Goal: Task Accomplishment & Management: Complete application form

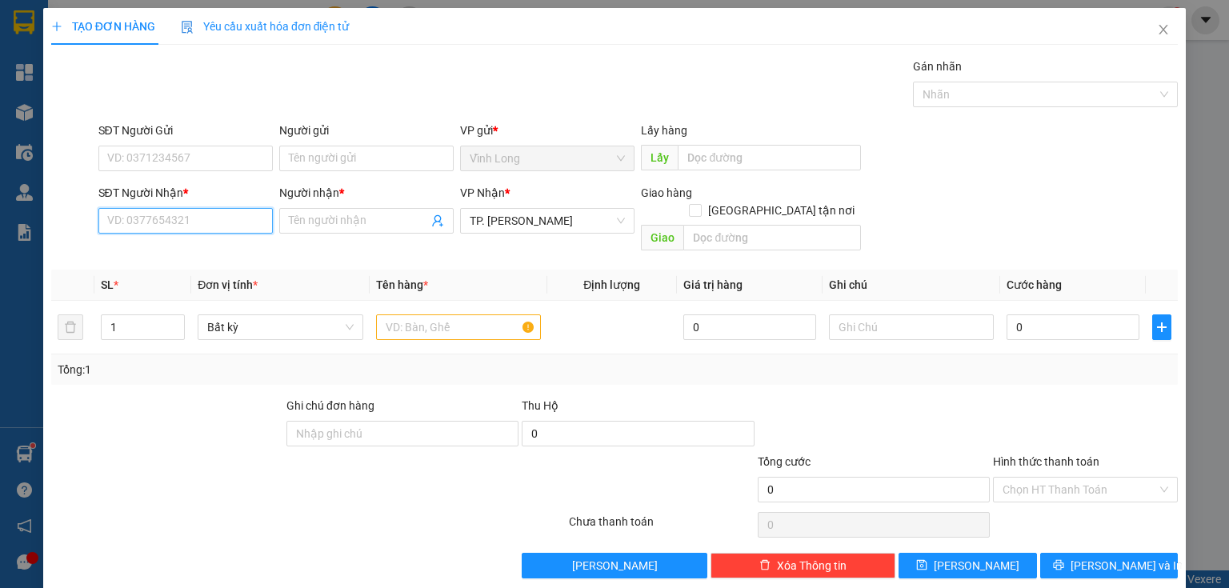
click at [231, 226] on input "SĐT Người Nhận *" at bounding box center [185, 221] width 174 height 26
type input "0989603803"
click at [180, 221] on input "0989603803" at bounding box center [185, 221] width 174 height 26
click at [186, 250] on div "0989603803 - LOAN" at bounding box center [184, 252] width 154 height 18
type input "LOAN"
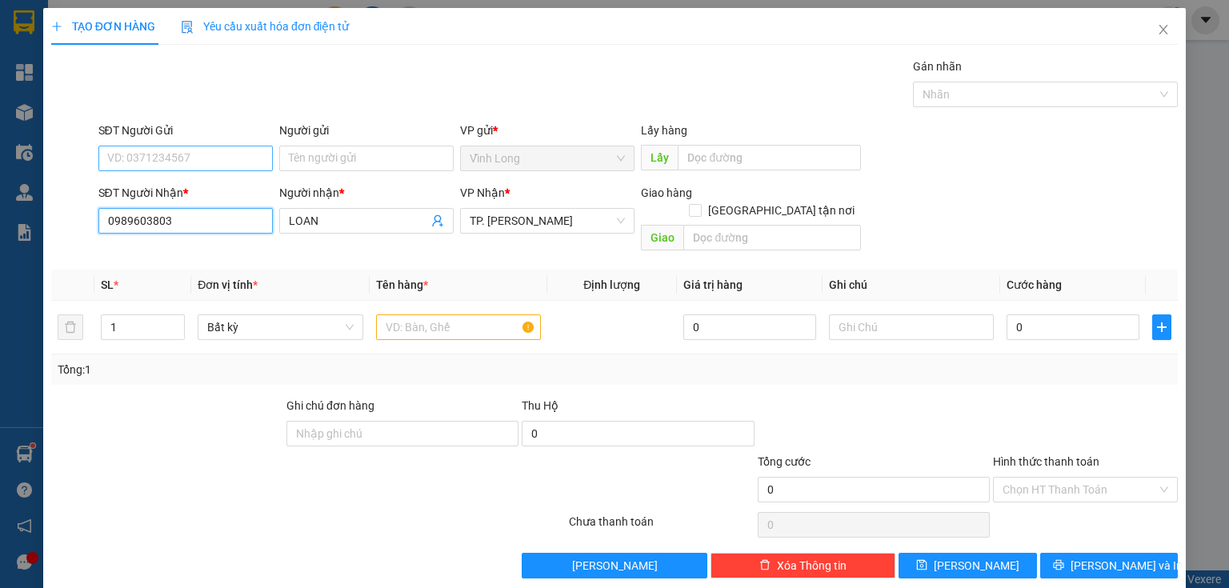
type input "0989603803"
click at [210, 161] on input "SĐT Người Gửi" at bounding box center [185, 159] width 174 height 26
type input "0984719154"
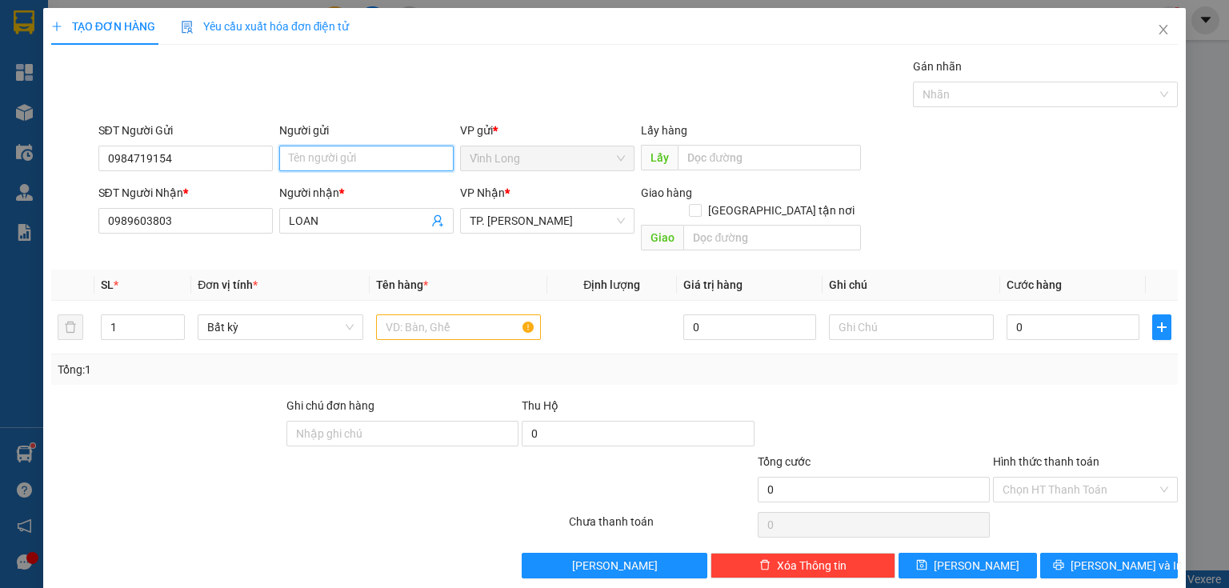
click at [319, 164] on input "Người gửi" at bounding box center [366, 159] width 174 height 26
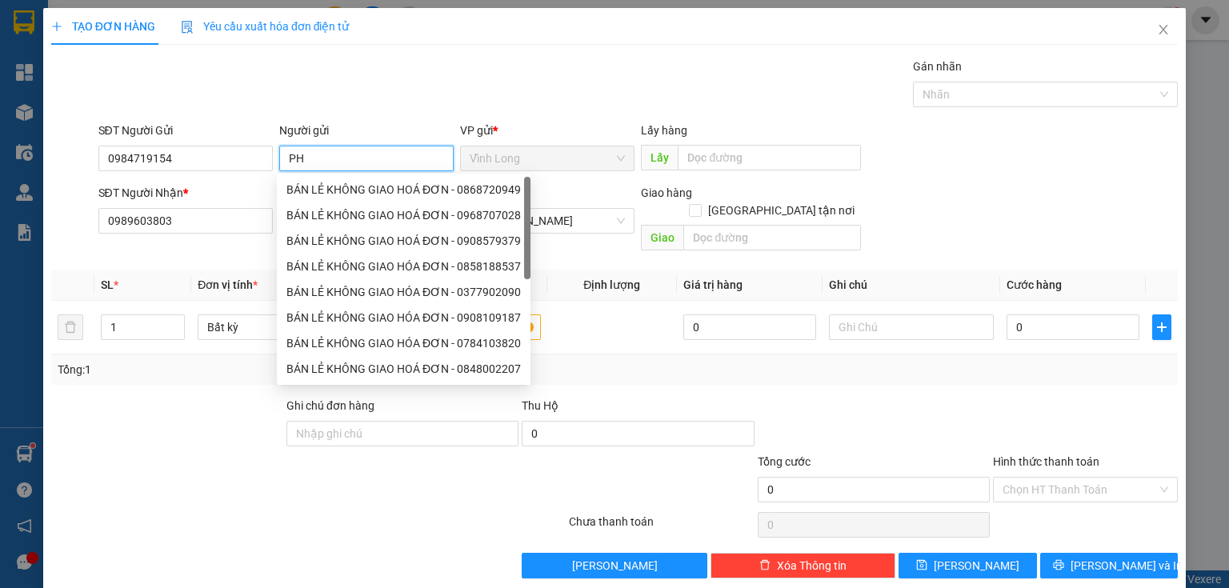
type input "P"
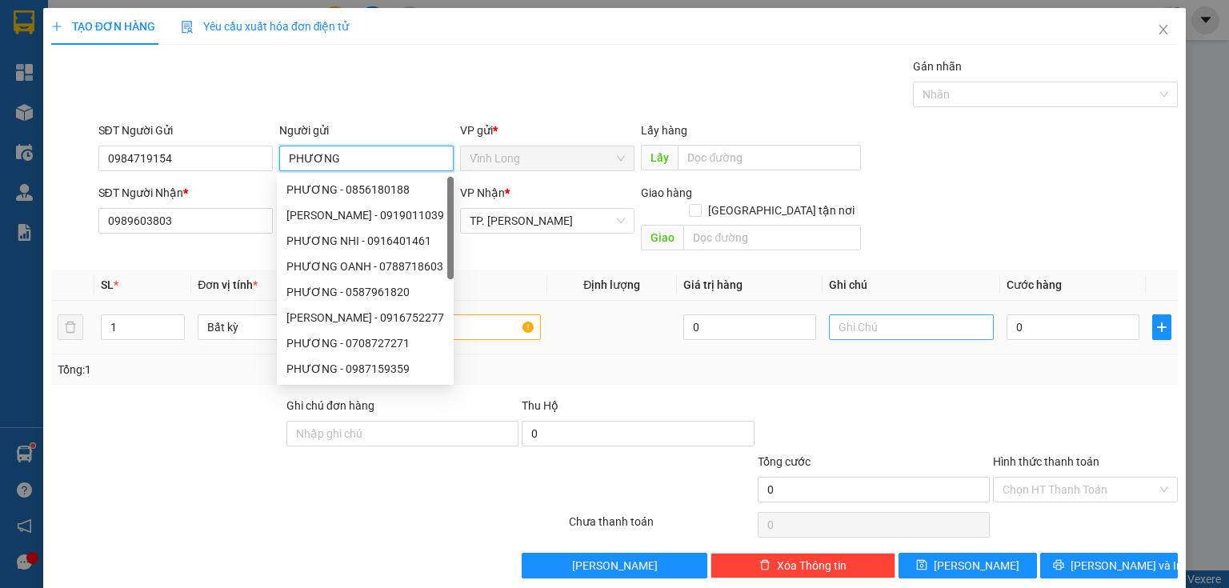
type input "PHƯƠNG"
click at [900, 319] on input "text" at bounding box center [911, 328] width 165 height 26
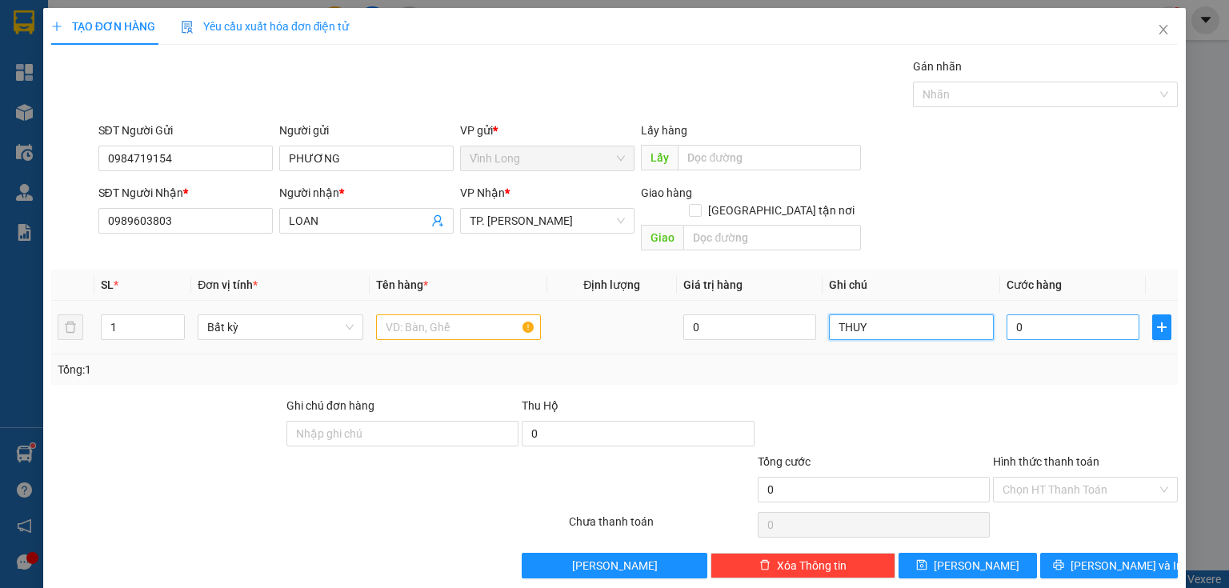
type input "THUY"
click at [1022, 318] on input "0" at bounding box center [1073, 328] width 133 height 26
type input "2"
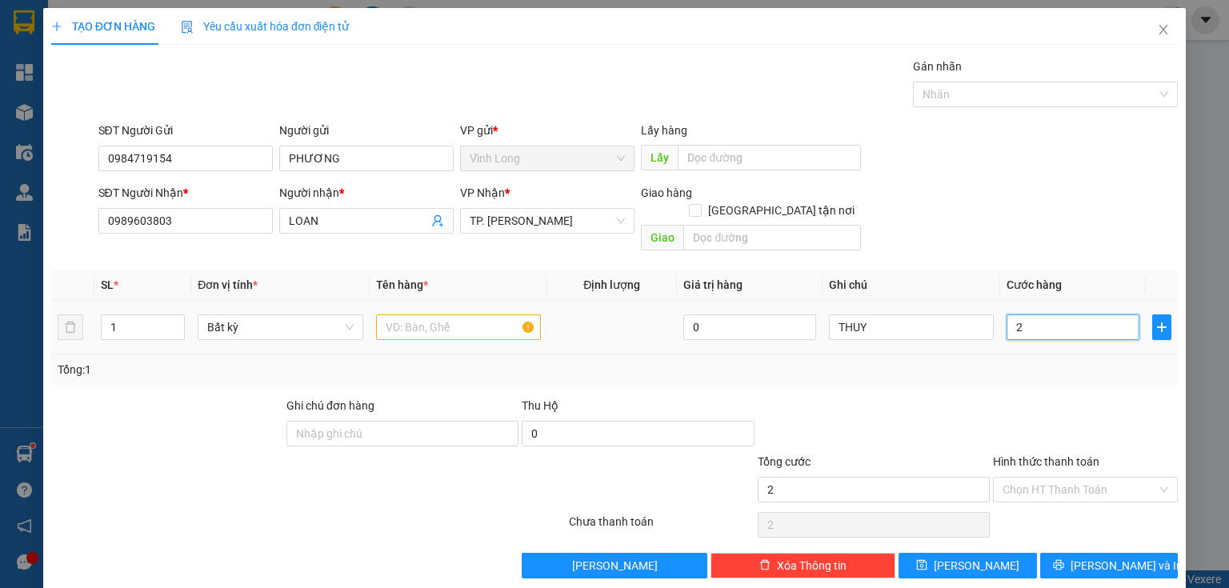
type input "20"
type input "20.000"
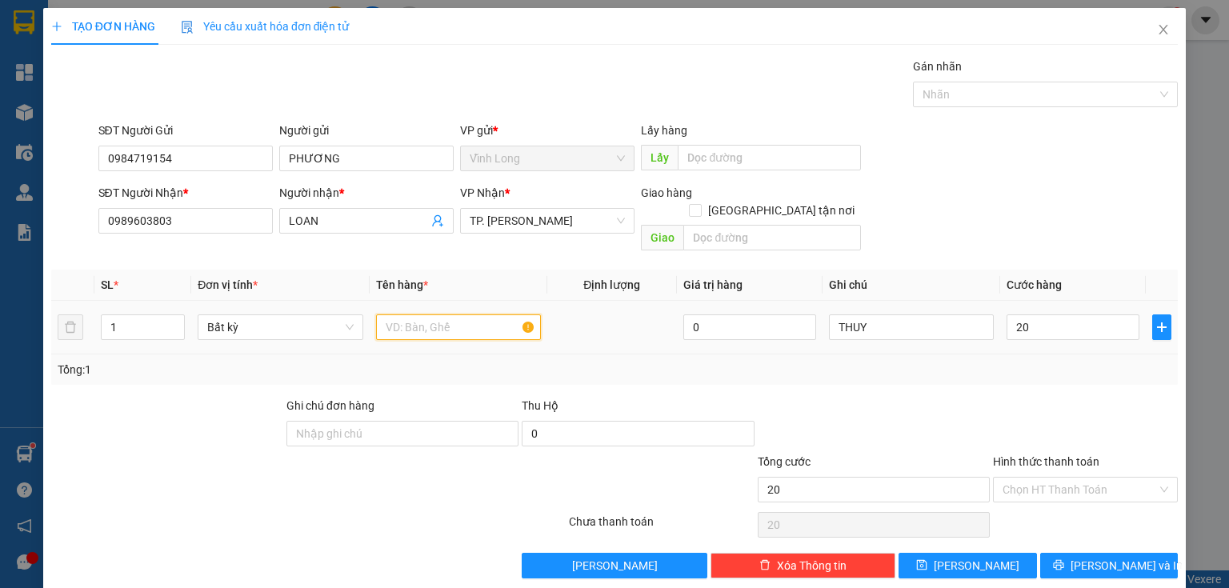
type input "20.000"
click at [448, 315] on input "text" at bounding box center [458, 328] width 165 height 26
type input "H"
type input "GÓI"
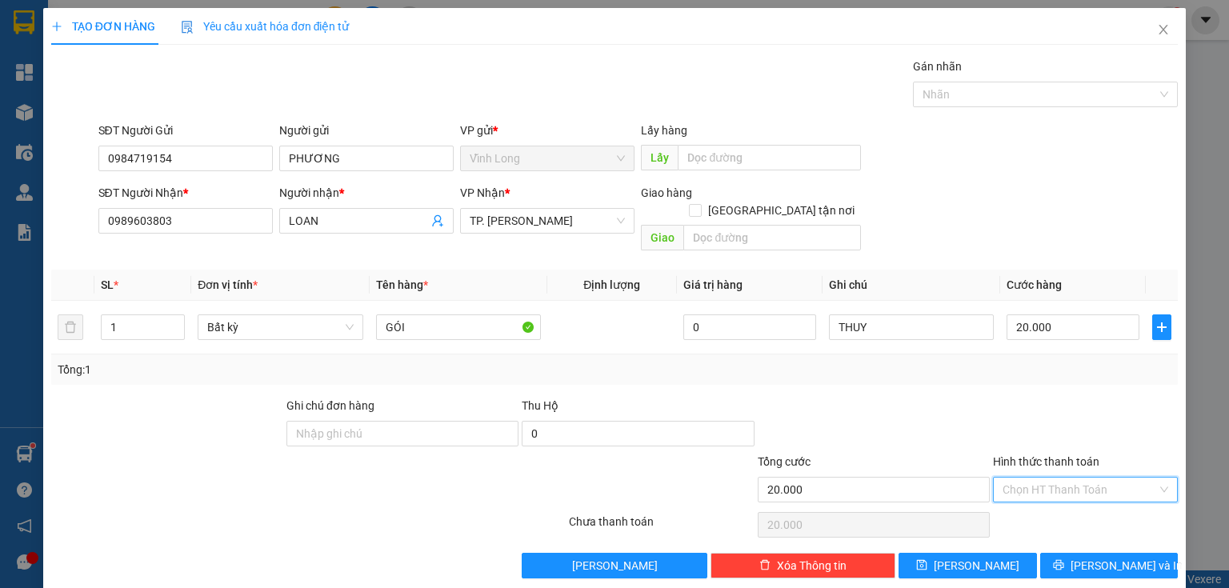
click at [1028, 478] on input "Hình thức thanh toán" at bounding box center [1080, 490] width 154 height 24
click at [1020, 494] on div "Tại văn phòng" at bounding box center [1077, 503] width 165 height 18
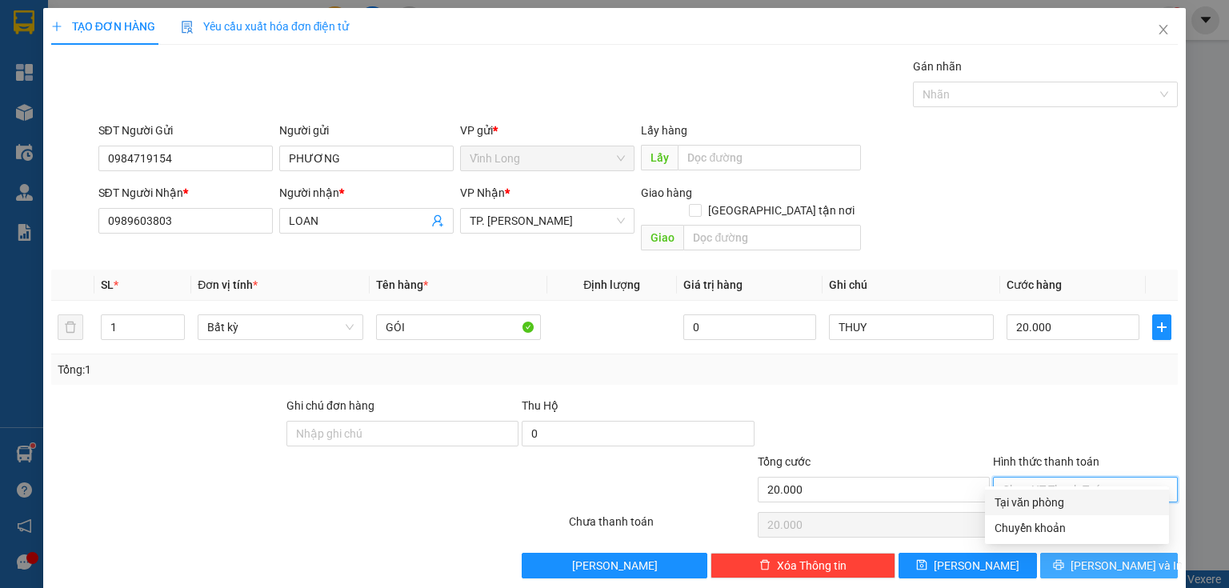
type input "0"
click at [1064, 559] on icon "printer" at bounding box center [1058, 564] width 11 height 11
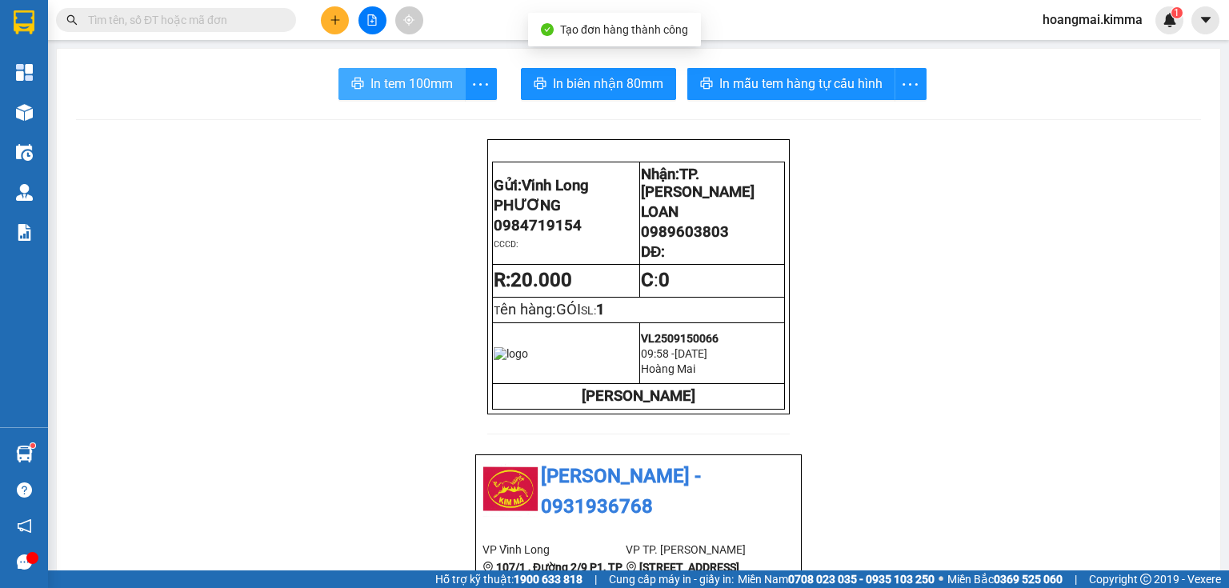
click at [371, 83] on span "In tem 100mm" at bounding box center [412, 84] width 82 height 20
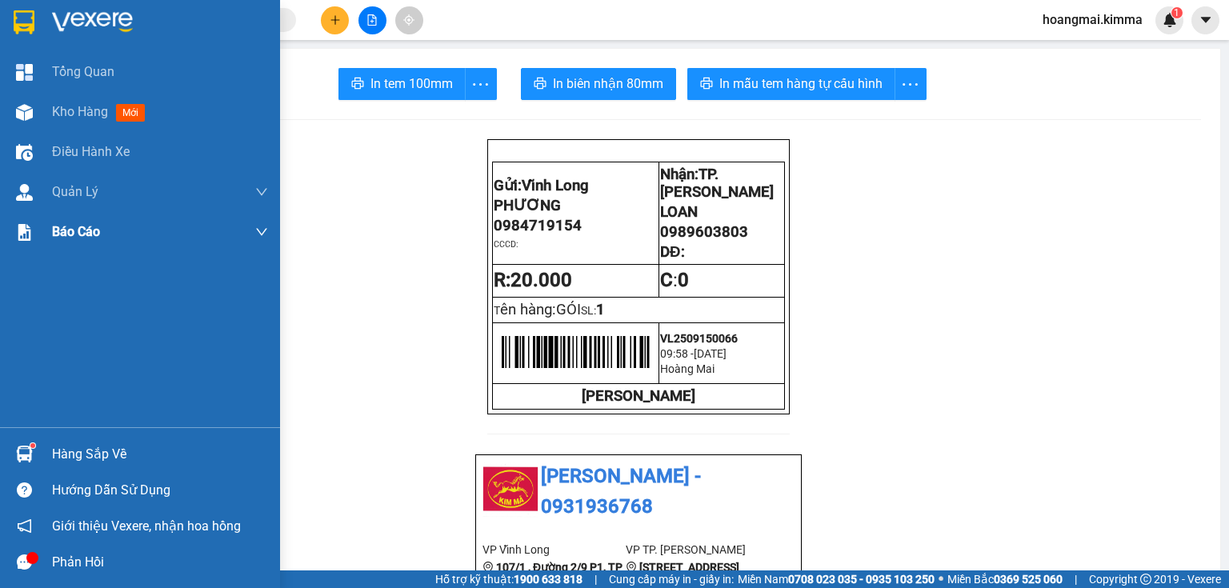
drag, startPoint x: 34, startPoint y: 115, endPoint x: 182, endPoint y: 226, distance: 184.7
click at [35, 115] on div at bounding box center [24, 112] width 28 height 28
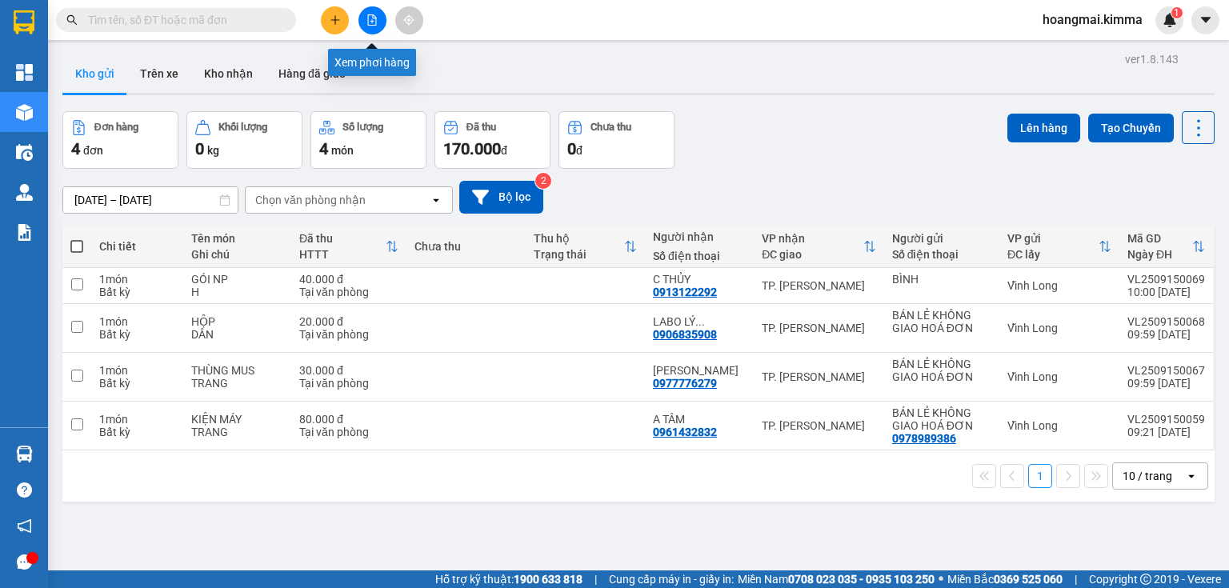
click at [375, 22] on icon "file-add" at bounding box center [372, 19] width 11 height 11
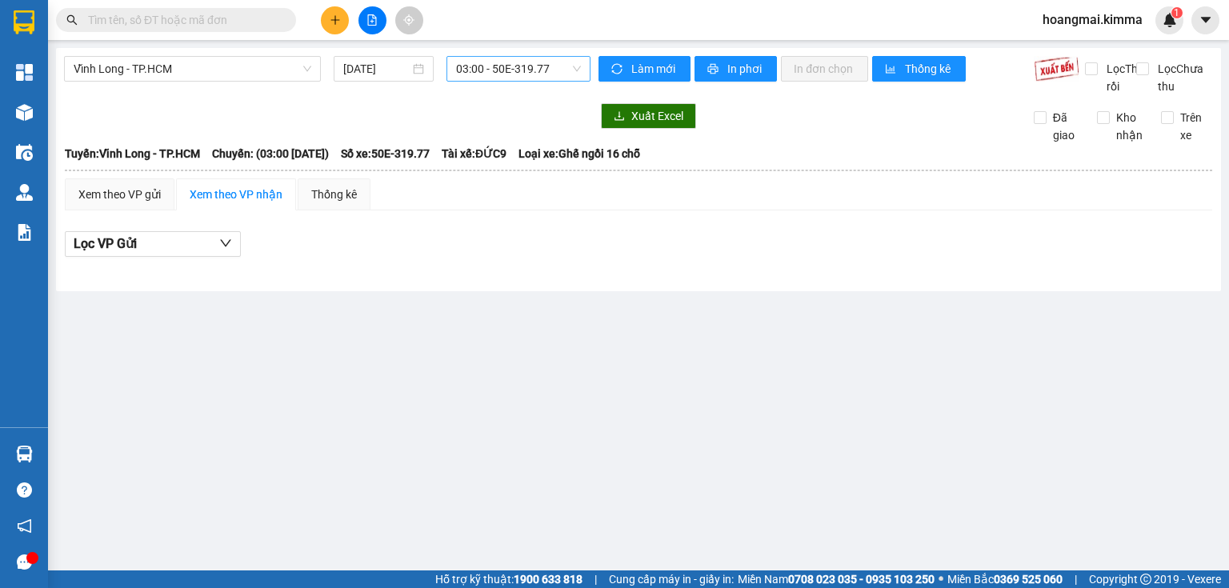
click at [519, 57] on span "03:00 - 50E-319.77" at bounding box center [519, 69] width 126 height 24
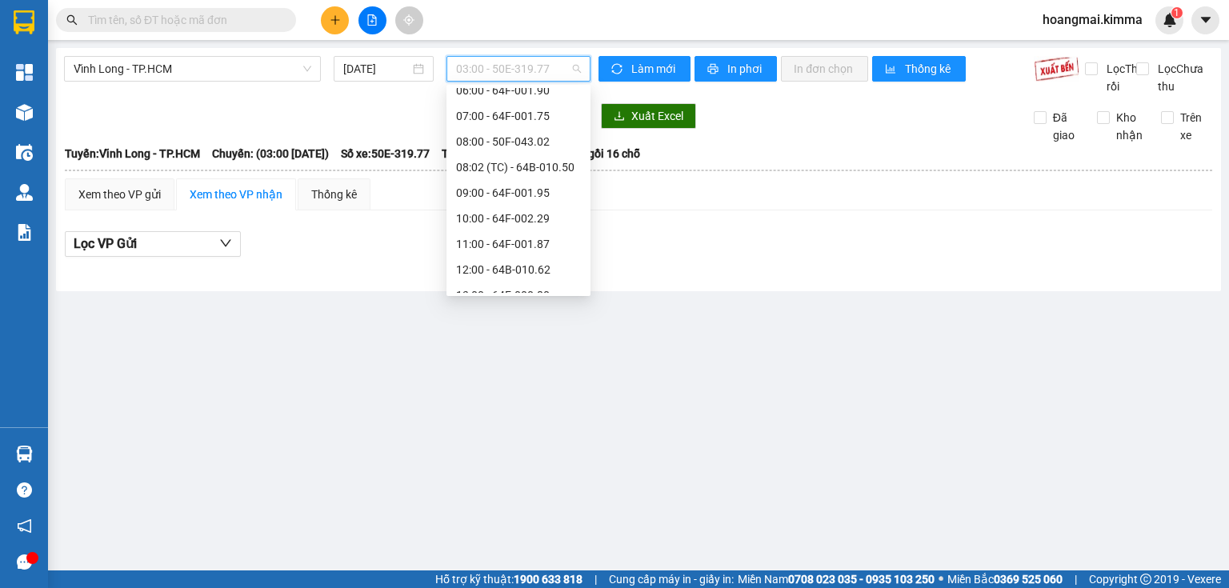
scroll to position [256, 0]
click at [518, 203] on div "10:00 - 64F-002.29" at bounding box center [518, 203] width 125 height 18
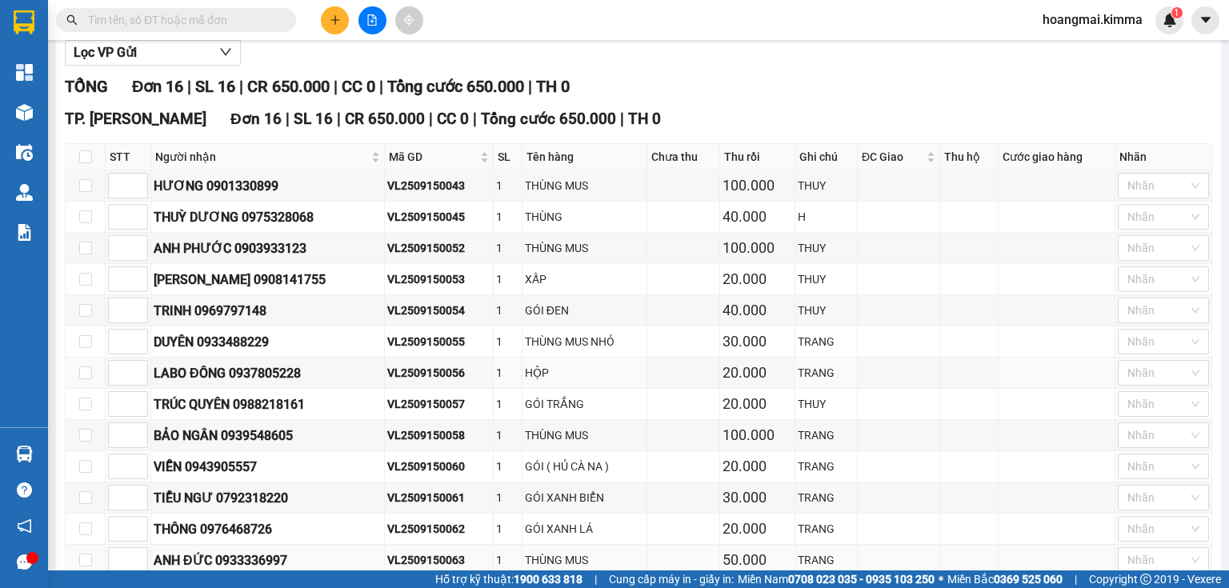
scroll to position [320, 0]
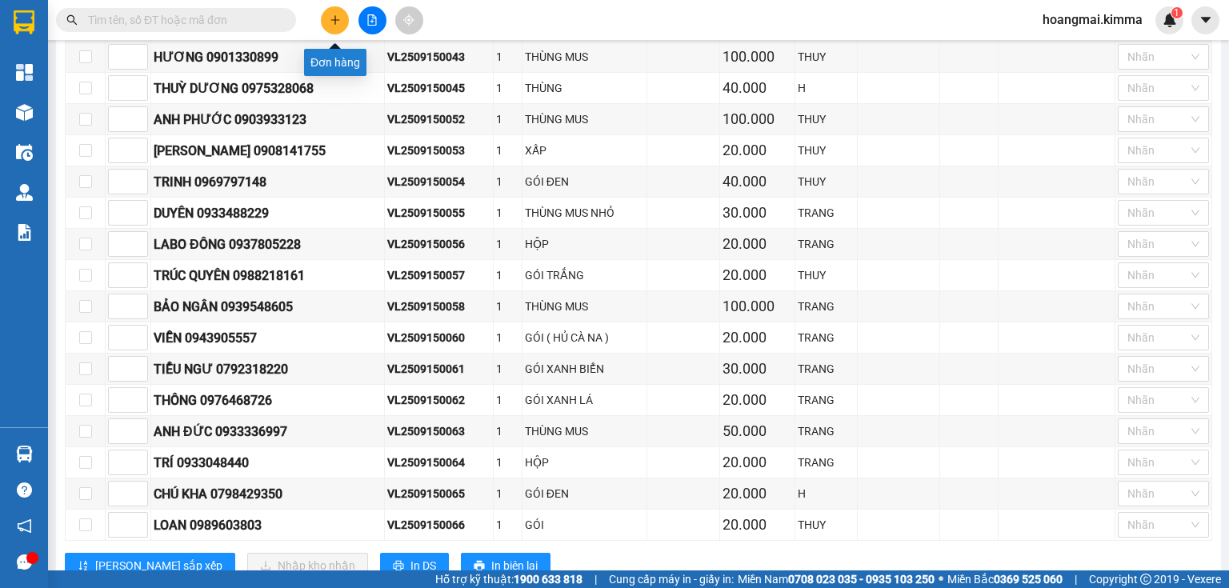
click at [327, 26] on button at bounding box center [335, 20] width 28 height 28
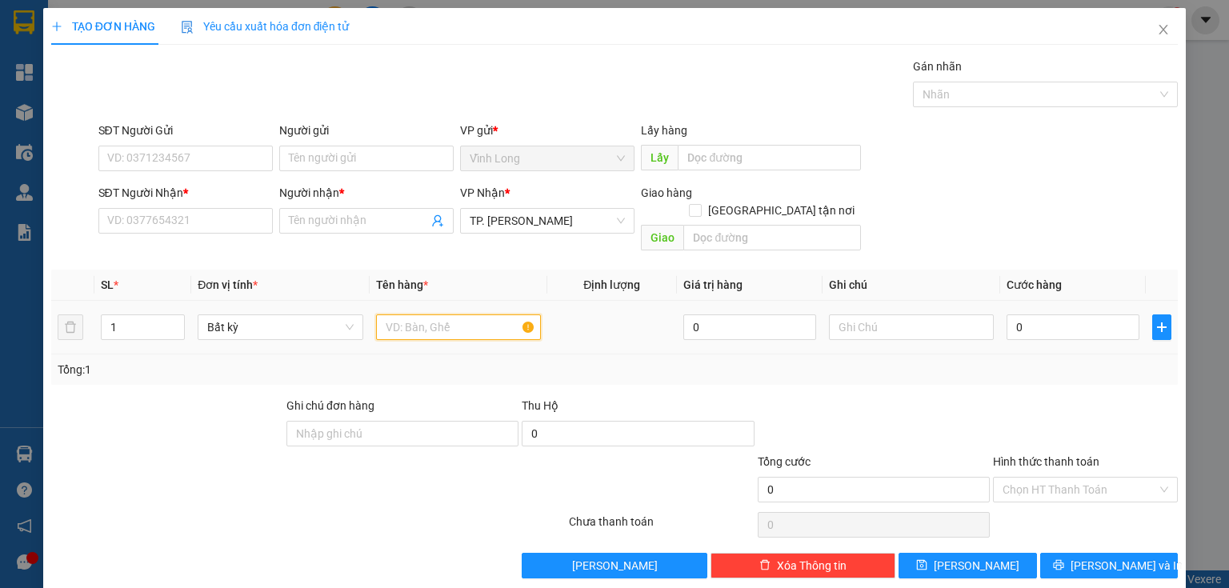
click at [410, 315] on input "text" at bounding box center [458, 328] width 165 height 26
type input "GÓI"
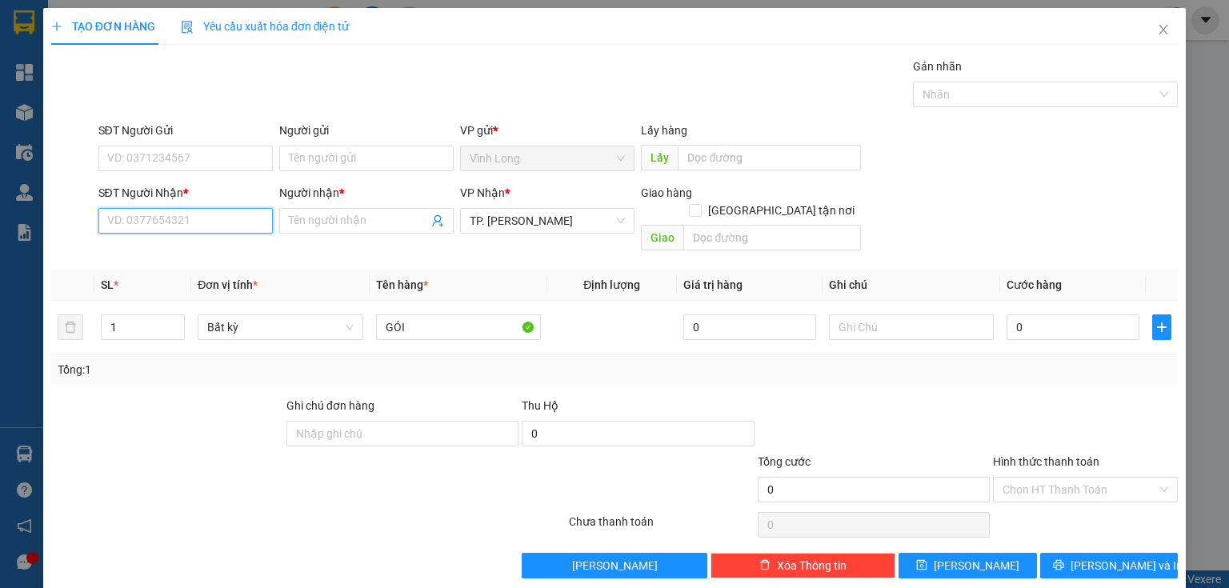
drag, startPoint x: 202, startPoint y: 225, endPoint x: 189, endPoint y: 222, distance: 13.0
click at [189, 222] on input "SĐT Người Nhận *" at bounding box center [185, 221] width 174 height 26
type input "0903300087"
click at [204, 253] on div "0903300087 - ĐÀN" at bounding box center [184, 252] width 154 height 18
type input "ĐÀN"
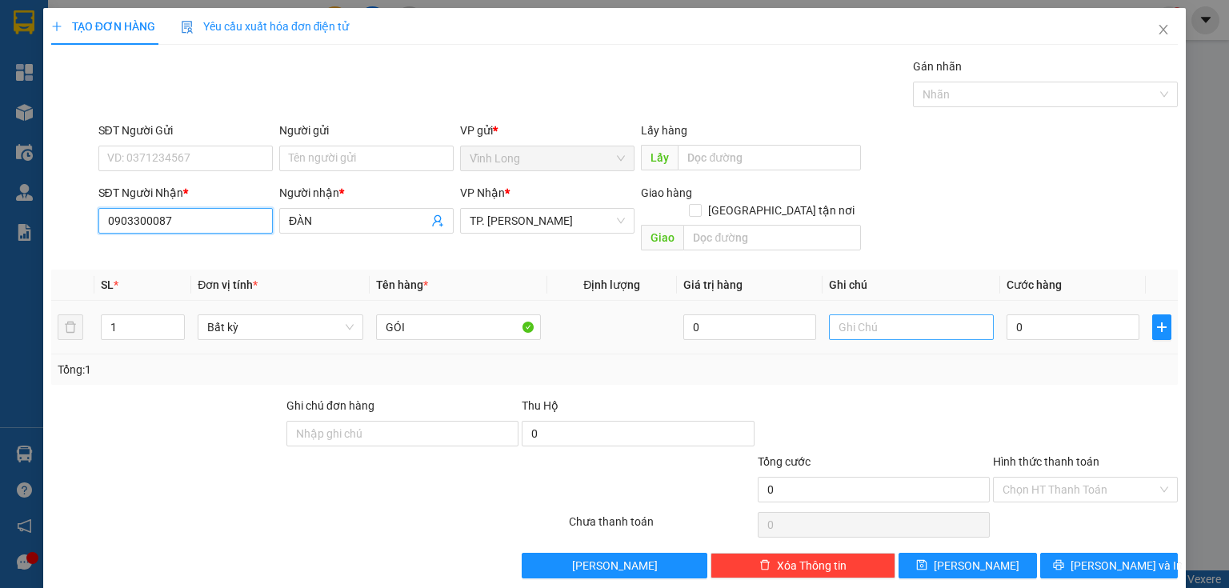
type input "0903300087"
click at [865, 315] on input "text" at bounding box center [911, 328] width 165 height 26
type input "THUY"
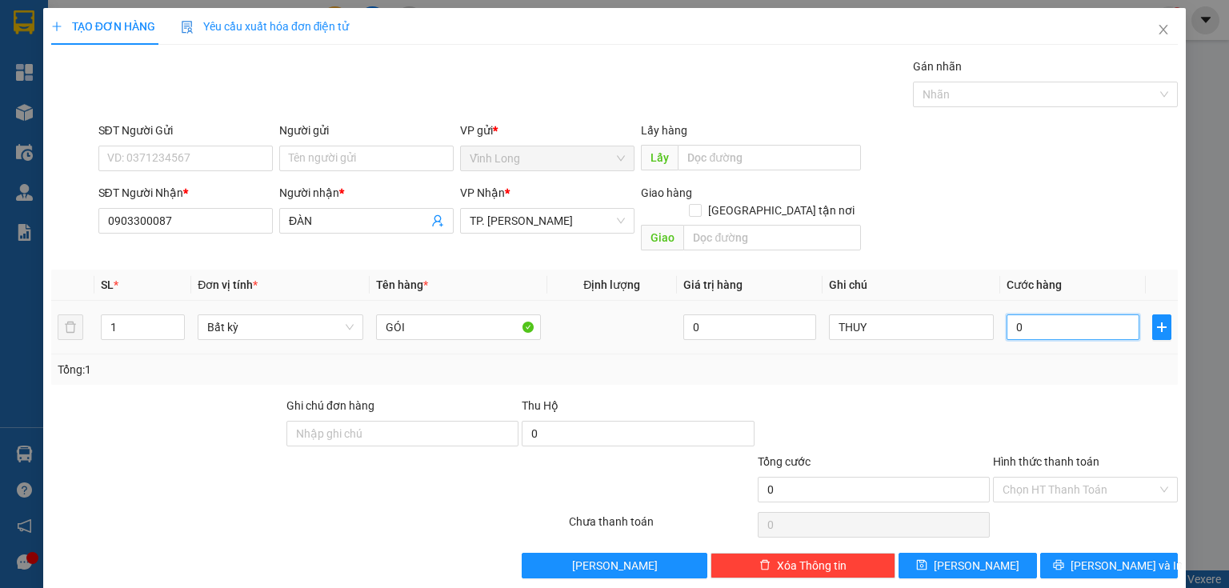
click at [1016, 315] on input "0" at bounding box center [1073, 328] width 133 height 26
type input "3"
type input "30"
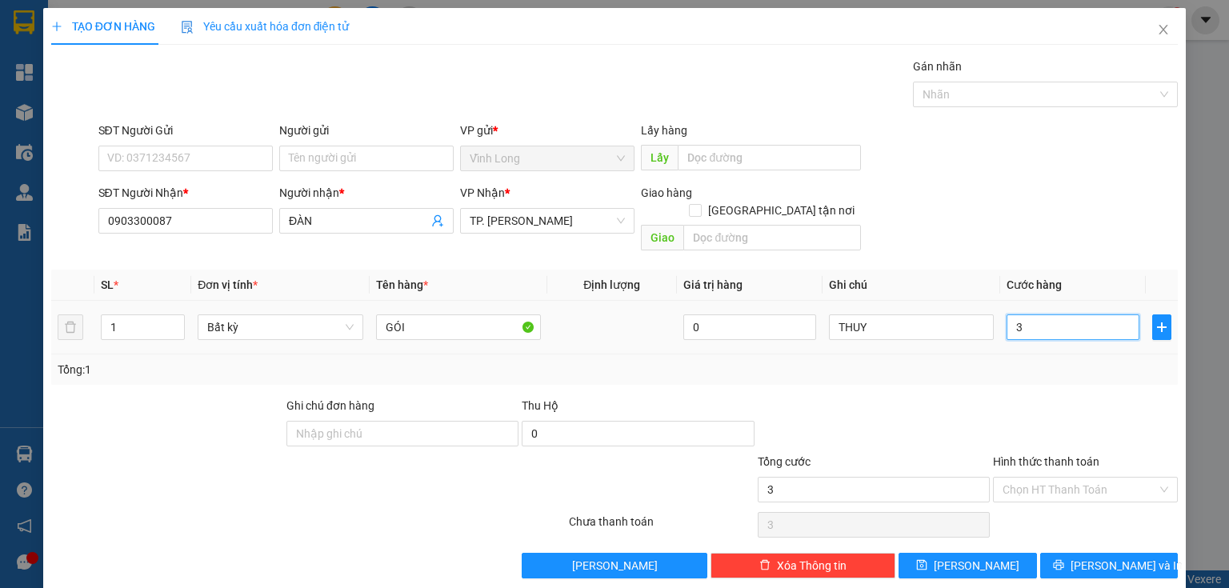
type input "30"
type input "30.000"
click at [1028, 455] on div "Hình thức thanh toán" at bounding box center [1085, 465] width 185 height 24
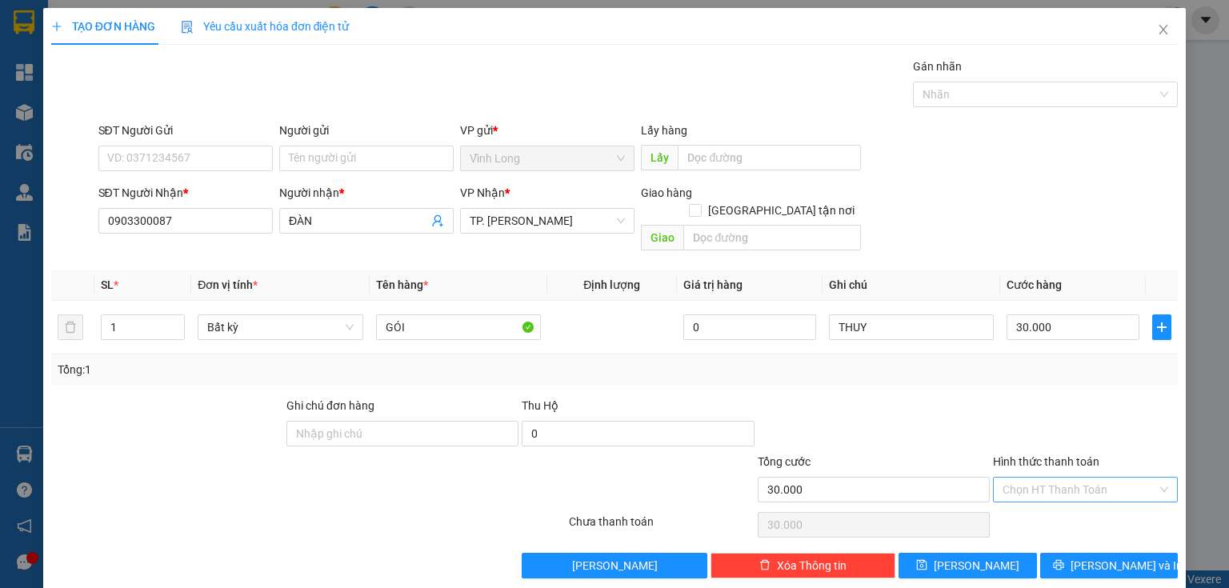
click at [1052, 478] on input "Hình thức thanh toán" at bounding box center [1080, 490] width 154 height 24
drag, startPoint x: 1048, startPoint y: 490, endPoint x: 1017, endPoint y: 490, distance: 30.4
click at [1047, 490] on div "Tại văn phòng" at bounding box center [1077, 503] width 184 height 26
type input "0"
click at [295, 158] on input "Người gửi" at bounding box center [366, 159] width 174 height 26
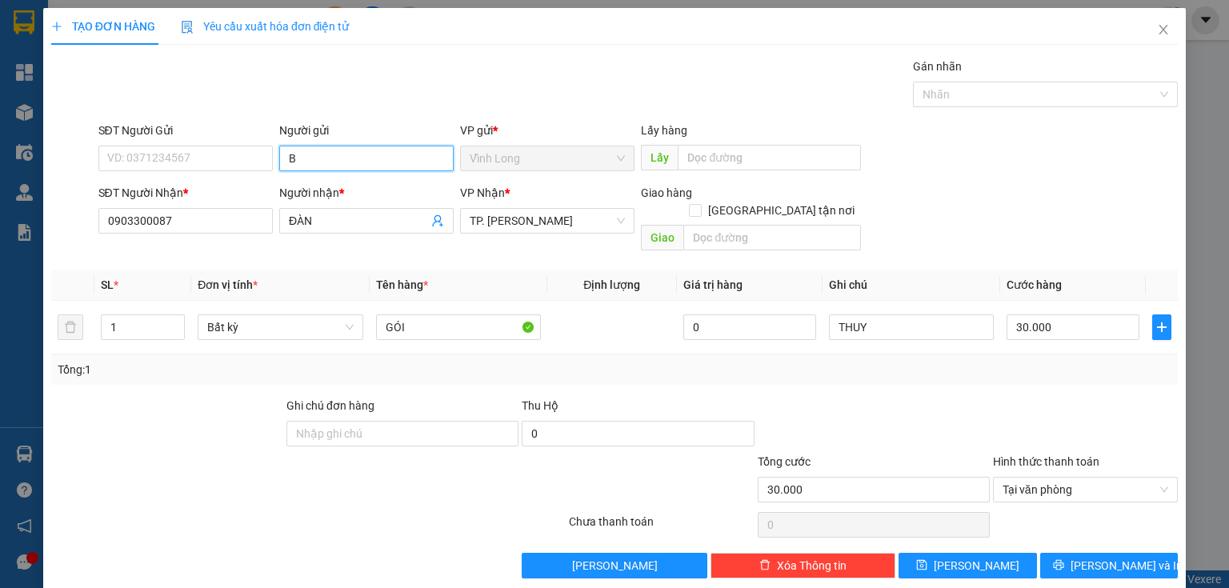
type input "BÁ"
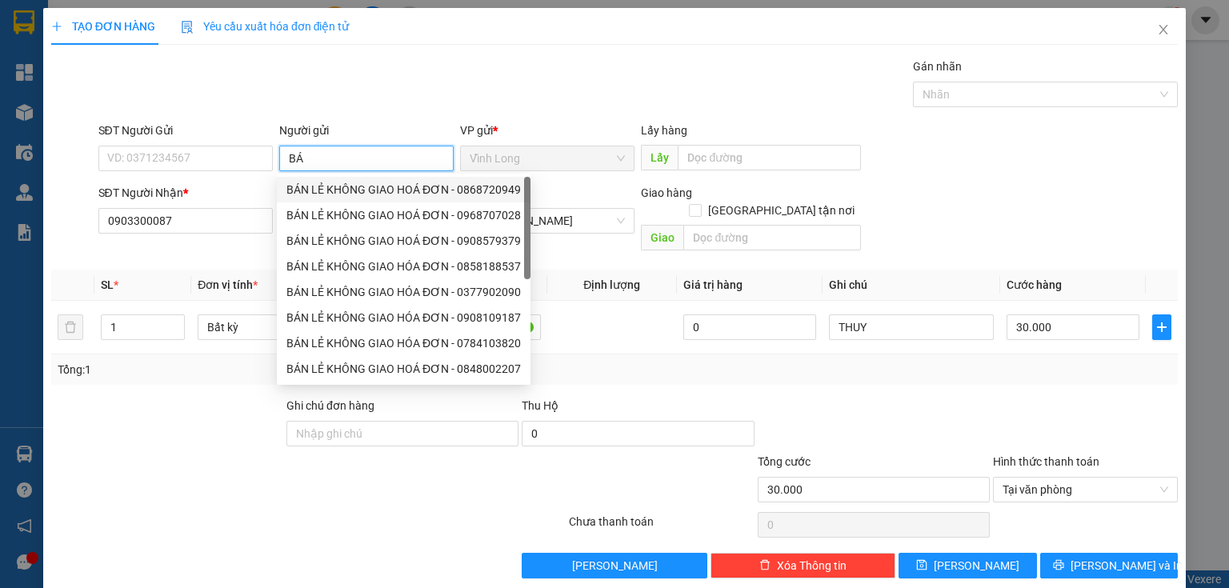
click at [319, 194] on div "BÁN LẺ KHÔNG GIAO HOÁ ĐƠN - 0868720949" at bounding box center [404, 190] width 234 height 18
type input "0868720949"
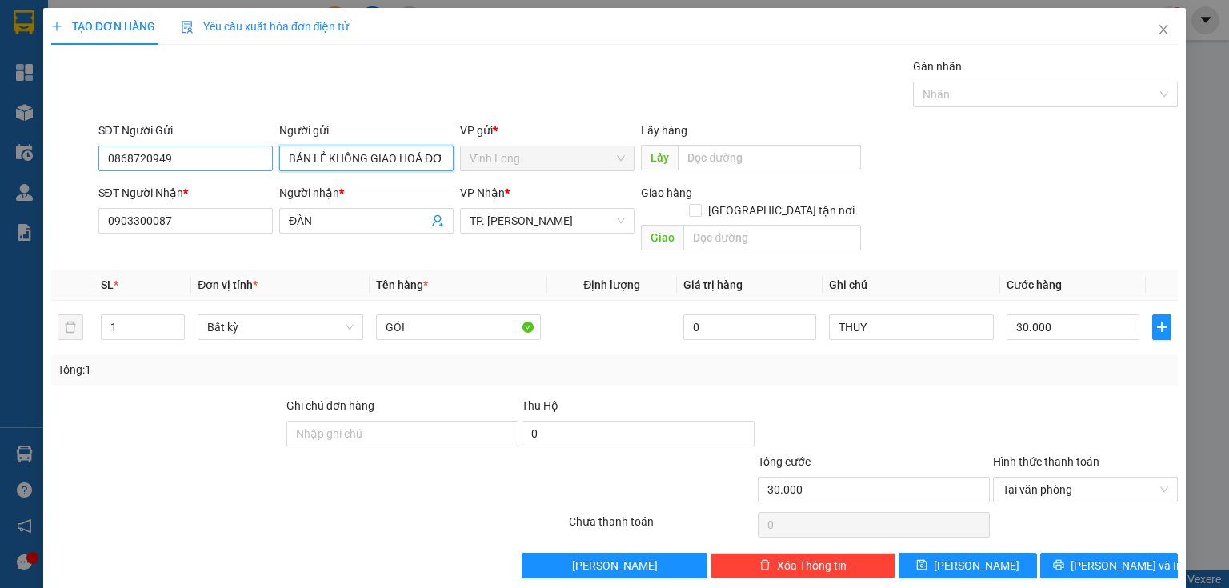
type input "BÁN LẺ KHÔNG GIAO HOÁ ĐƠN"
drag, startPoint x: 188, startPoint y: 158, endPoint x: 0, endPoint y: 251, distance: 210.1
click at [0, 251] on div "TẠO ĐƠN HÀNG Yêu cầu xuất hóa đơn điện tử Transit Pickup Surcharge Ids Transit …" at bounding box center [614, 294] width 1229 height 588
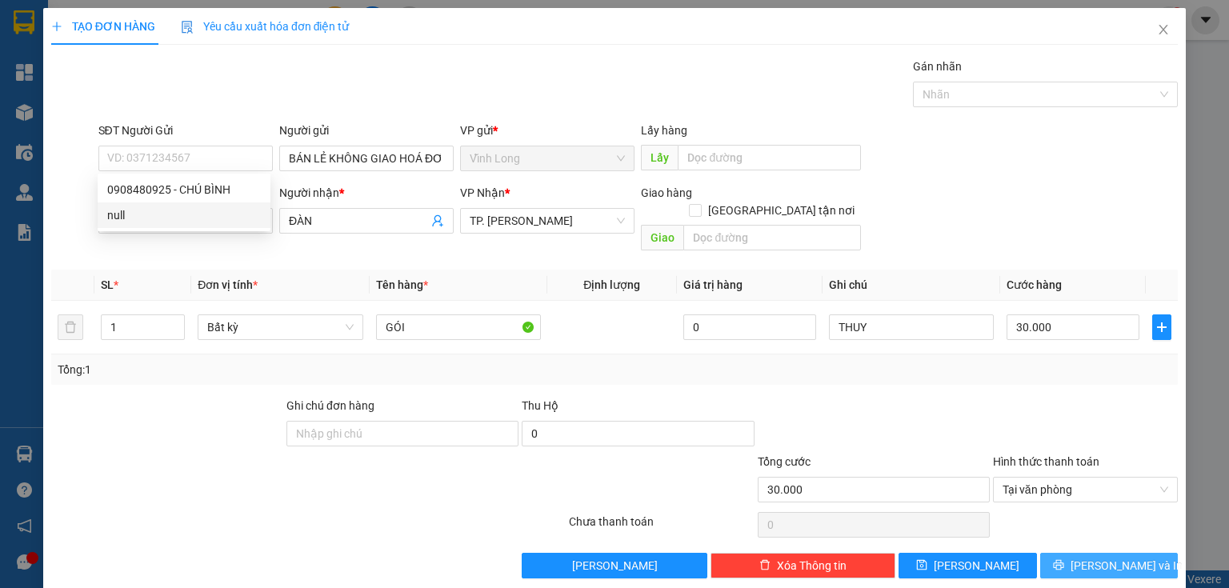
click at [1064, 559] on icon "printer" at bounding box center [1058, 564] width 11 height 11
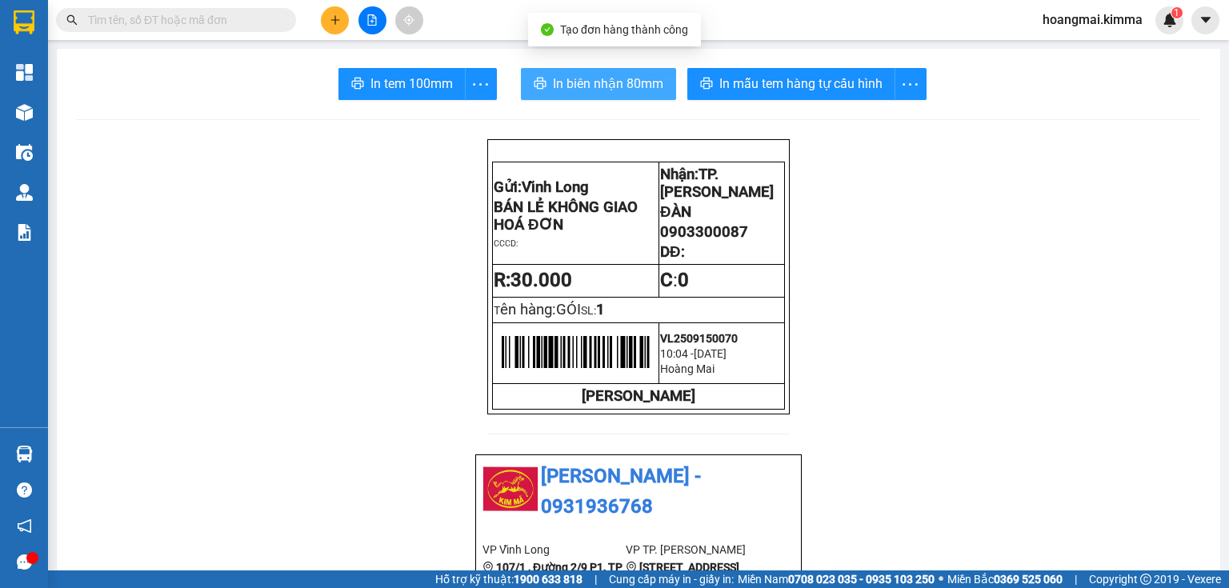
drag, startPoint x: 611, startPoint y: 86, endPoint x: 580, endPoint y: 104, distance: 36.2
click at [609, 86] on span "In biên nhận 80mm" at bounding box center [608, 84] width 110 height 20
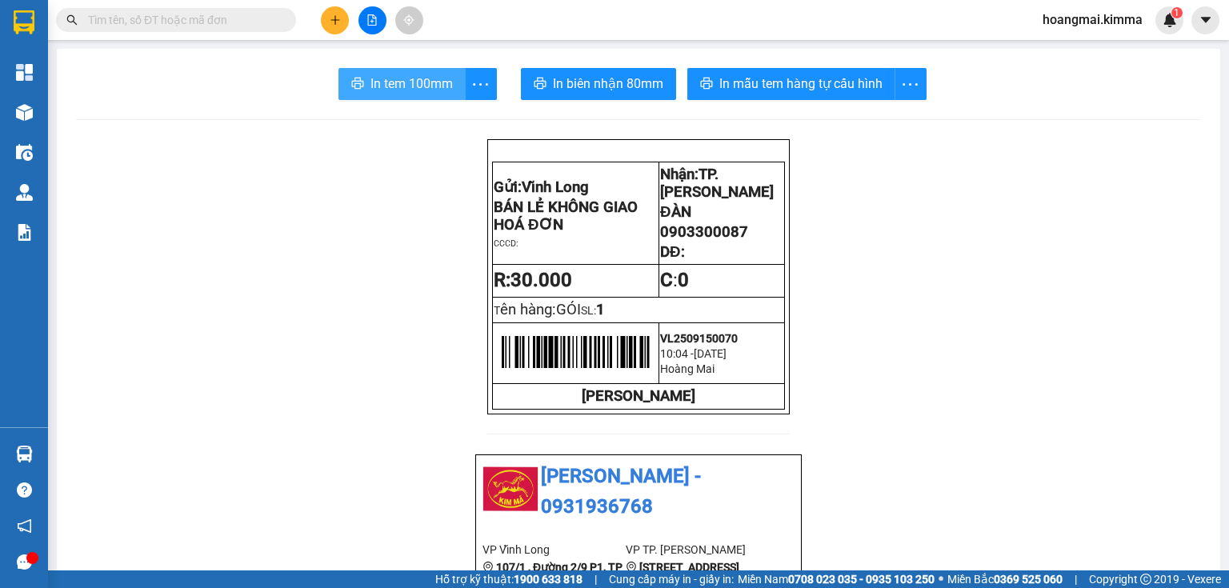
click at [406, 70] on button "In tem 100mm" at bounding box center [402, 84] width 127 height 32
click at [382, 28] on button at bounding box center [373, 20] width 28 height 28
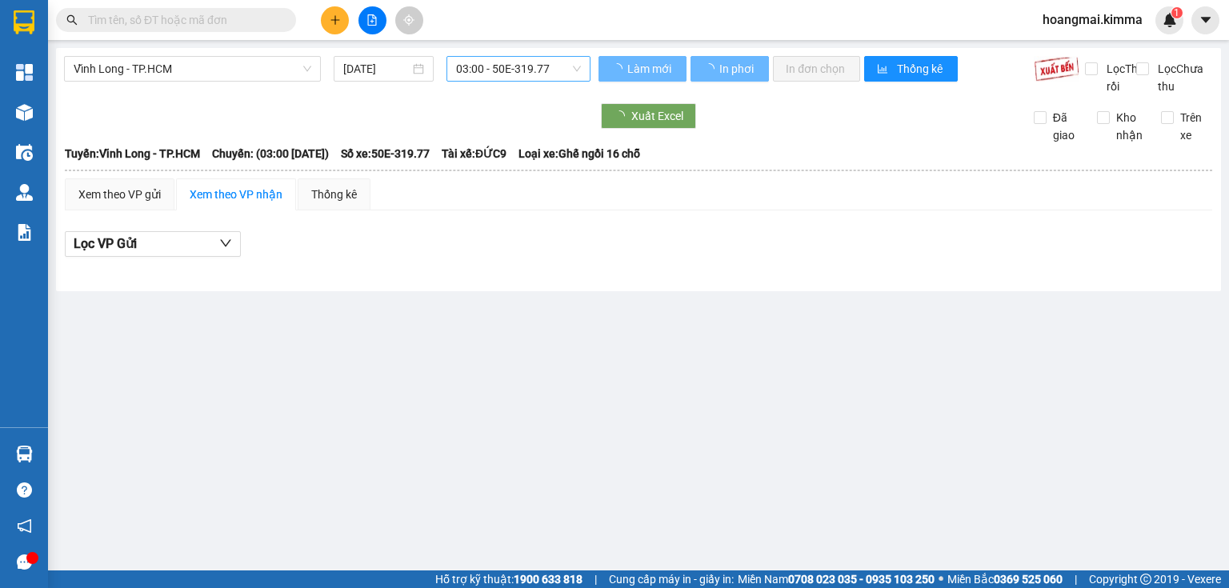
click at [536, 56] on div "03:00 - 50E-319.77" at bounding box center [519, 69] width 145 height 26
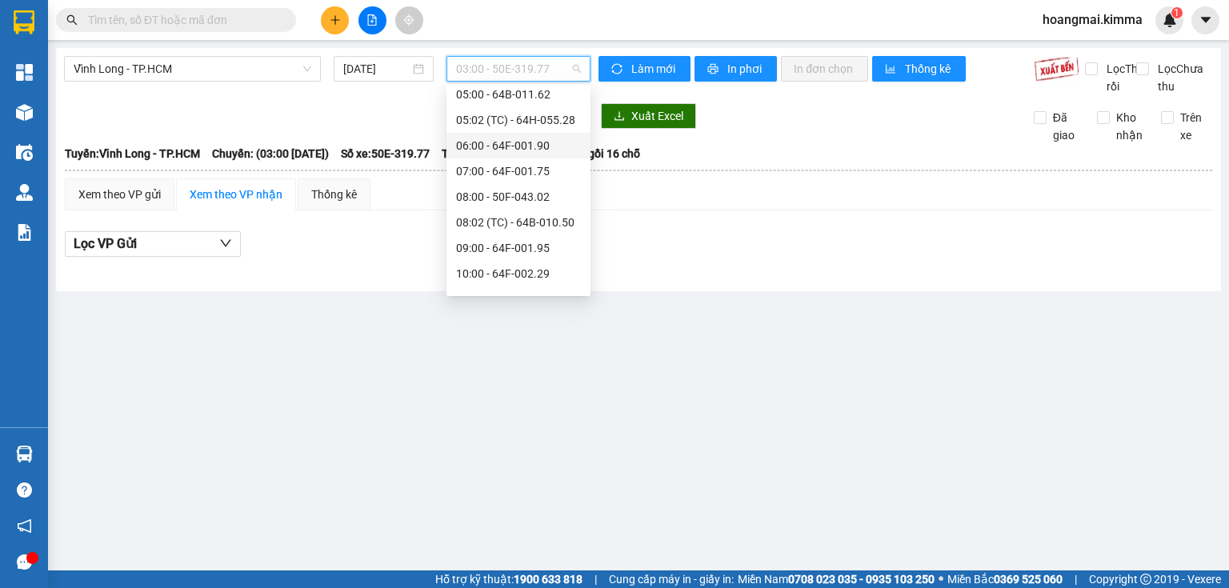
scroll to position [256, 0]
click at [513, 209] on div "10:00 - 64F-002.29" at bounding box center [518, 203] width 125 height 18
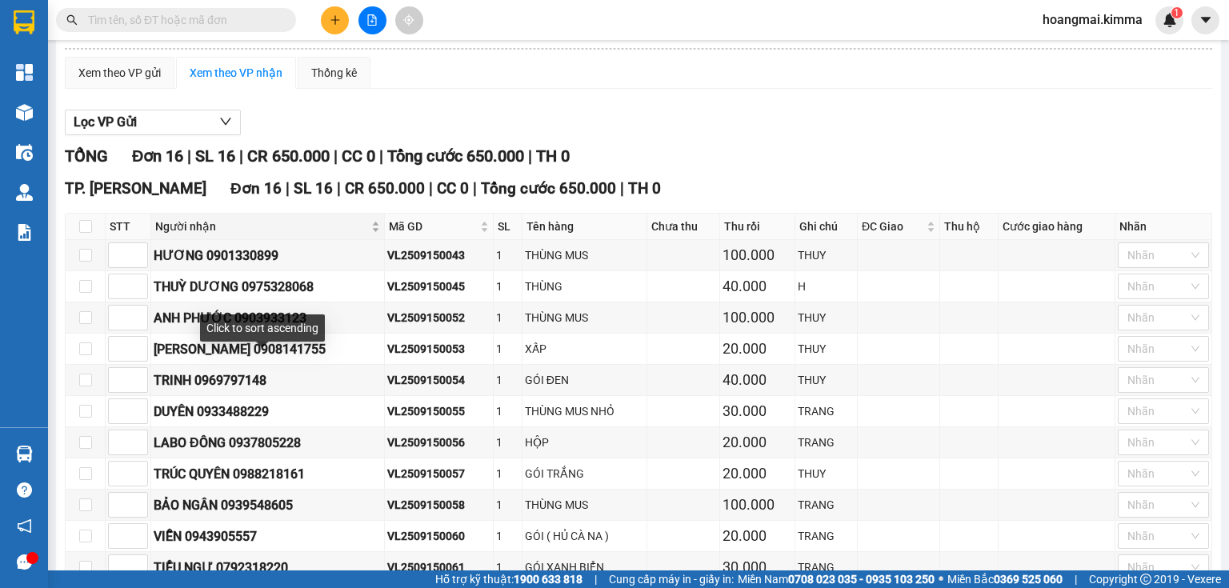
scroll to position [128, 0]
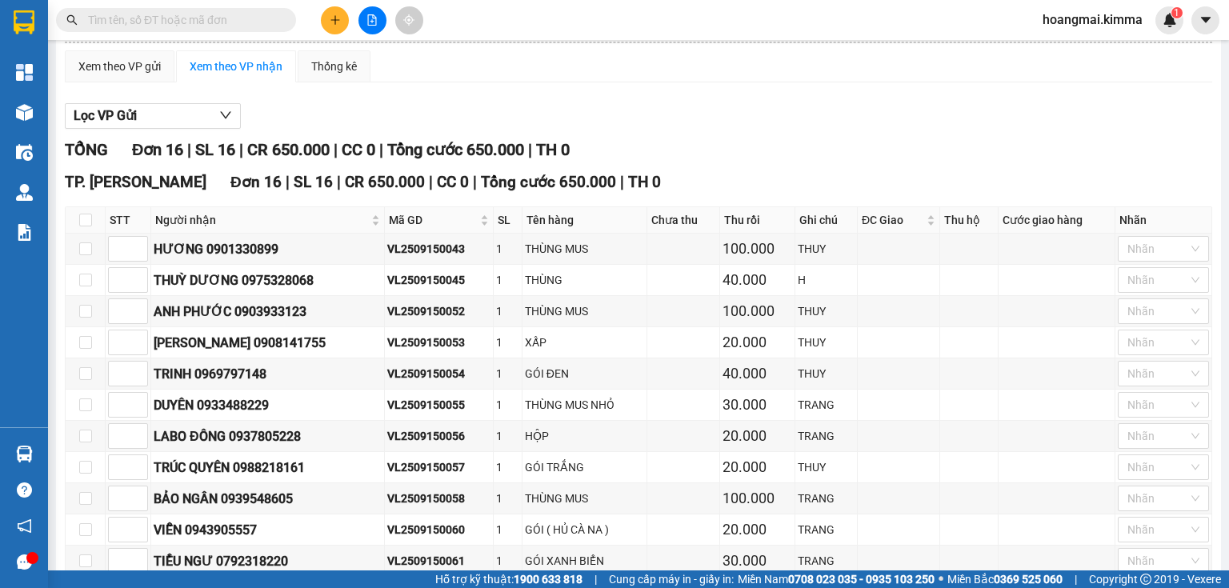
click at [331, 22] on icon "plus" at bounding box center [335, 19] width 11 height 11
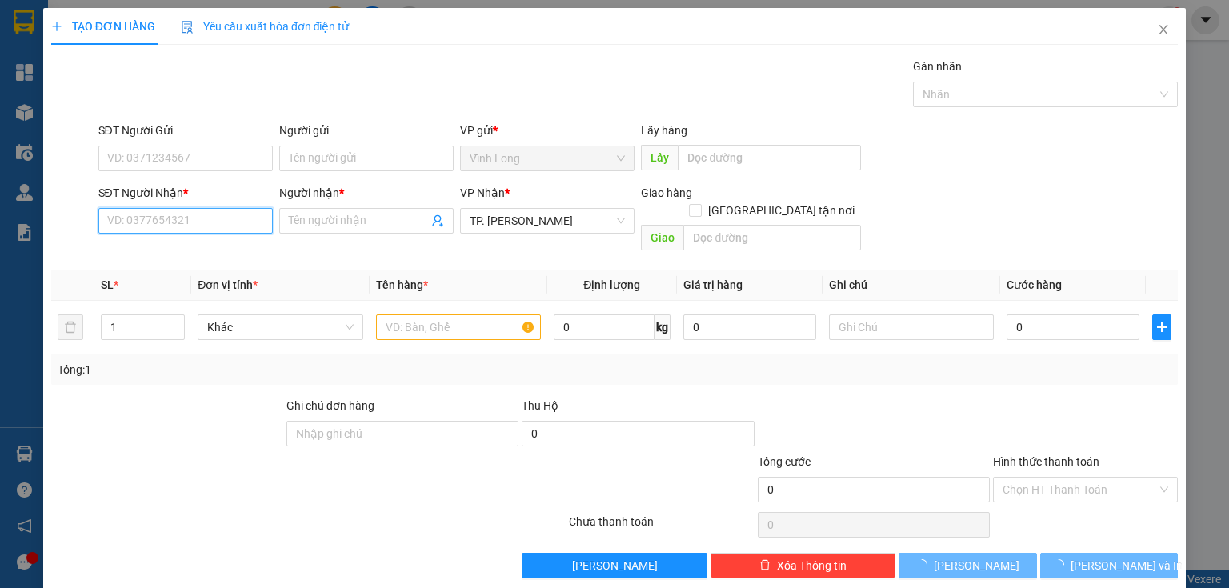
click at [216, 224] on input "SĐT Người Nhận *" at bounding box center [185, 221] width 174 height 26
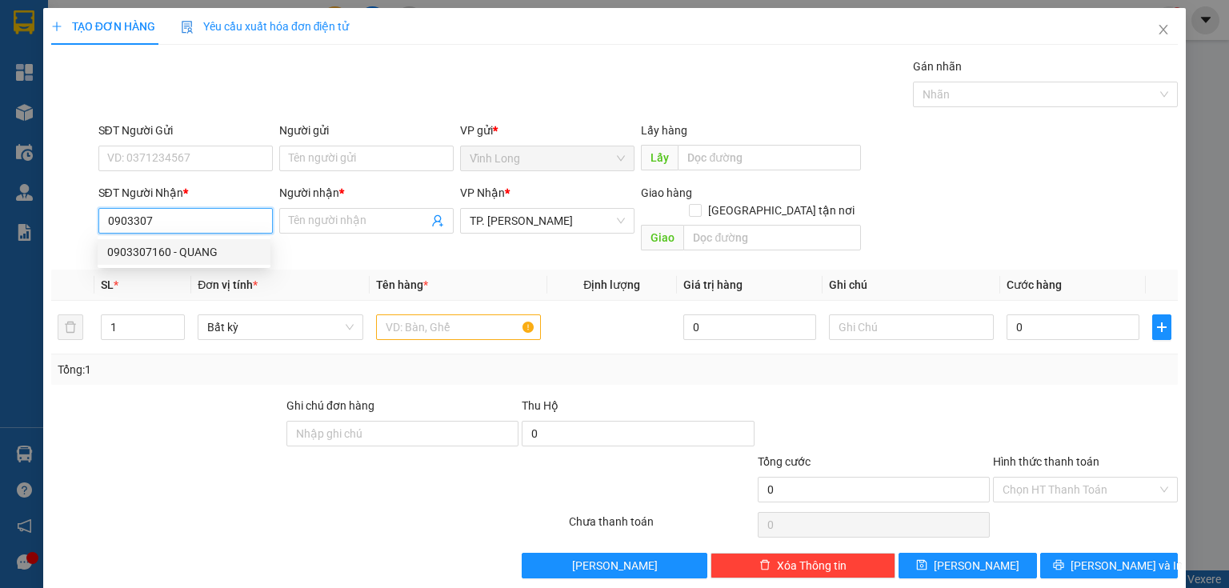
click at [207, 255] on div "0903307160 - QUANG" at bounding box center [184, 252] width 154 height 18
type input "0903307160"
type input "QUANG"
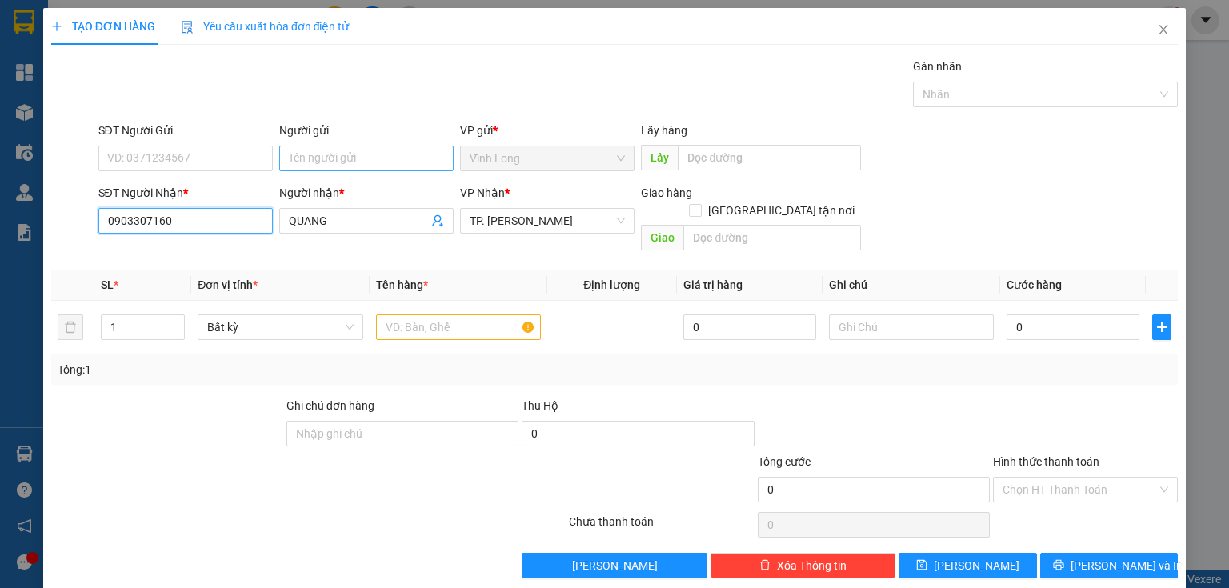
type input "0903307160"
click at [300, 158] on input "Người gửi" at bounding box center [366, 159] width 174 height 26
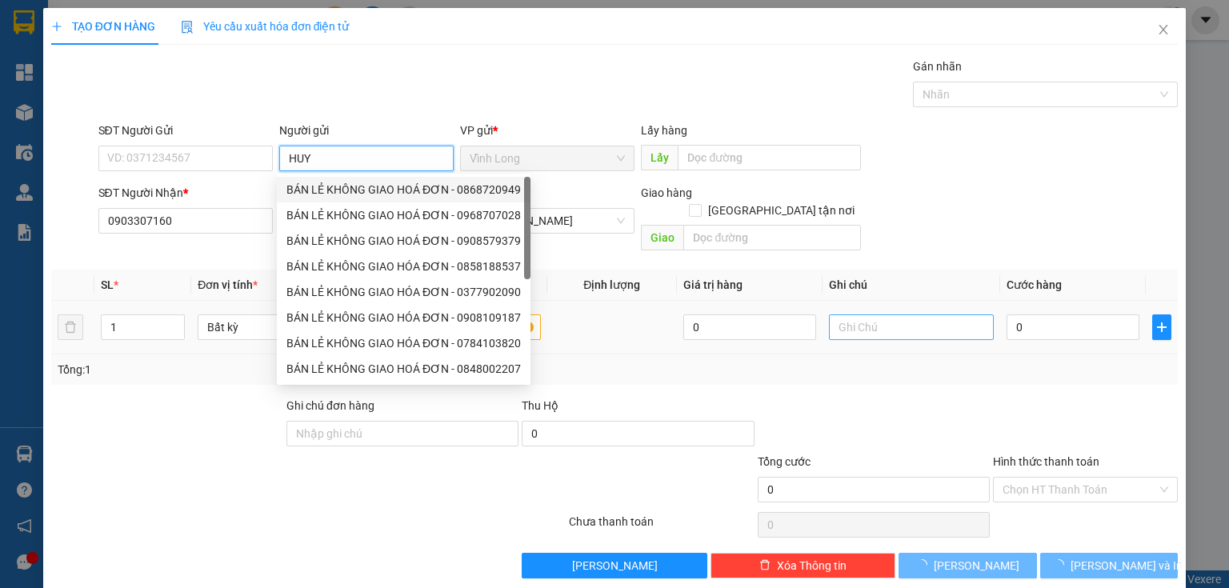
type input "HUY"
click at [872, 315] on input "text" at bounding box center [911, 328] width 165 height 26
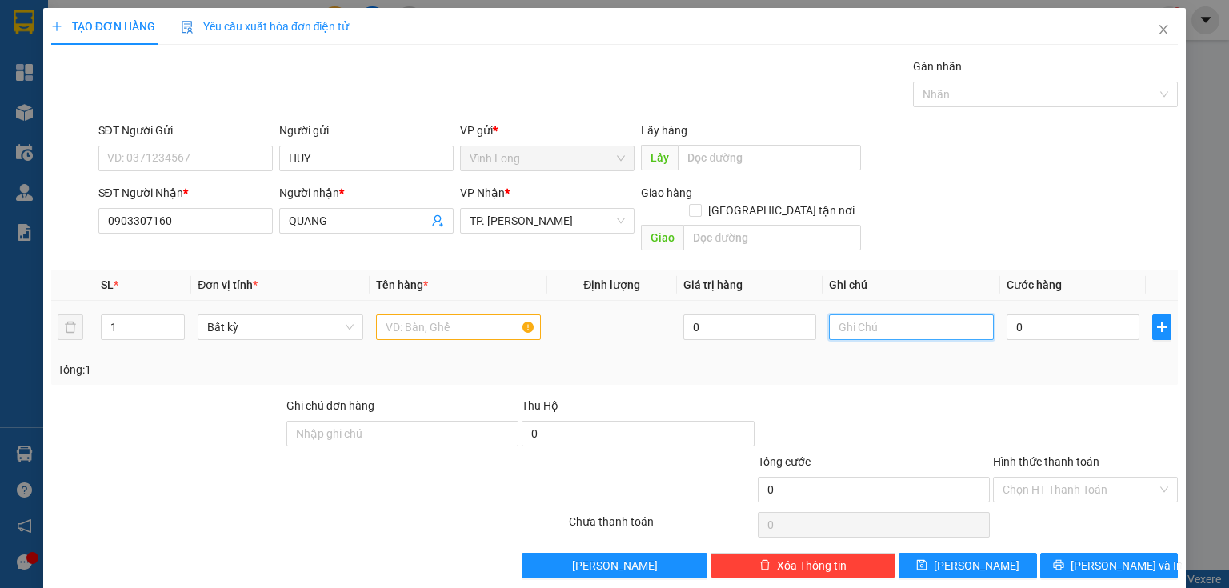
type input "Y"
type input "THỦY"
click at [1039, 315] on input "0" at bounding box center [1073, 328] width 133 height 26
click at [1038, 315] on input "0" at bounding box center [1073, 328] width 133 height 26
type input "40"
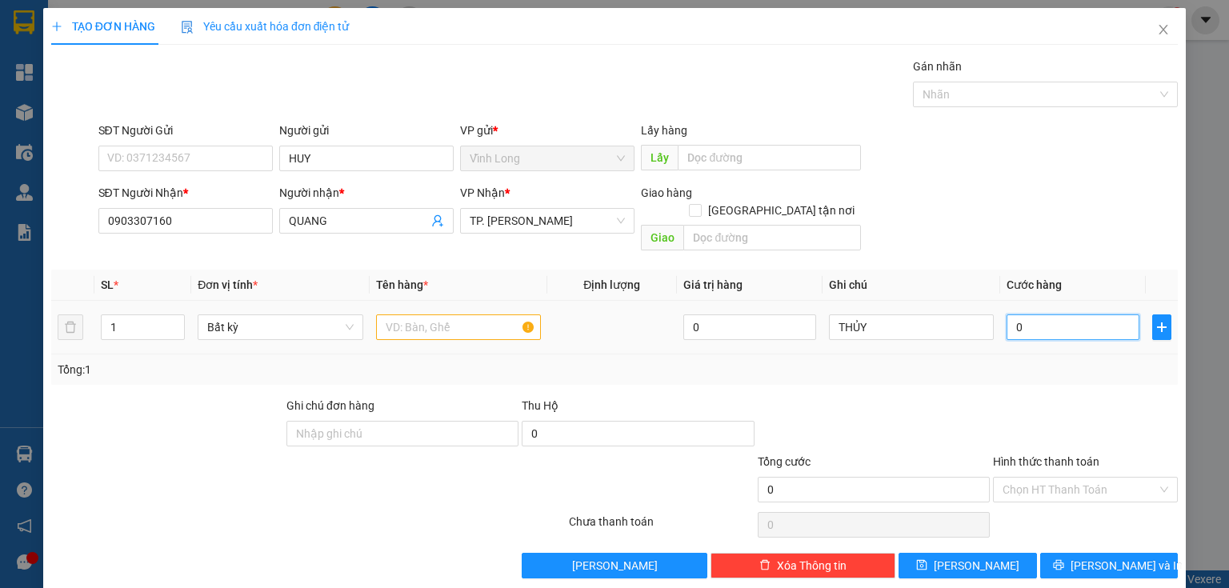
type input "40"
type input "400"
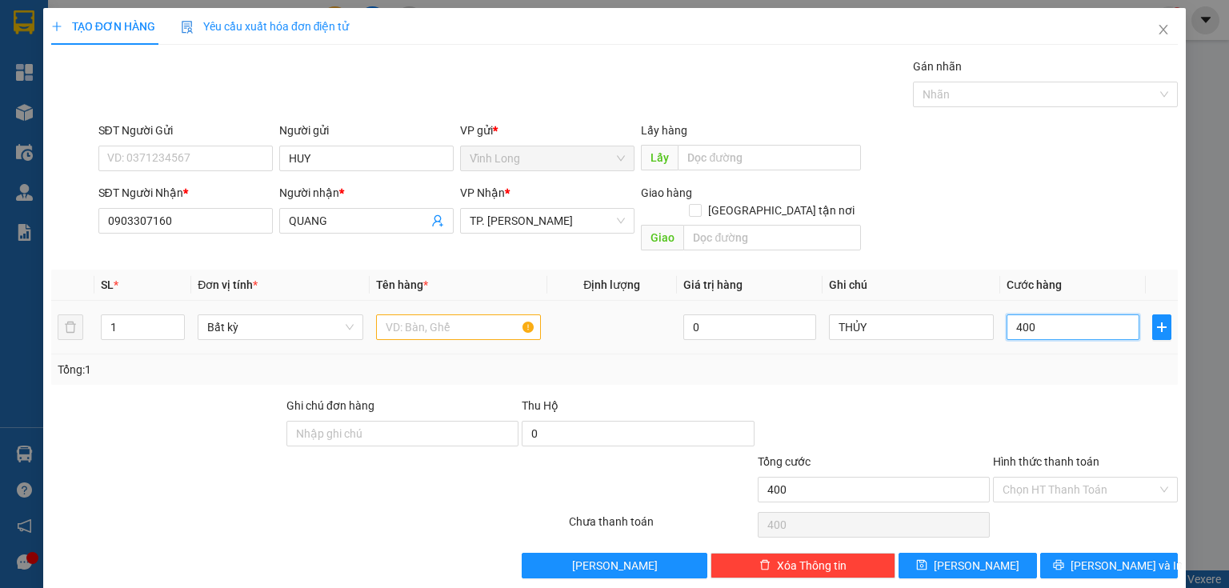
click at [1060, 321] on input "400" at bounding box center [1073, 328] width 133 height 26
type input "40"
type input "40.000"
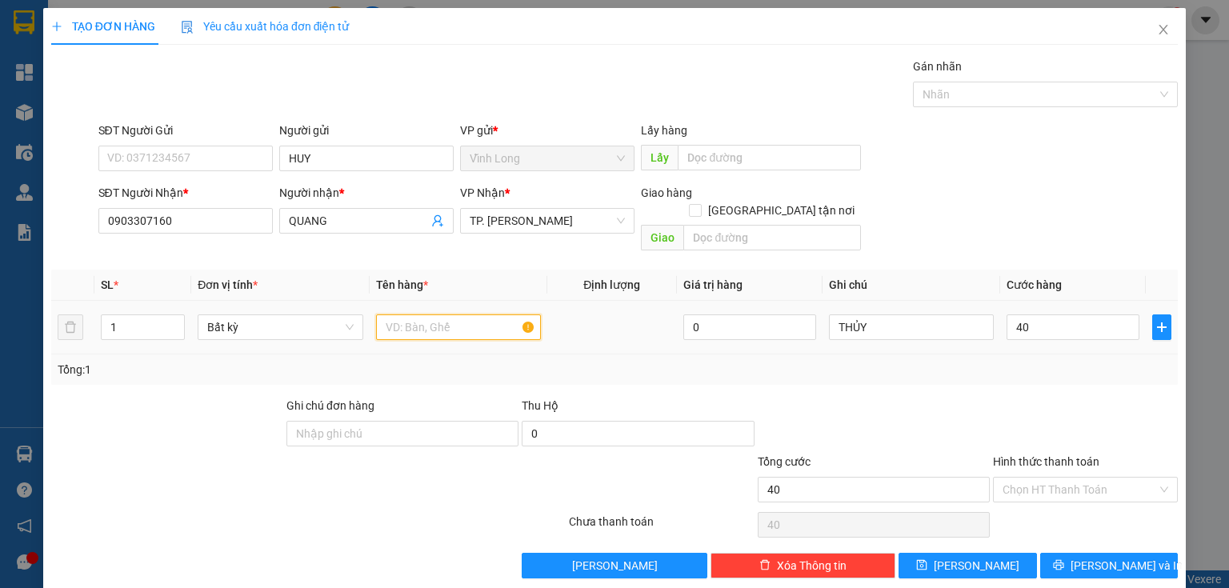
type input "40.000"
click at [416, 315] on input "text" at bounding box center [458, 328] width 165 height 26
type input "GÓI NP"
click at [1040, 478] on input "Hình thức thanh toán" at bounding box center [1080, 490] width 154 height 24
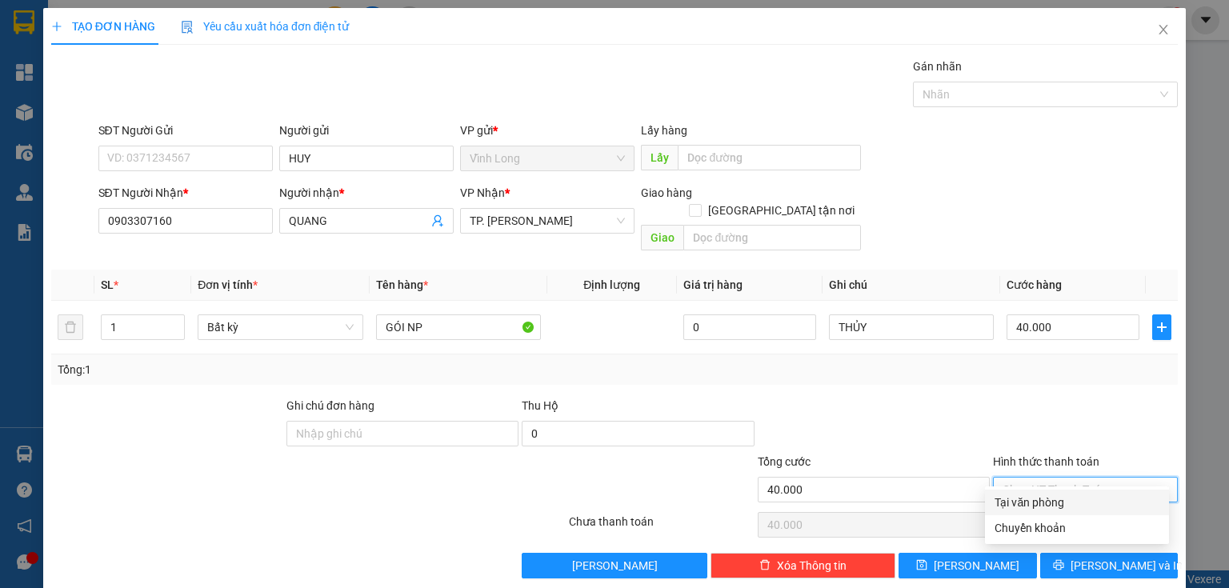
click at [1042, 495] on div "Tại văn phòng" at bounding box center [1077, 503] width 165 height 18
type input "0"
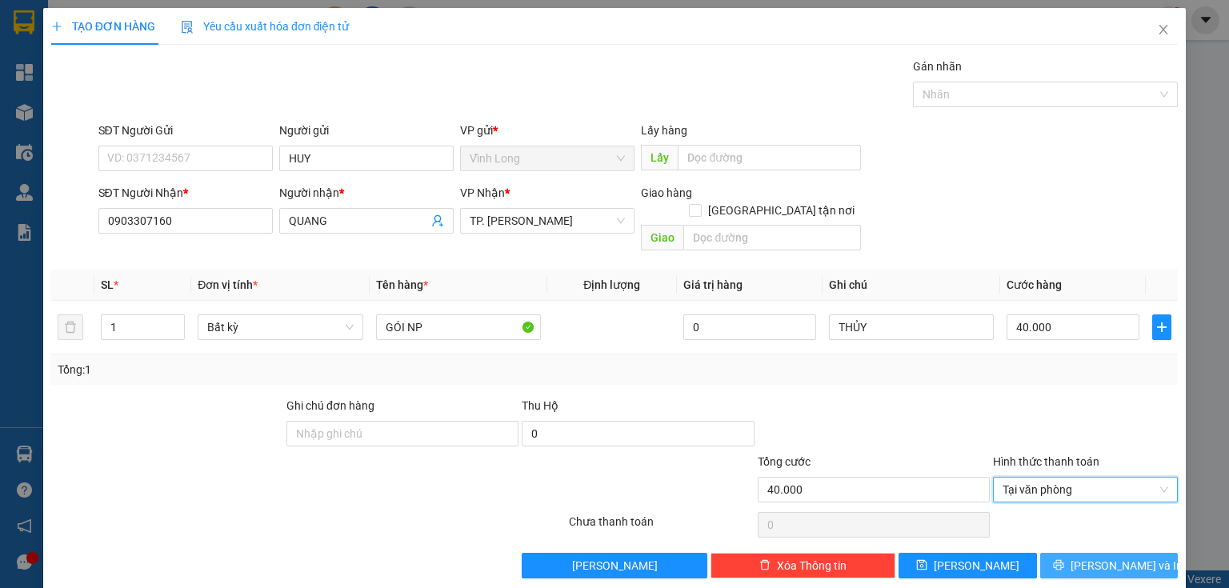
click at [1155, 553] on button "[PERSON_NAME] và In" at bounding box center [1109, 566] width 138 height 26
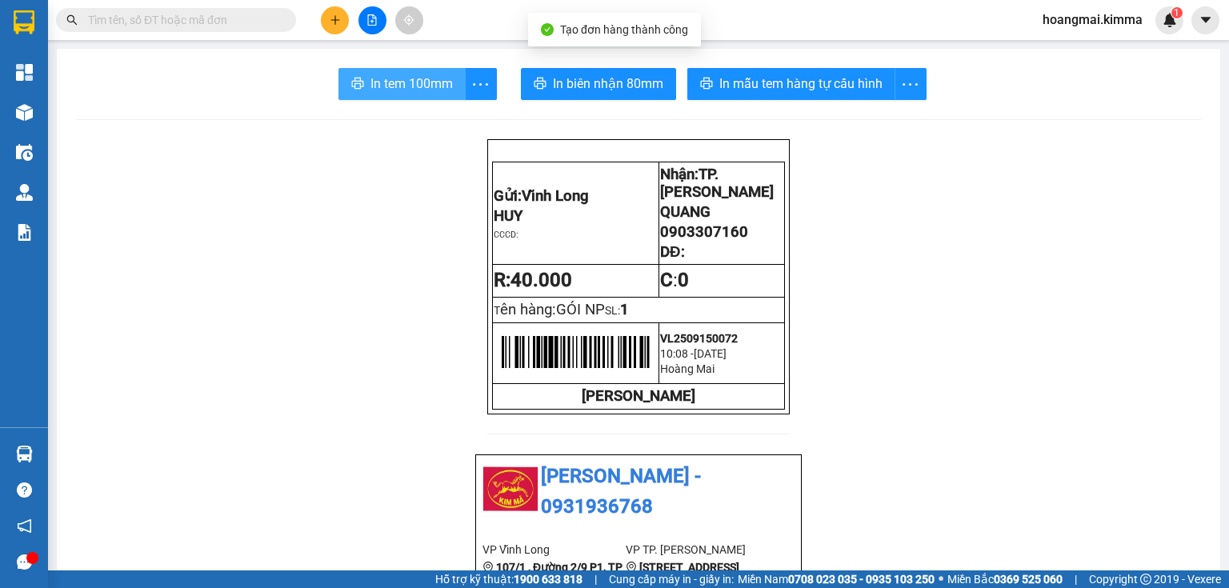
click at [431, 90] on span "In tem 100mm" at bounding box center [412, 84] width 82 height 20
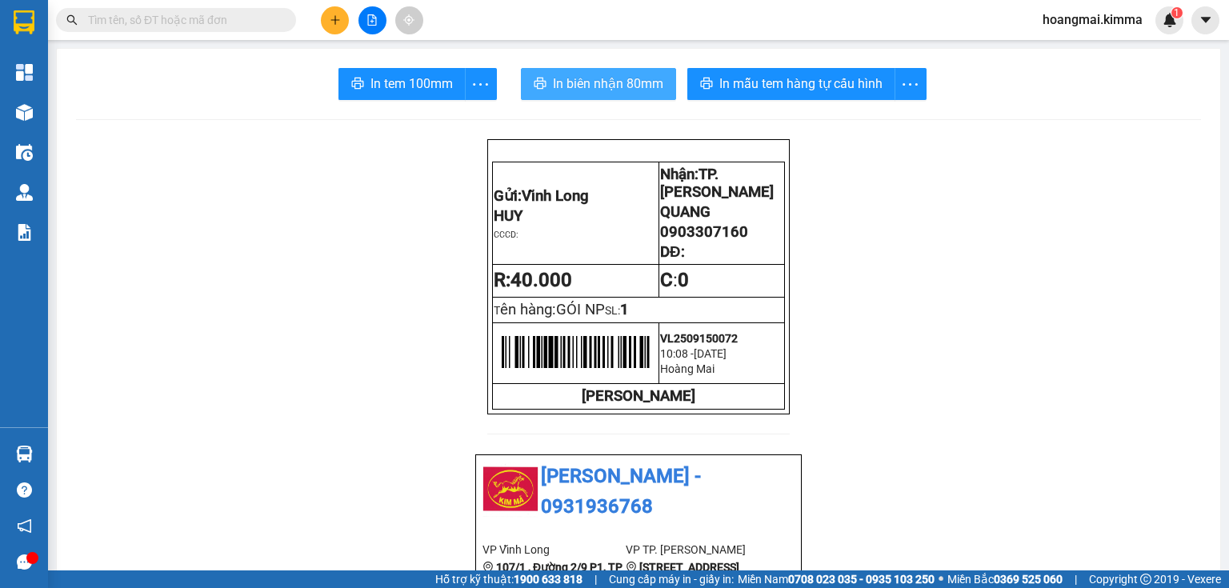
click at [563, 79] on span "In biên nhận 80mm" at bounding box center [608, 84] width 110 height 20
click at [335, 17] on icon "plus" at bounding box center [335, 19] width 11 height 11
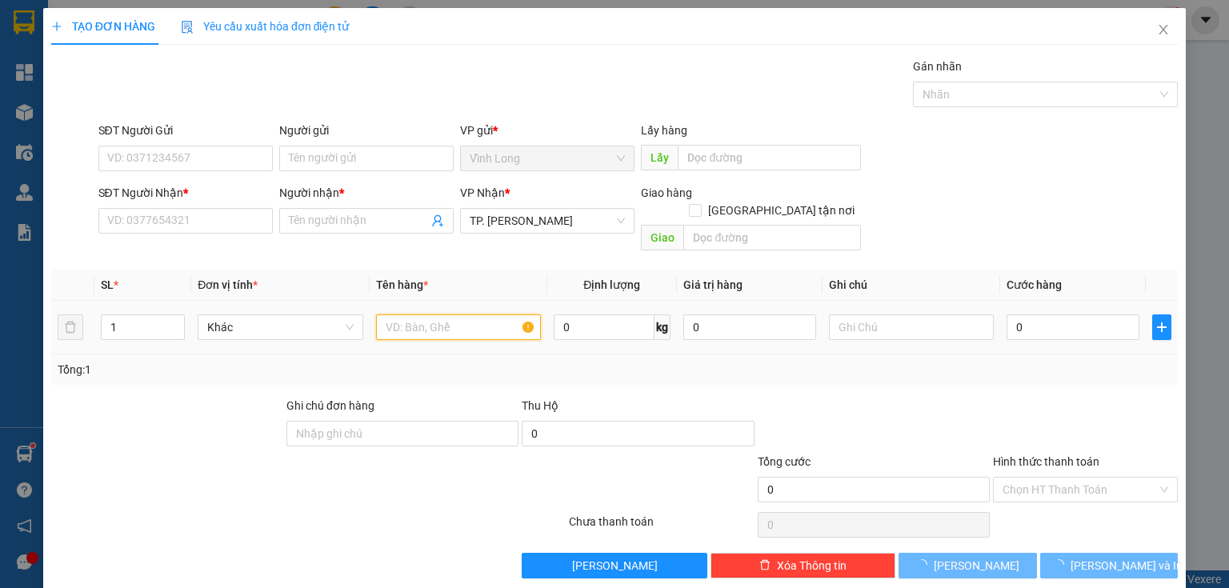
drag, startPoint x: 439, startPoint y: 310, endPoint x: 435, endPoint y: 319, distance: 9.7
click at [434, 315] on input "text" at bounding box center [458, 328] width 165 height 26
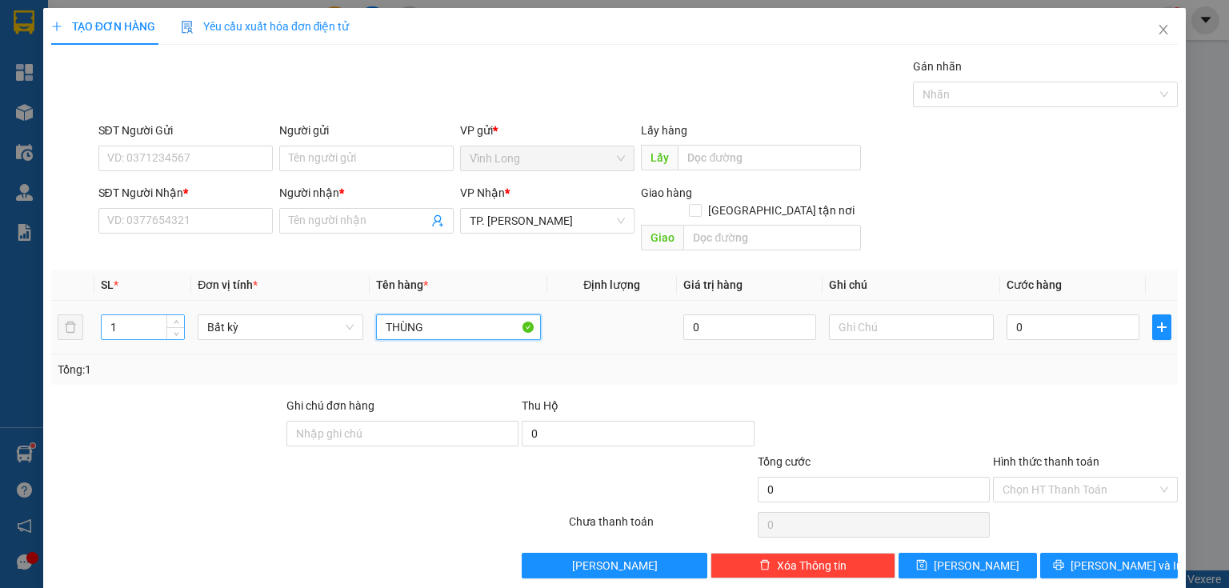
type input "THÙNG"
drag, startPoint x: 125, startPoint y: 307, endPoint x: 76, endPoint y: 324, distance: 51.6
click at [81, 322] on tr "1 Bất kỳ THÙNG 0 0" at bounding box center [614, 328] width 1127 height 54
type input "2"
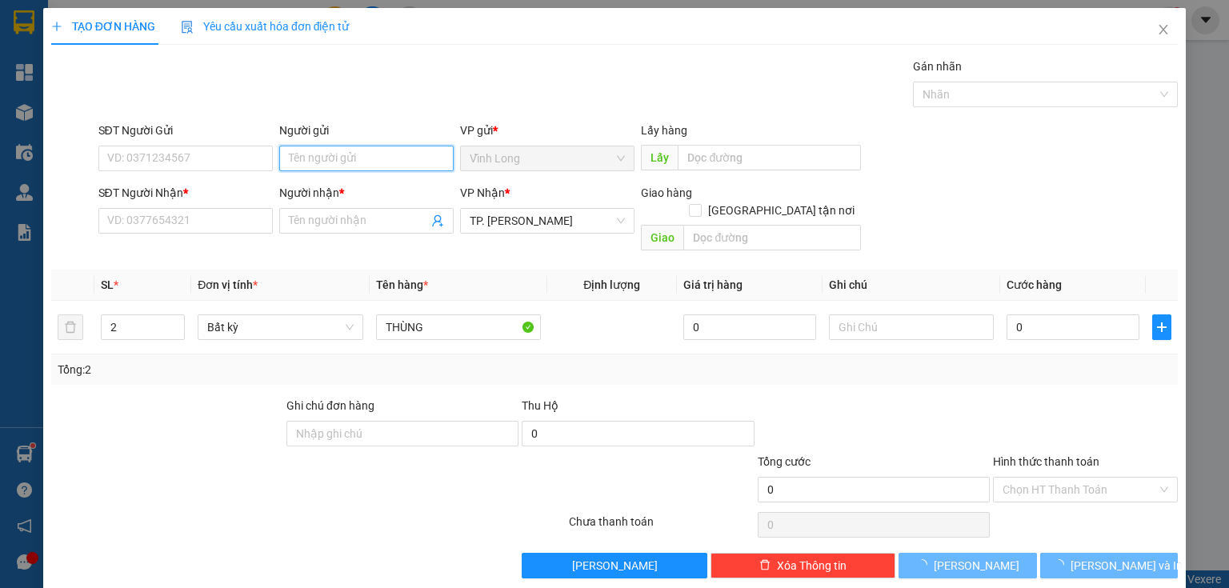
click at [346, 160] on input "Người gửi" at bounding box center [366, 159] width 174 height 26
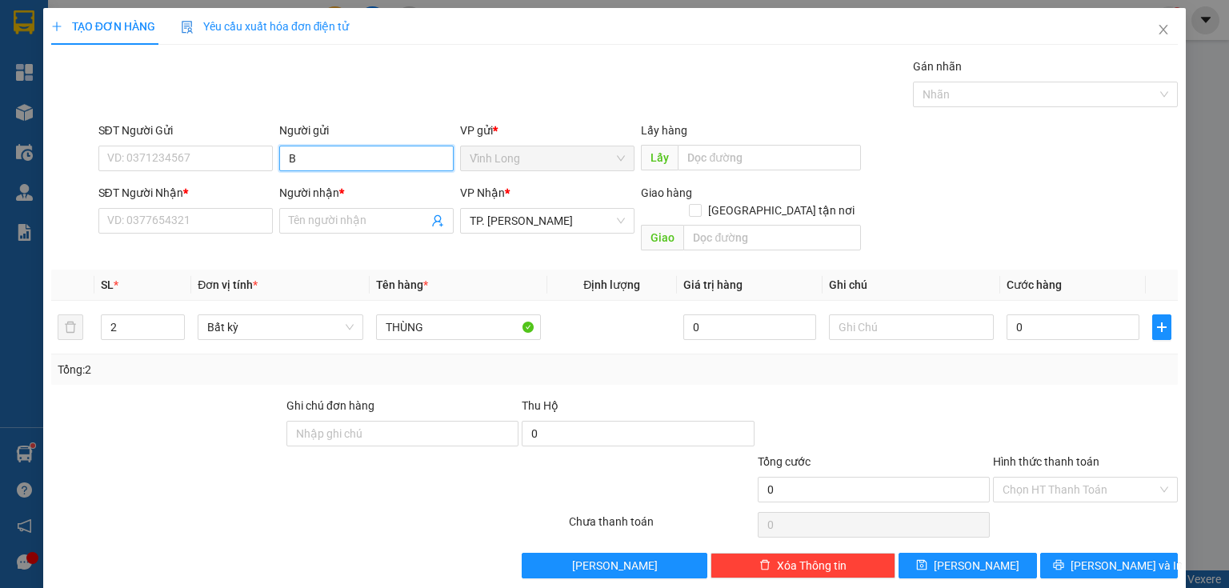
type input "BÁ"
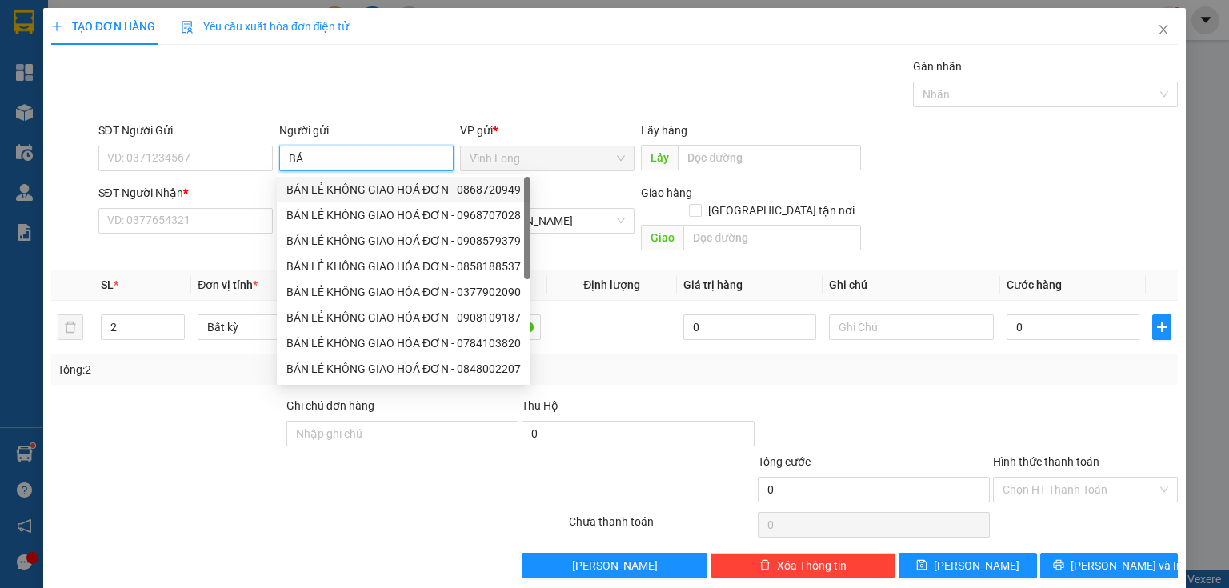
click at [320, 184] on div "BÁN LẺ KHÔNG GIAO HOÁ ĐƠN - 0868720949" at bounding box center [404, 190] width 234 height 18
type input "0868720949"
type input "BÁN LẺ KHÔNG GIAO HOÁ ĐƠN"
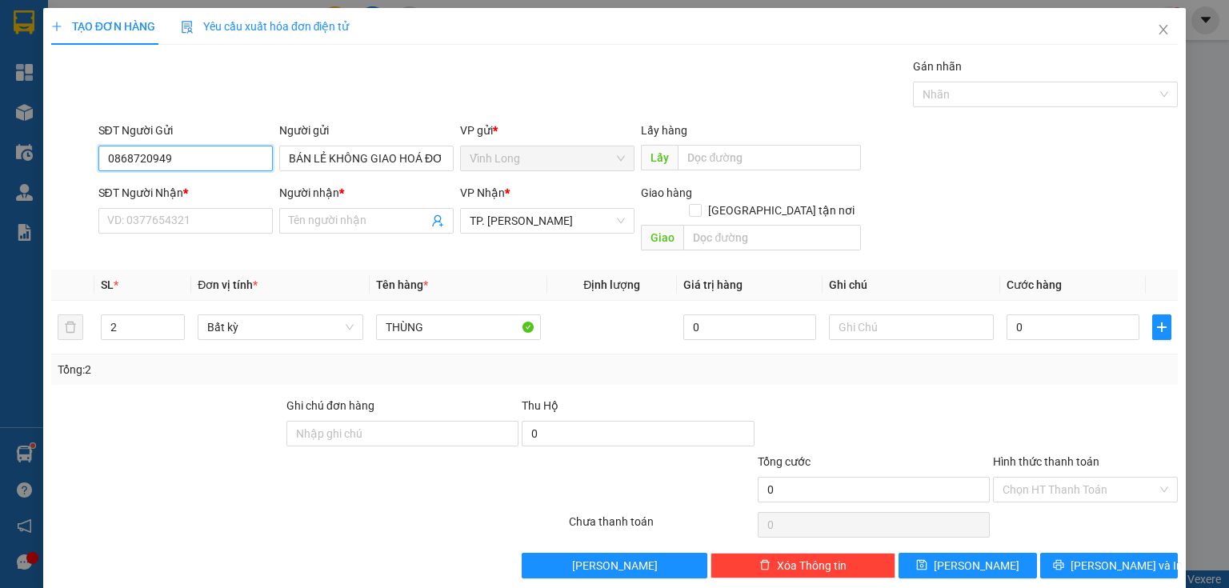
drag, startPoint x: 205, startPoint y: 160, endPoint x: 23, endPoint y: 143, distance: 182.4
click at [0, 167] on div "TẠO ĐƠN HÀNG Yêu cầu xuất hóa đơn điện tử Transit Pickup Surcharge Ids Transit …" at bounding box center [614, 294] width 1229 height 588
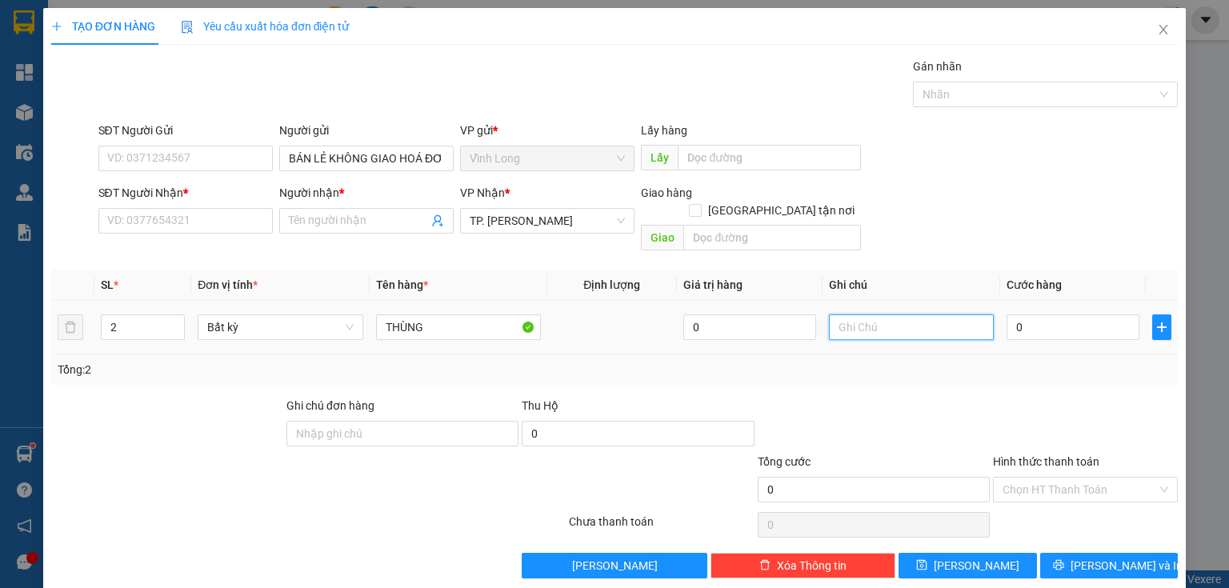
click at [840, 315] on input "text" at bounding box center [911, 328] width 165 height 26
type input "THUY"
click at [202, 223] on input "SĐT Người Nhận *" at bounding box center [185, 221] width 174 height 26
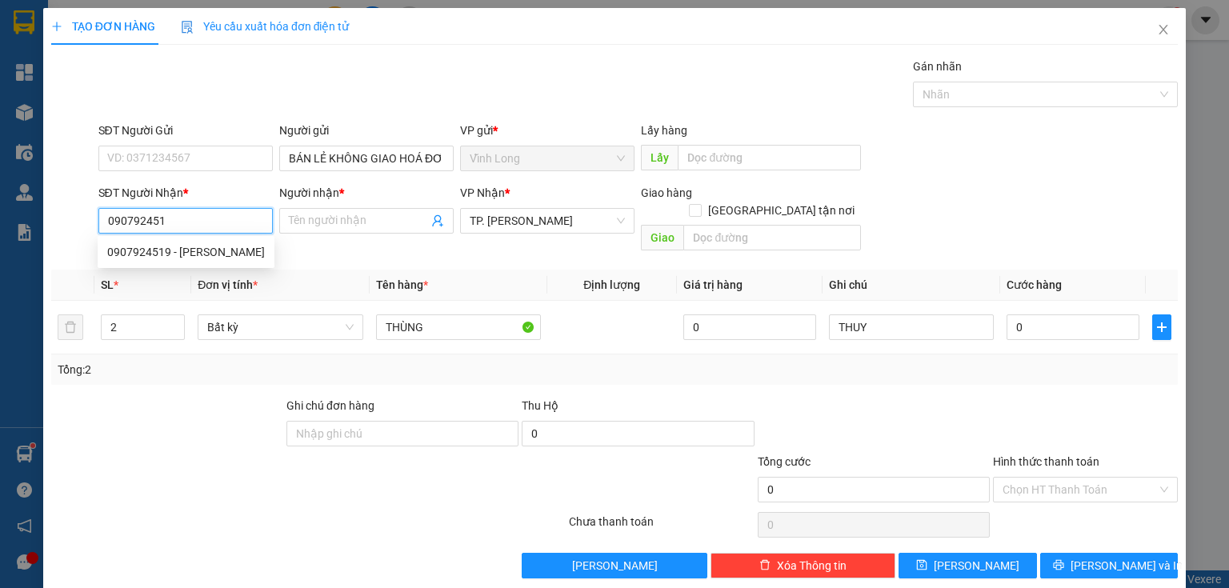
type input "0907924519"
drag, startPoint x: 229, startPoint y: 251, endPoint x: 1052, endPoint y: 279, distance: 824.0
click at [230, 251] on div "0907924519 - [PERSON_NAME]" at bounding box center [186, 252] width 158 height 18
type input "[PERSON_NAME]"
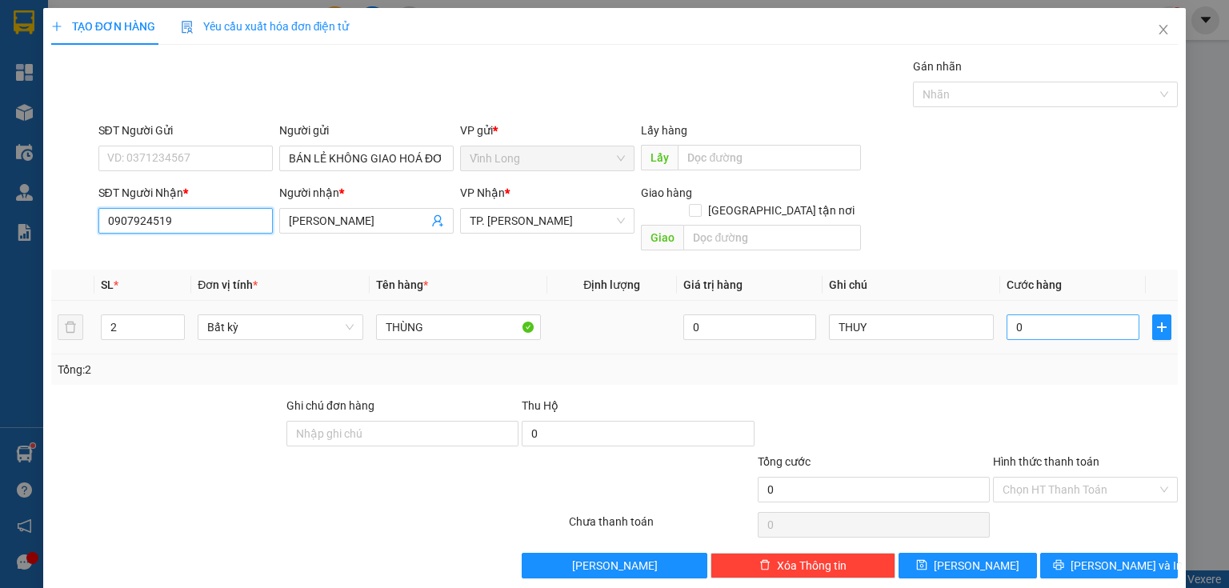
type input "0907924519"
type input "5"
type input "50"
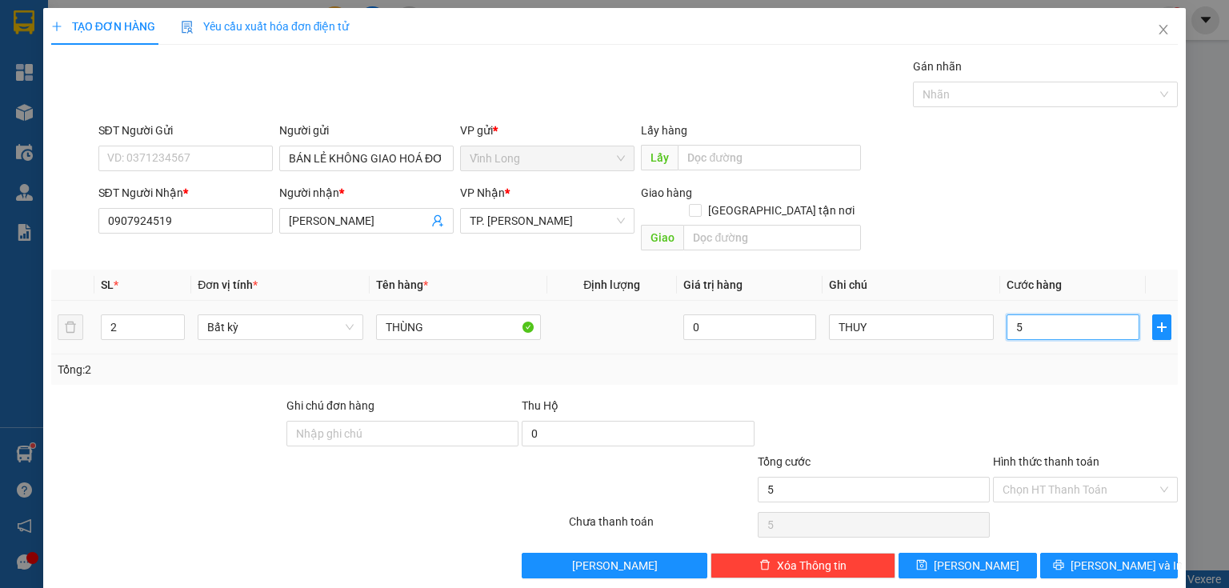
type input "50"
type input "50.000"
drag, startPoint x: 1024, startPoint y: 460, endPoint x: 1028, endPoint y: 479, distance: 18.7
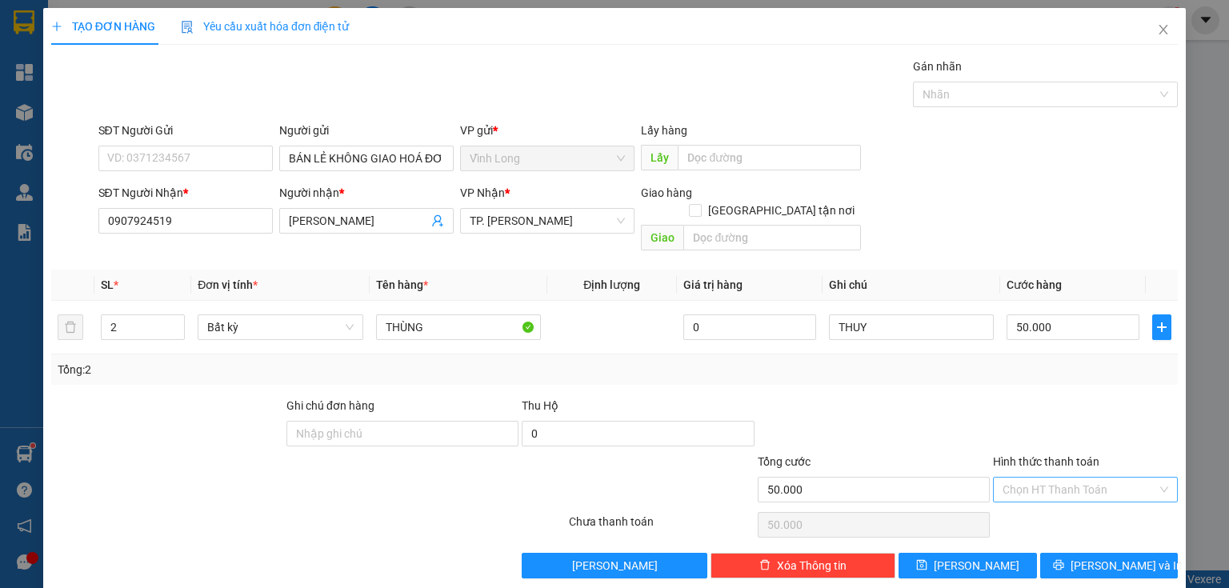
click at [1024, 478] on input "Hình thức thanh toán" at bounding box center [1080, 490] width 154 height 24
click at [1031, 499] on div "Tại văn phòng" at bounding box center [1077, 503] width 165 height 18
type input "0"
click at [1096, 557] on span "[PERSON_NAME] và In" at bounding box center [1127, 566] width 112 height 18
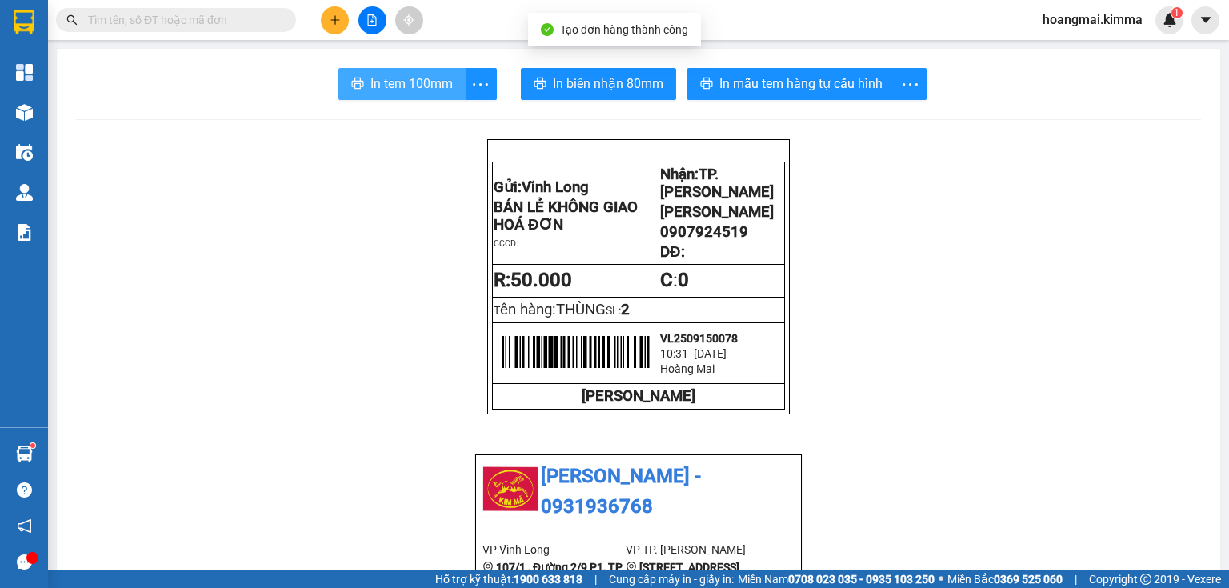
click at [361, 77] on button "In tem 100mm" at bounding box center [402, 84] width 127 height 32
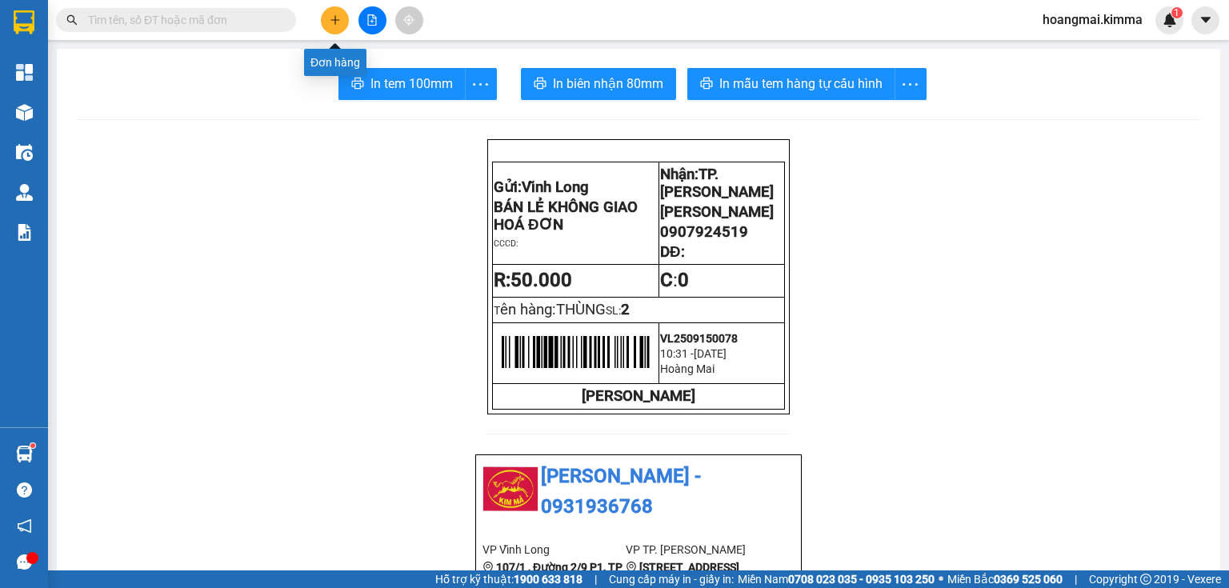
click at [335, 28] on button at bounding box center [335, 20] width 28 height 28
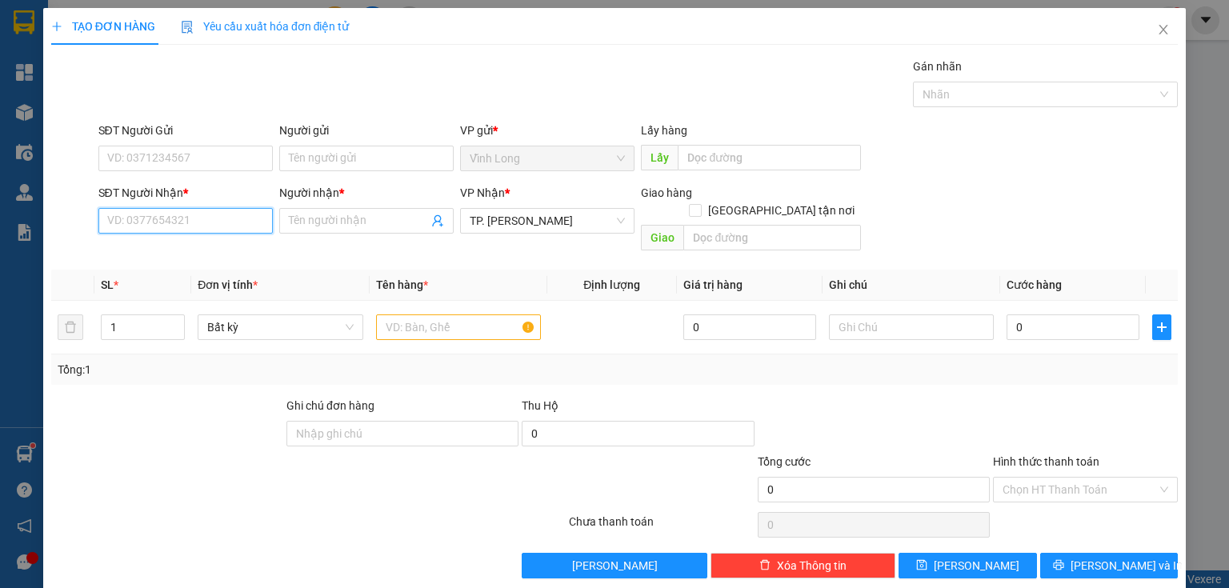
click at [254, 224] on input "SĐT Người Nhận *" at bounding box center [185, 221] width 174 height 26
type input "0902652835"
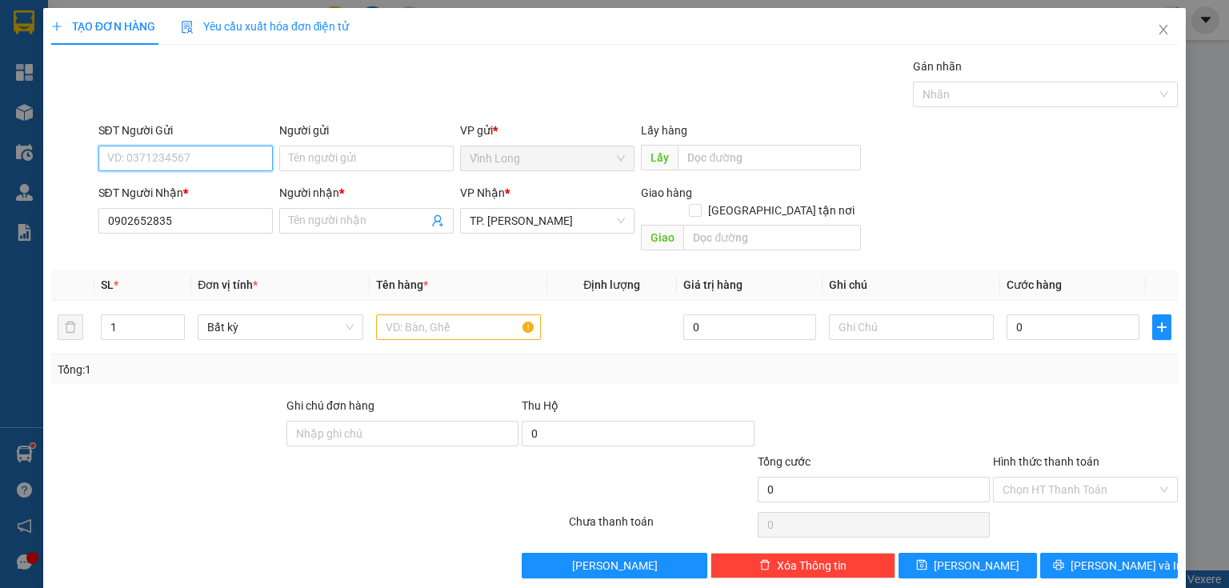
click at [251, 160] on input "SĐT Người Gửi" at bounding box center [185, 159] width 174 height 26
type input "0799689991"
click at [191, 189] on div "0799689991 - NHÃ" at bounding box center [184, 190] width 154 height 18
type input "NHÃ"
type input "0799689991"
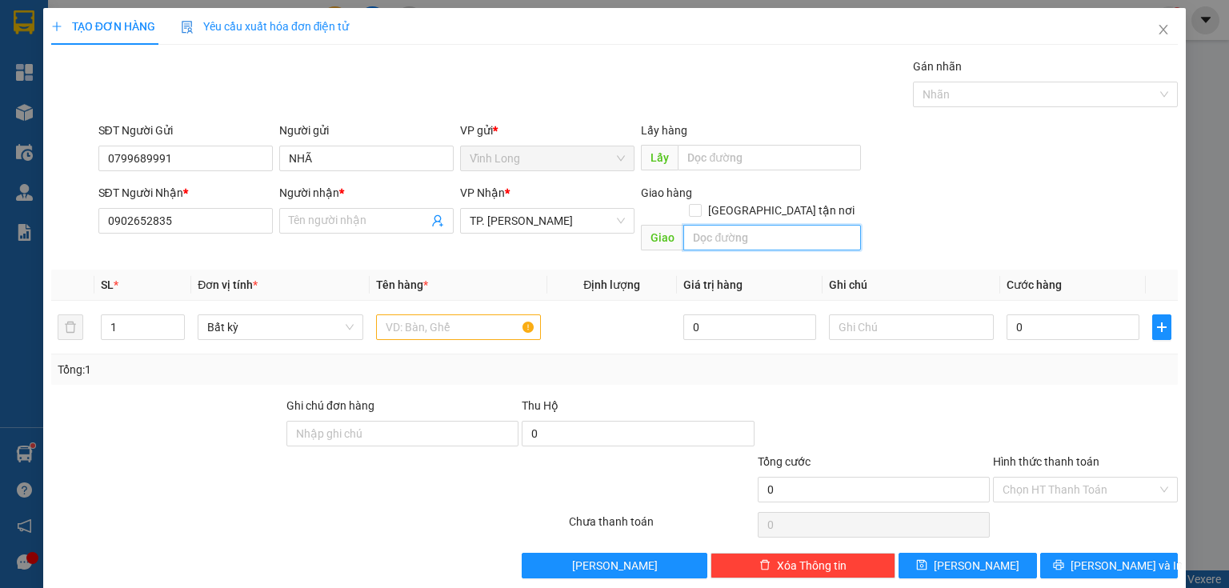
click at [763, 225] on input "text" at bounding box center [772, 238] width 178 height 26
type input "TXG"
click at [472, 315] on input "text" at bounding box center [458, 328] width 165 height 26
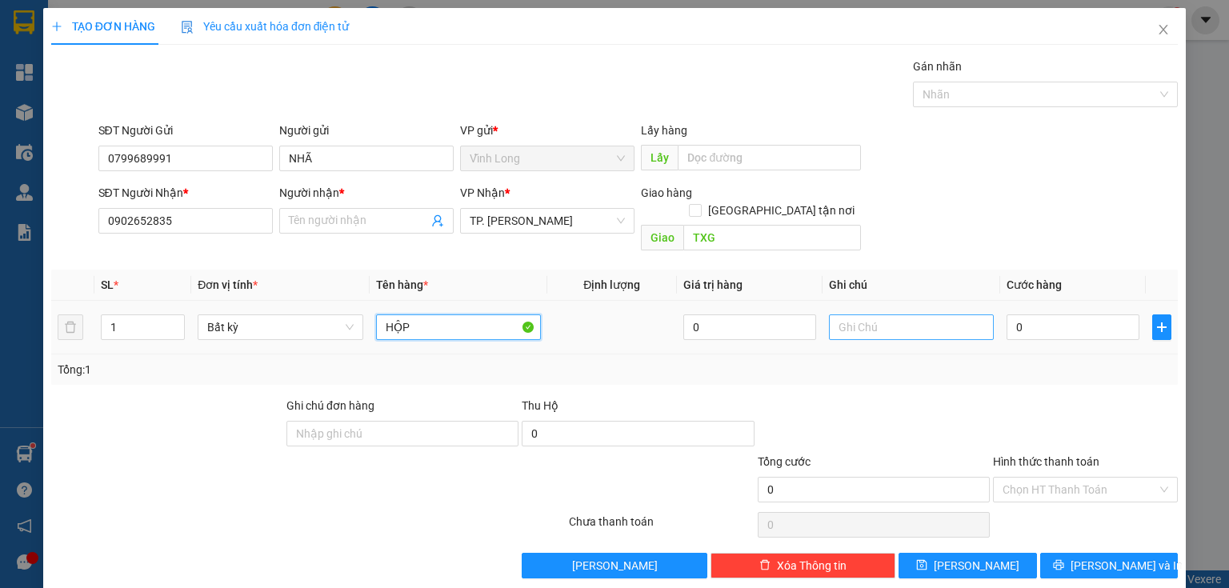
type input "HỘP"
click at [882, 316] on input "text" at bounding box center [911, 328] width 165 height 26
type input "THUY"
click at [1015, 315] on input "0" at bounding box center [1073, 328] width 133 height 26
type input "2"
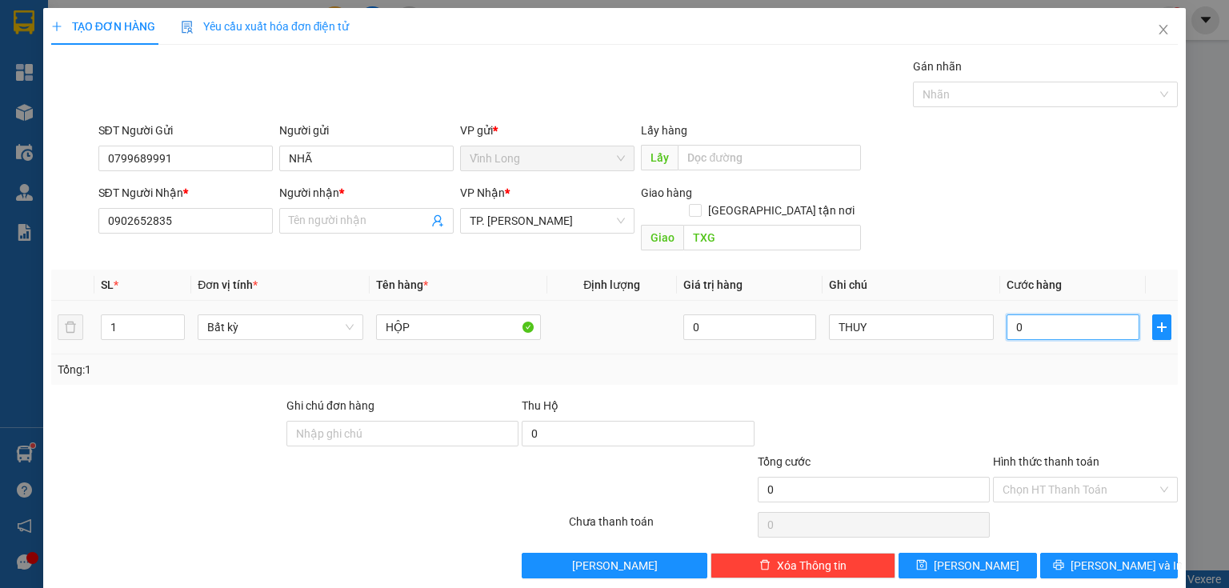
type input "2"
type input "20"
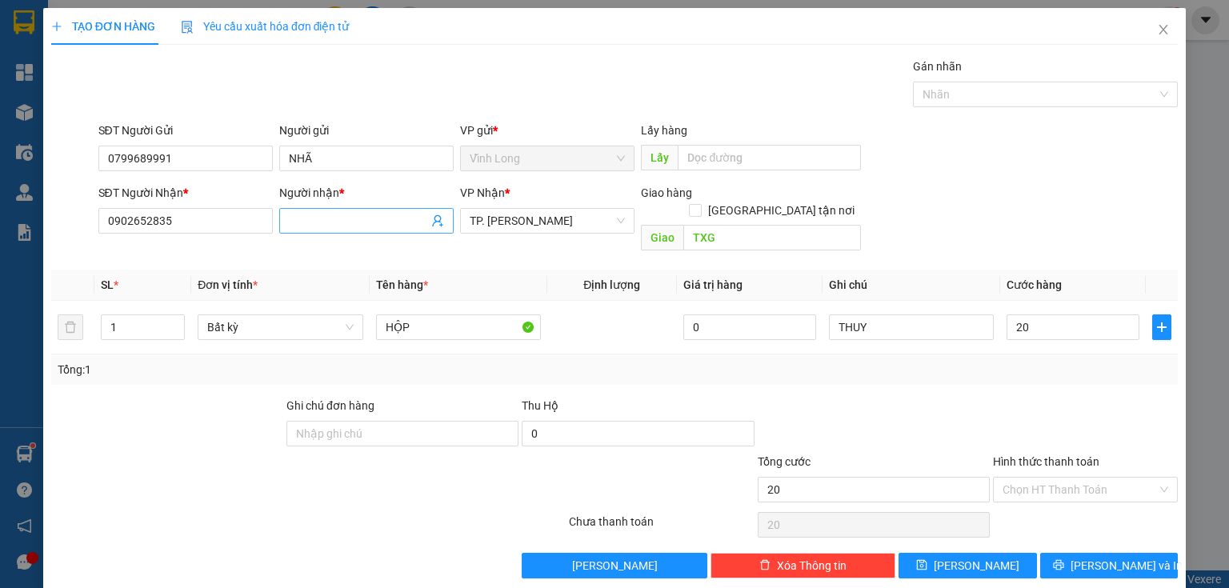
type input "20.000"
click at [343, 230] on span at bounding box center [366, 221] width 174 height 26
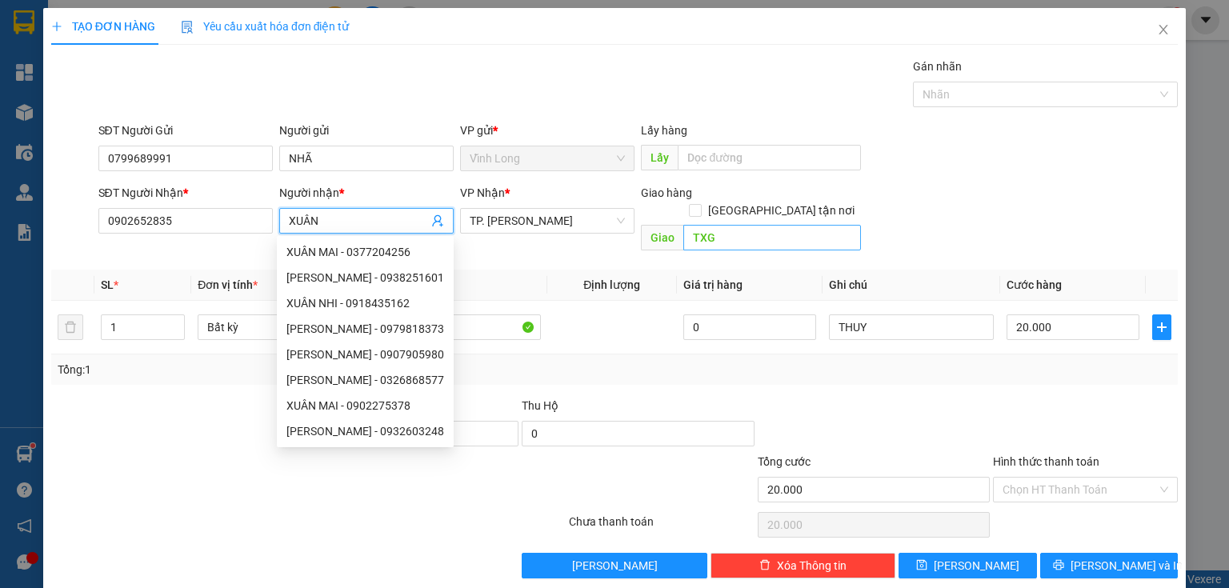
type input "XUÂN"
click at [700, 225] on input "TXG" at bounding box center [772, 238] width 178 height 26
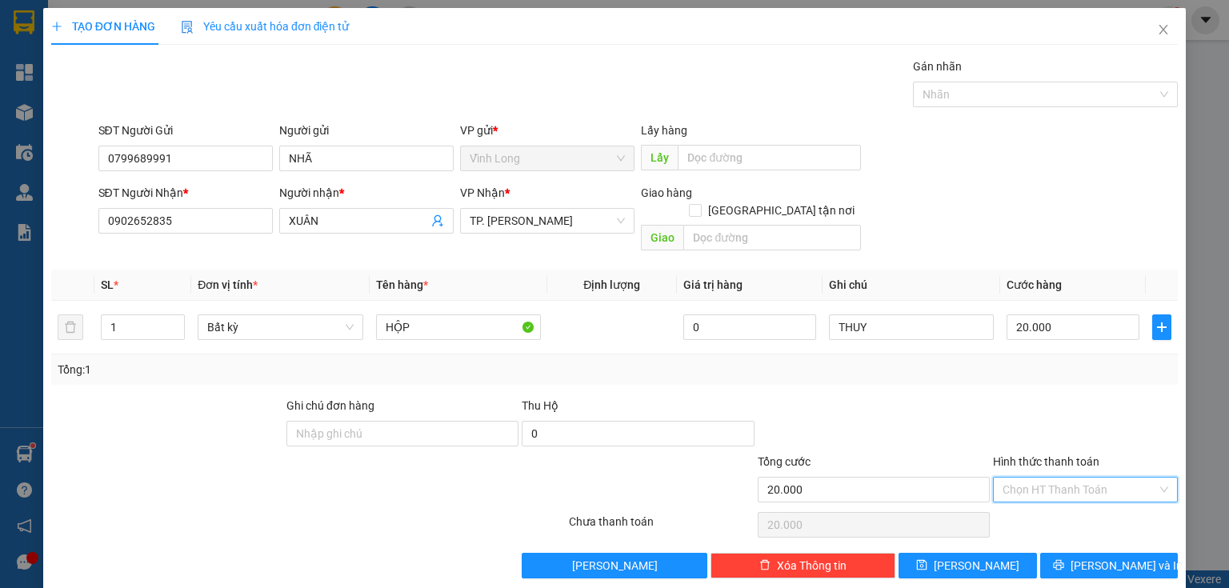
click at [1005, 479] on input "Hình thức thanh toán" at bounding box center [1080, 490] width 154 height 24
click at [1008, 497] on div "Tại văn phòng" at bounding box center [1077, 503] width 165 height 18
type input "0"
click at [1064, 560] on icon "printer" at bounding box center [1058, 565] width 10 height 10
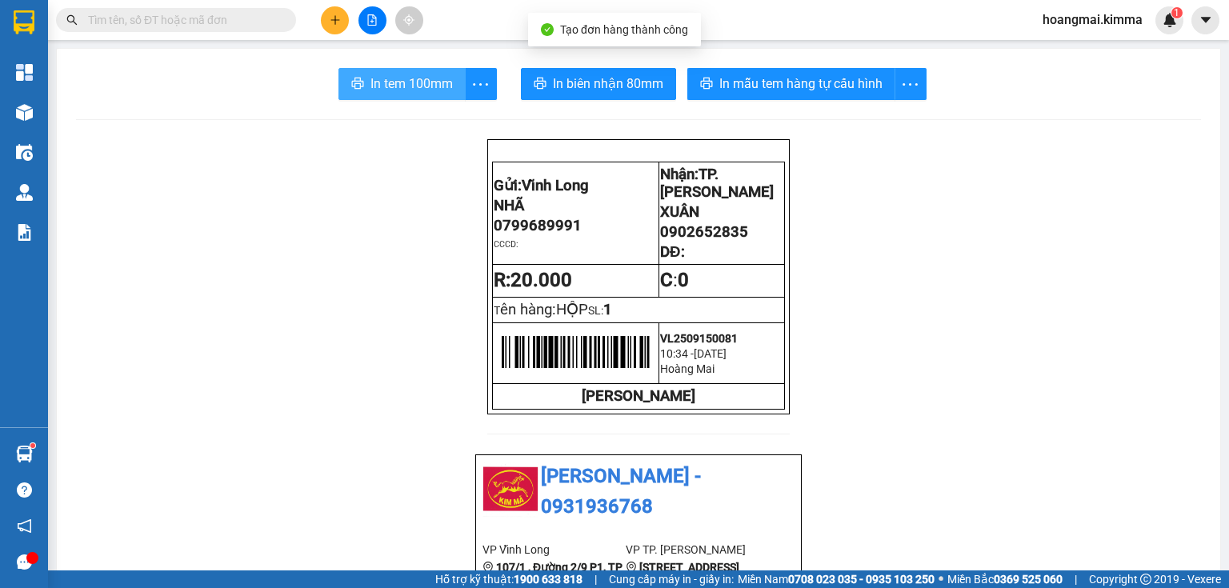
click at [397, 75] on span "In tem 100mm" at bounding box center [412, 84] width 82 height 20
click at [258, 19] on input "text" at bounding box center [182, 20] width 189 height 18
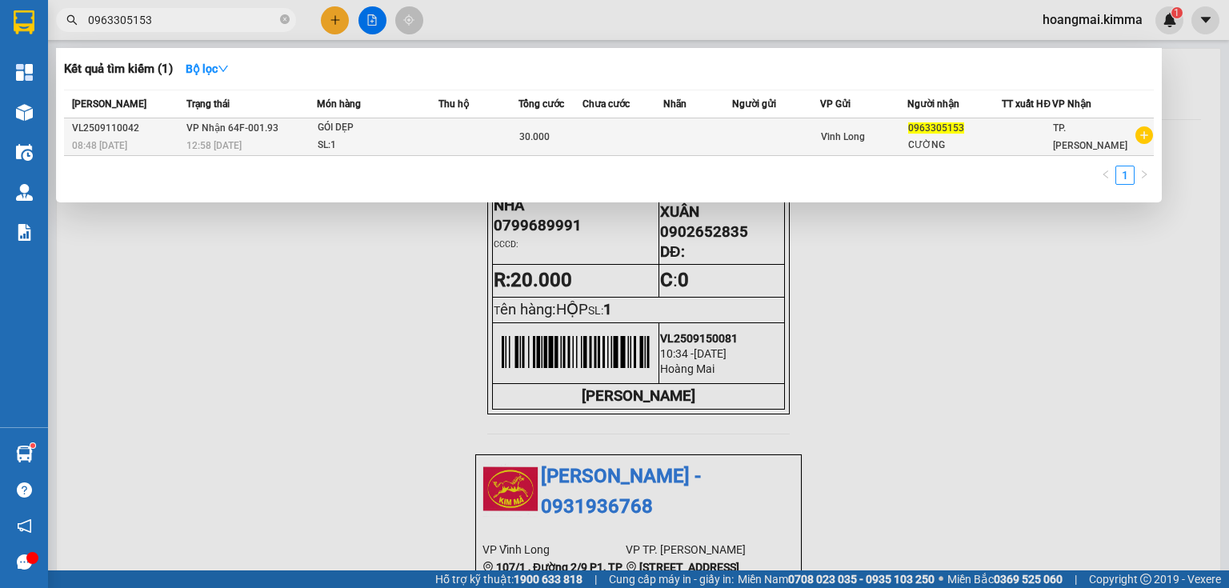
type input "0963305153"
click at [467, 153] on td at bounding box center [479, 137] width 80 height 38
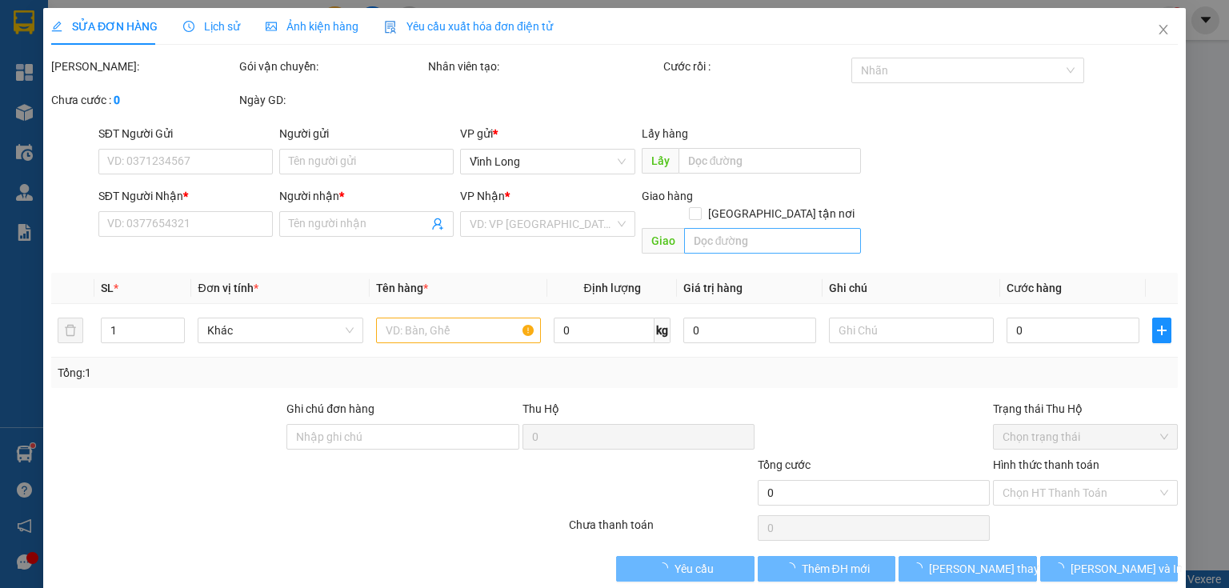
type input "0963305153"
type input "CƯỜNG"
type input "30.000"
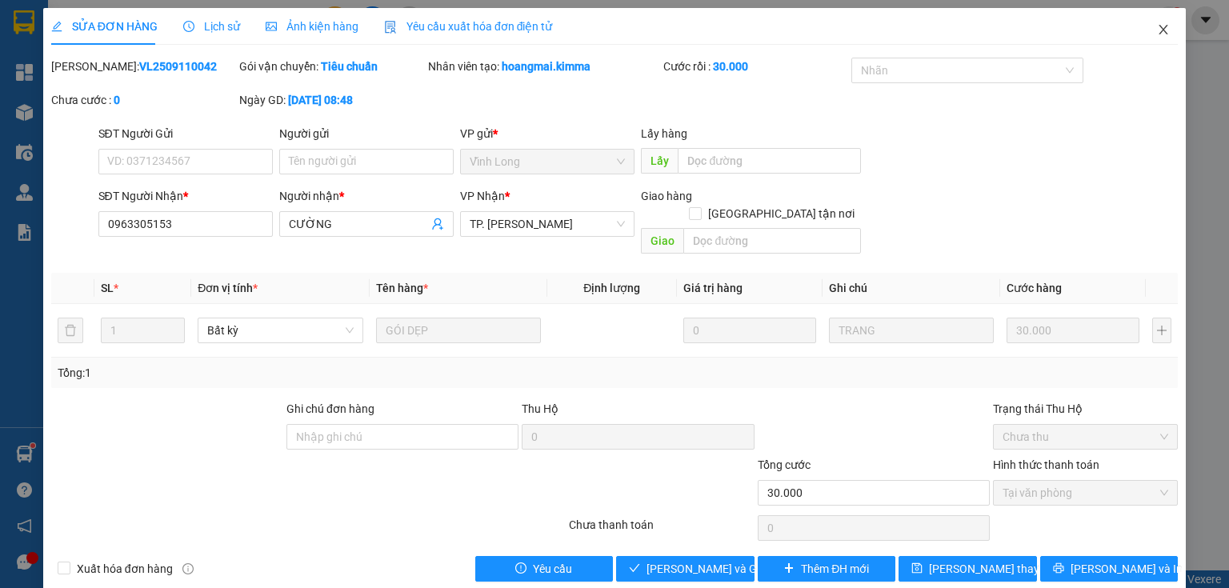
click at [1160, 32] on icon "close" at bounding box center [1164, 30] width 9 height 10
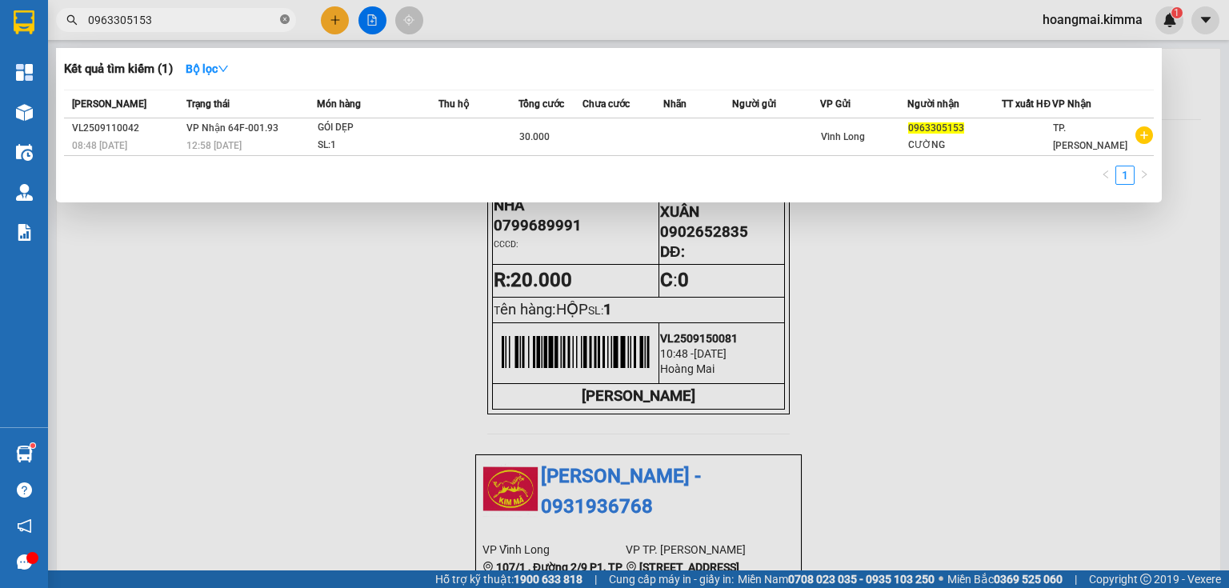
click at [288, 19] on icon "close-circle" at bounding box center [285, 19] width 10 height 10
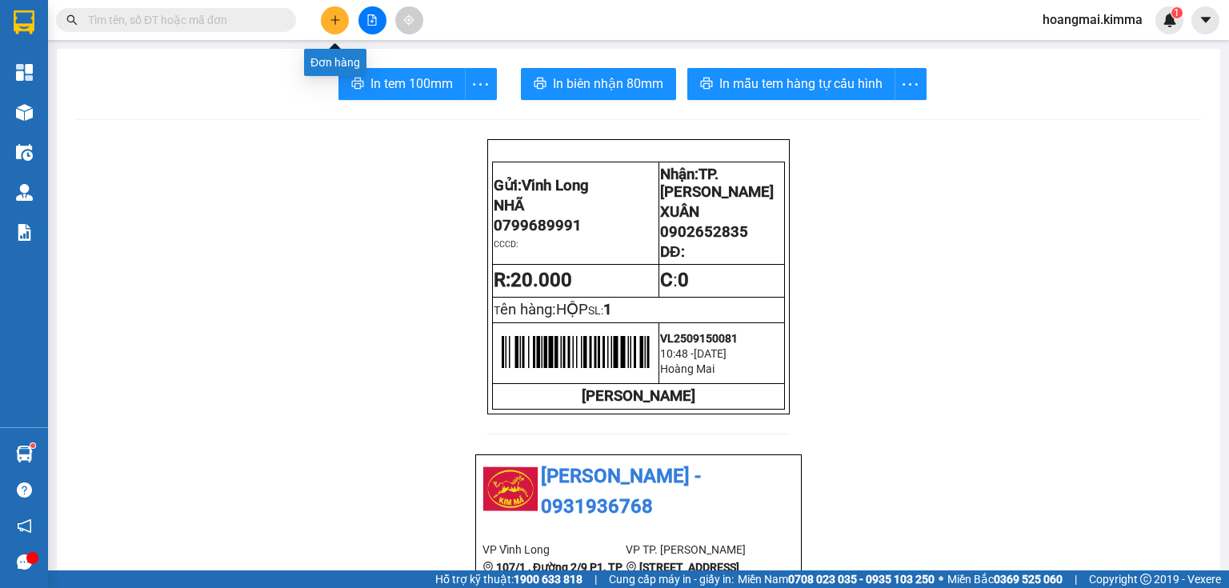
click at [330, 16] on icon "plus" at bounding box center [335, 19] width 11 height 11
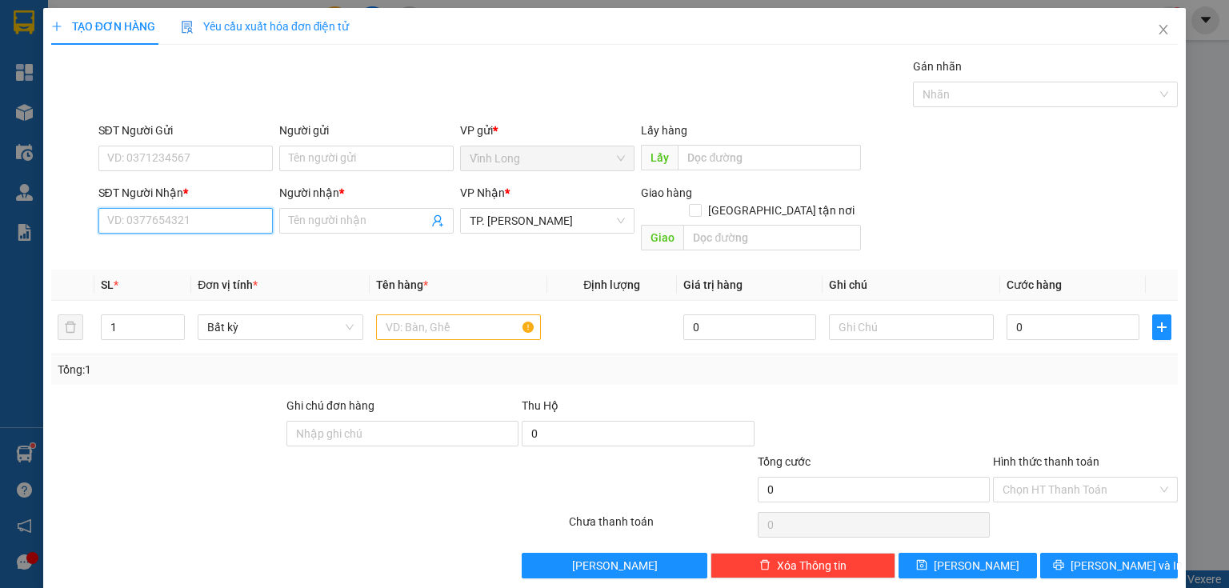
click at [192, 221] on input "SĐT Người Nhận *" at bounding box center [185, 221] width 174 height 26
type input "0964167905"
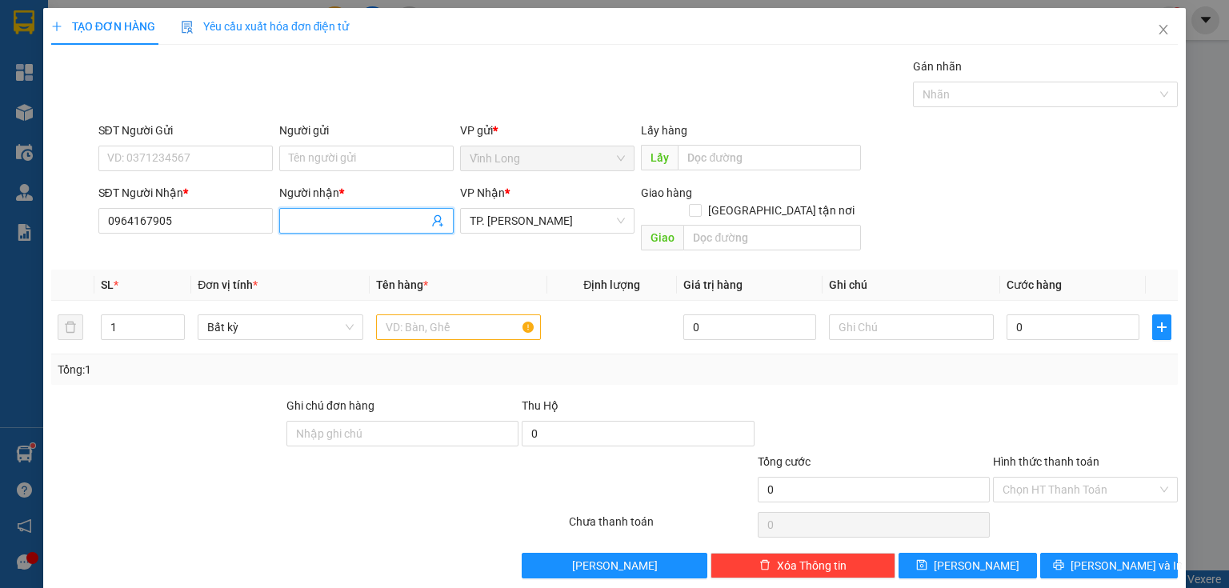
click at [317, 223] on input "Người nhận *" at bounding box center [358, 221] width 139 height 18
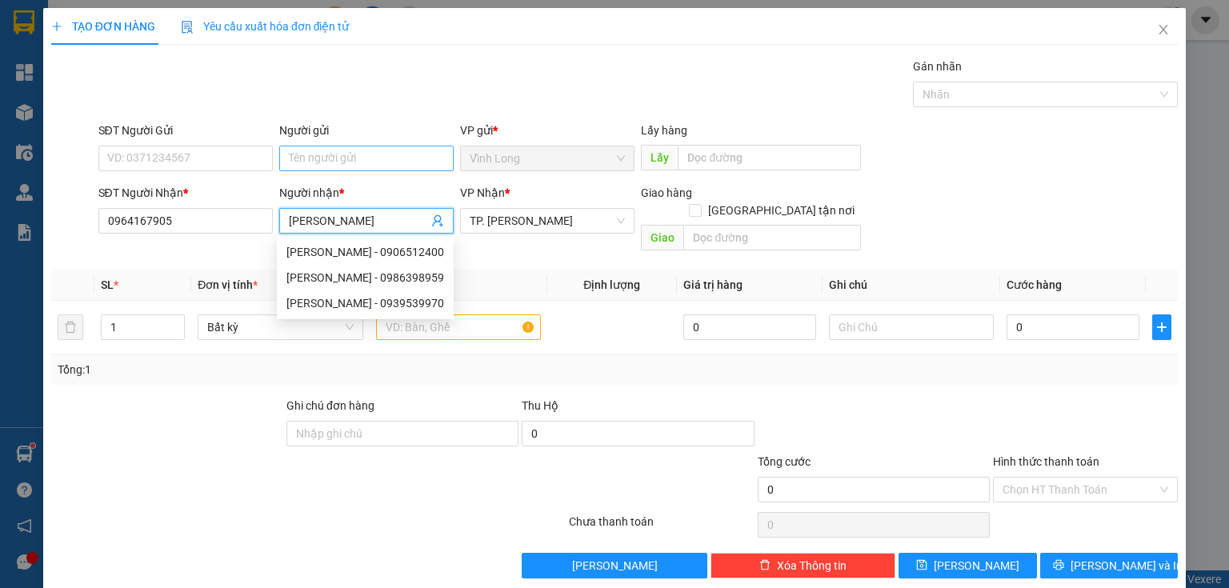
type input "[PERSON_NAME]"
click at [344, 154] on input "Người gửi" at bounding box center [366, 159] width 174 height 26
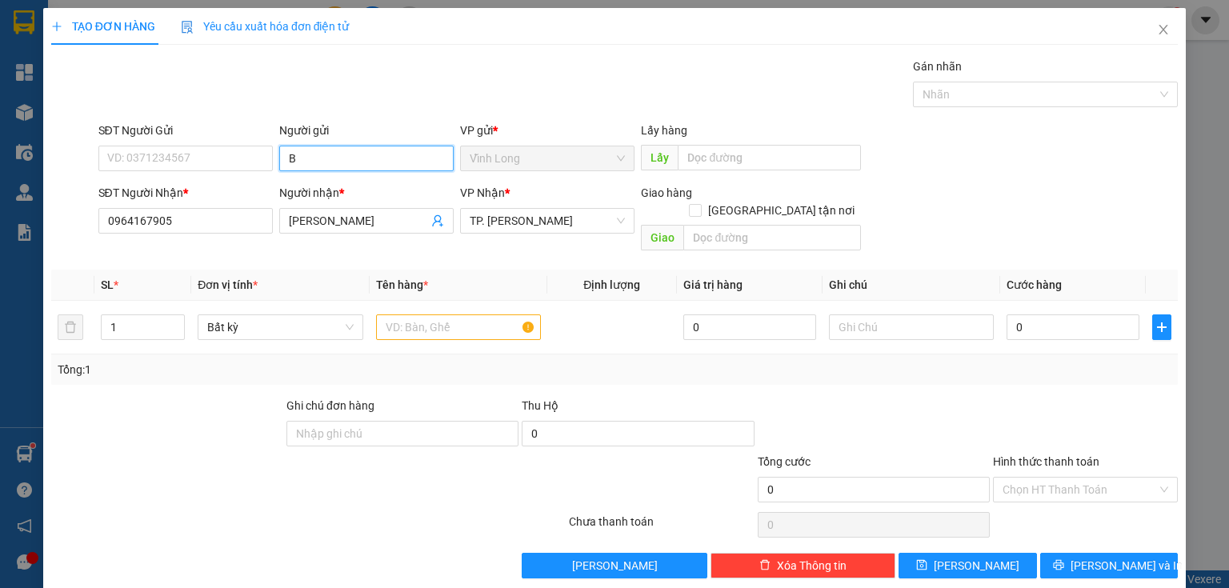
type input "BÁ"
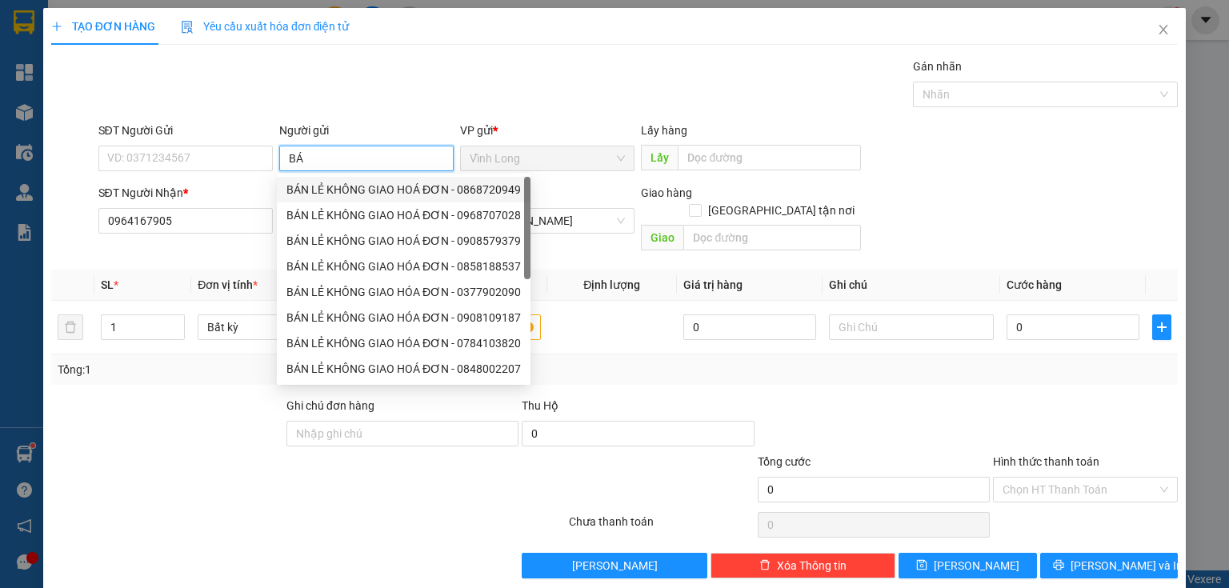
click at [319, 186] on div "BÁN LẺ KHÔNG GIAO HOÁ ĐƠN - 0868720949" at bounding box center [404, 190] width 234 height 18
type input "0868720949"
type input "BÁN LẺ KHÔNG GIAO HOÁ ĐƠN"
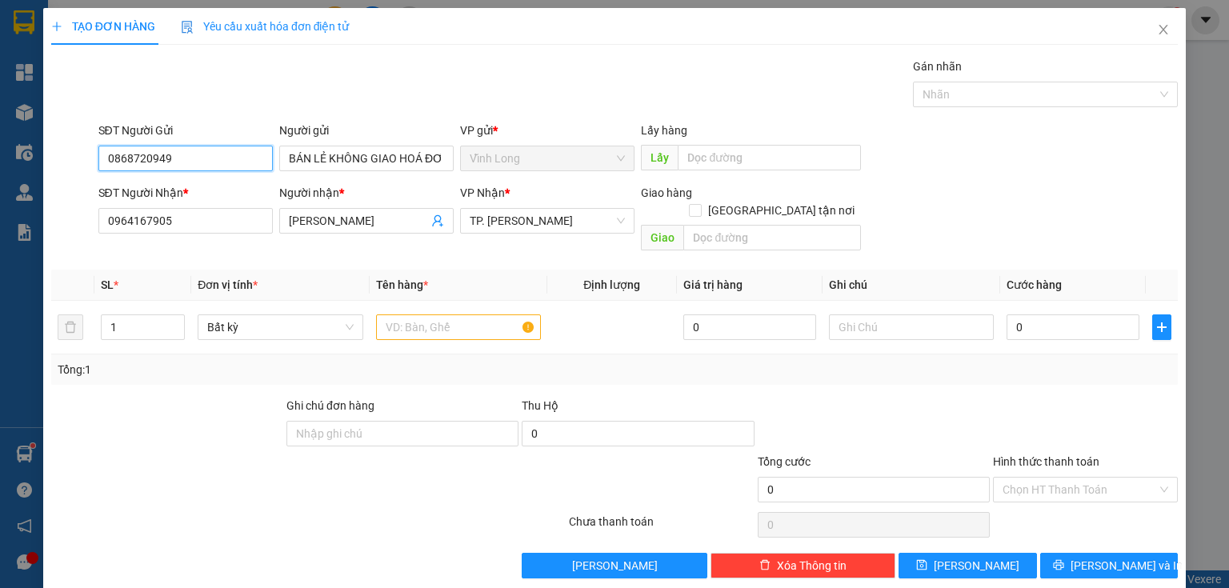
drag, startPoint x: 218, startPoint y: 164, endPoint x: 0, endPoint y: 138, distance: 219.3
click at [0, 139] on div "TẠO ĐƠN HÀNG Yêu cầu xuất hóa đơn điện tử Transit Pickup Surcharge Ids Transit …" at bounding box center [614, 294] width 1229 height 588
type input "0909829679"
drag, startPoint x: 462, startPoint y: 312, endPoint x: 470, endPoint y: 310, distance: 8.4
click at [470, 315] on input "text" at bounding box center [458, 328] width 165 height 26
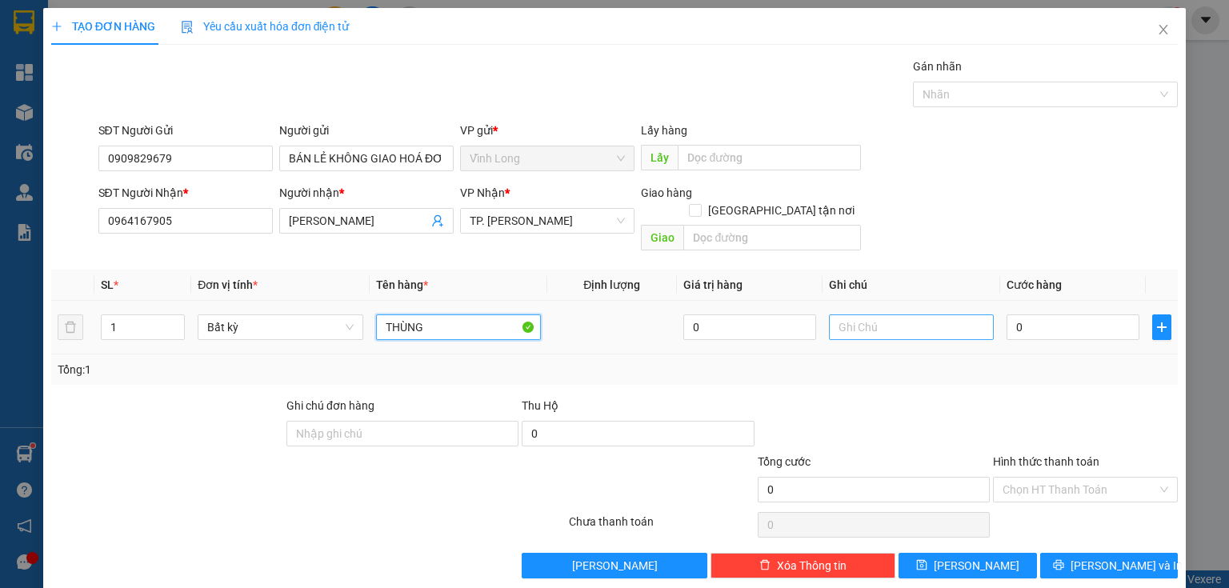
type input "THÙNG"
click at [877, 315] on input "text" at bounding box center [911, 328] width 165 height 26
type input "THUY"
type input "3"
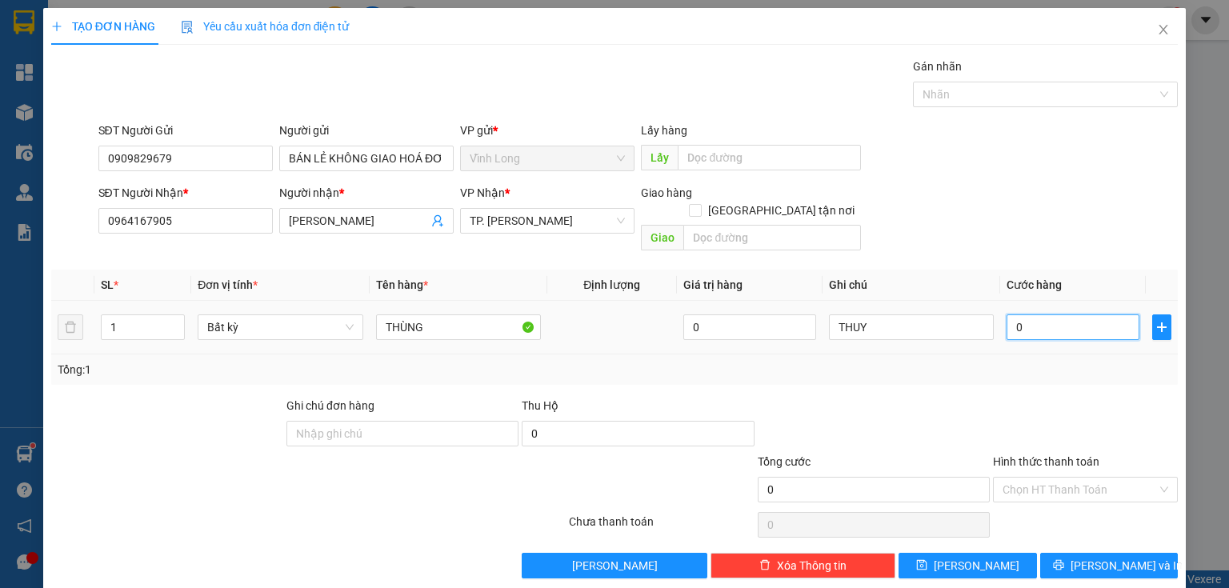
type input "3"
type input "30"
type input "30.000"
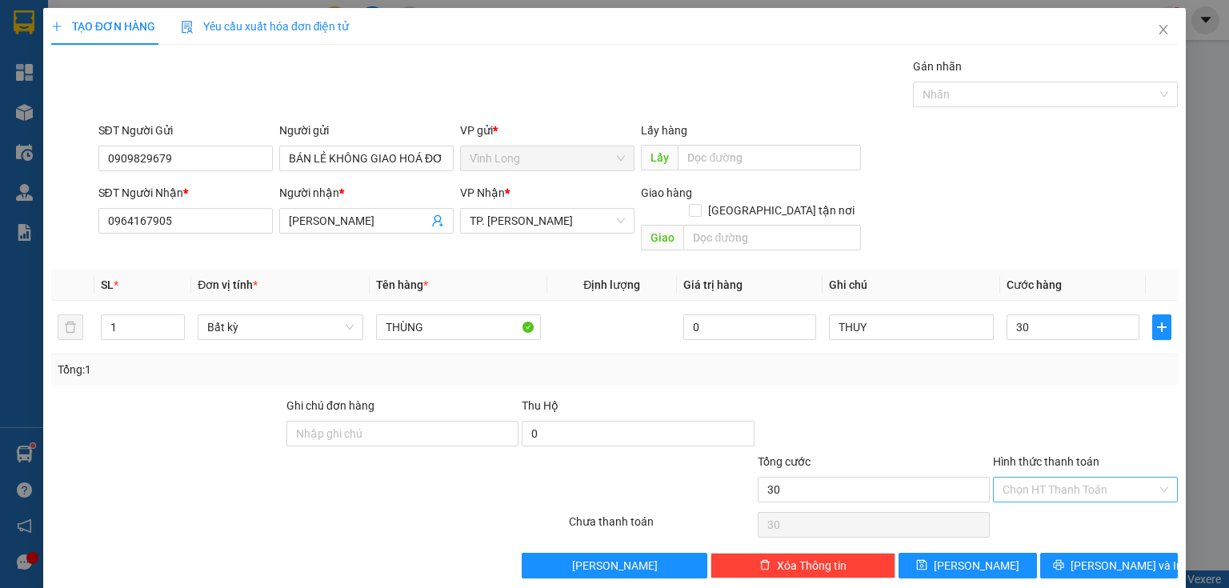
type input "30.000"
click at [1030, 478] on input "Hình thức thanh toán" at bounding box center [1080, 490] width 154 height 24
drag, startPoint x: 1019, startPoint y: 495, endPoint x: 1000, endPoint y: 501, distance: 19.2
click at [1018, 495] on div "Tại văn phòng" at bounding box center [1077, 503] width 165 height 18
type input "0"
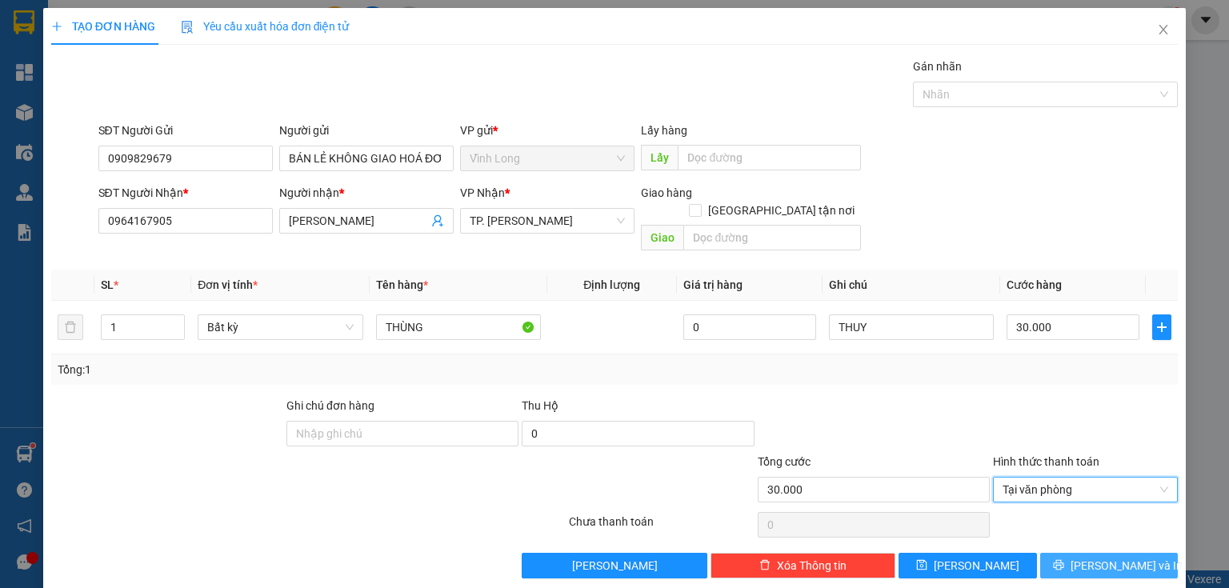
click at [1100, 557] on span "[PERSON_NAME] và In" at bounding box center [1127, 566] width 112 height 18
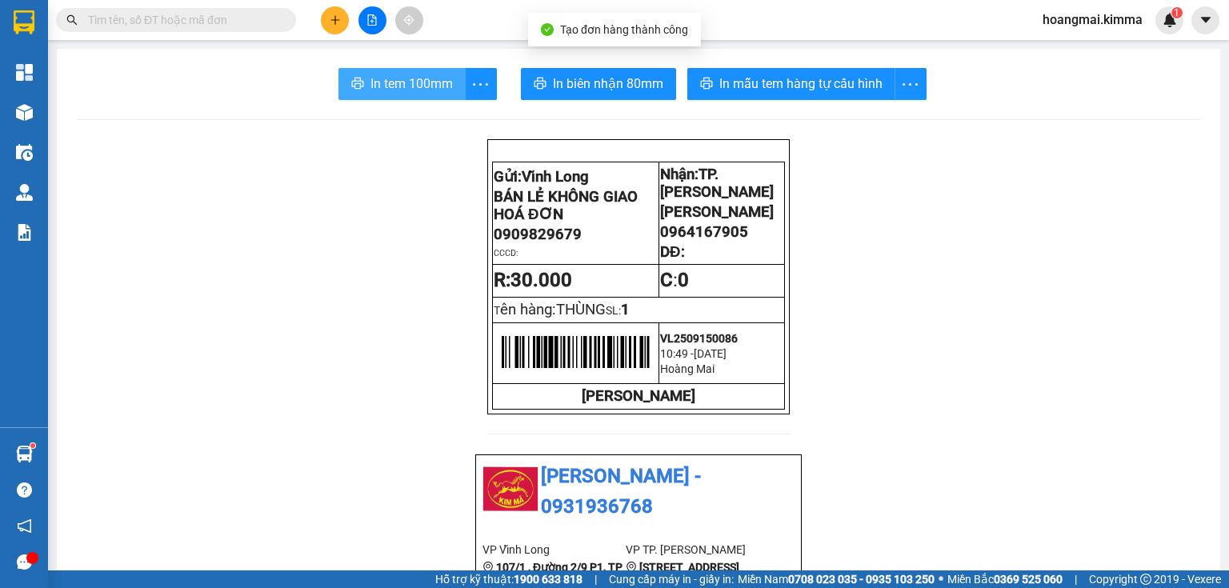
click at [383, 83] on span "In tem 100mm" at bounding box center [412, 84] width 82 height 20
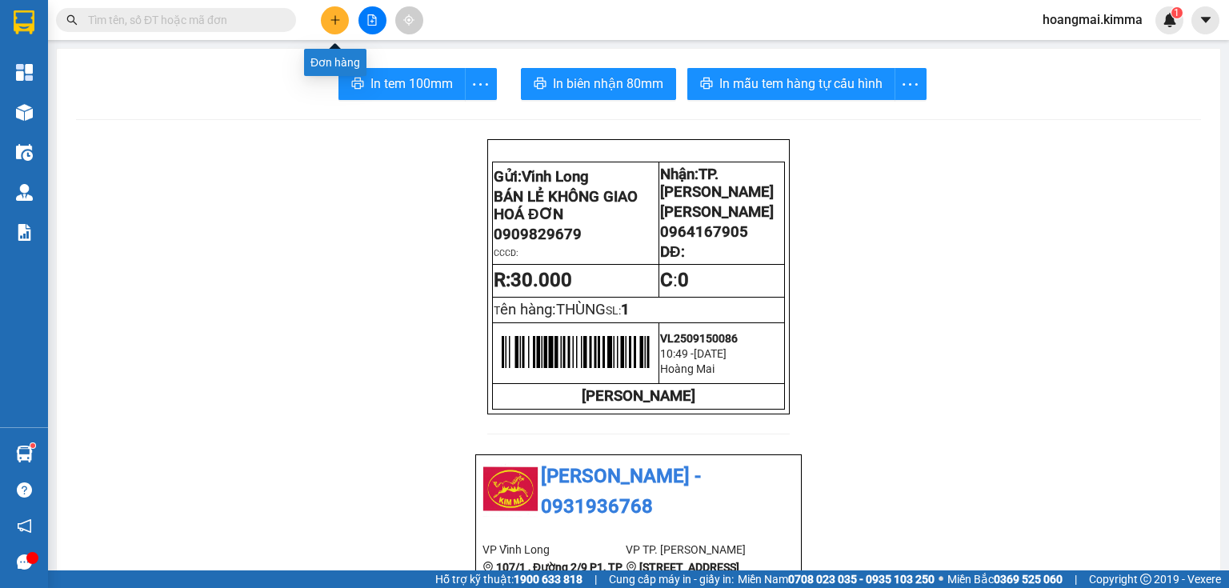
click at [338, 19] on button at bounding box center [335, 20] width 28 height 28
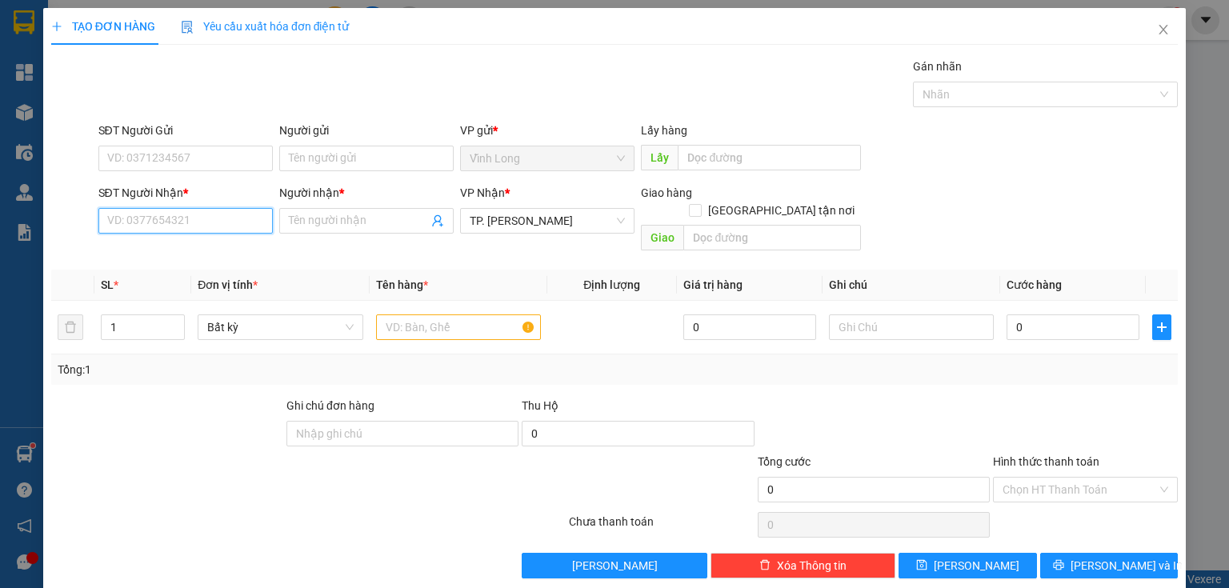
drag, startPoint x: 230, startPoint y: 221, endPoint x: 213, endPoint y: 138, distance: 84.1
click at [234, 219] on input "SĐT Người Nhận *" at bounding box center [185, 221] width 174 height 26
type input "0823345567"
click at [237, 249] on div "0823345567 - A HÙNG" at bounding box center [184, 252] width 154 height 18
type input "A HÙNG"
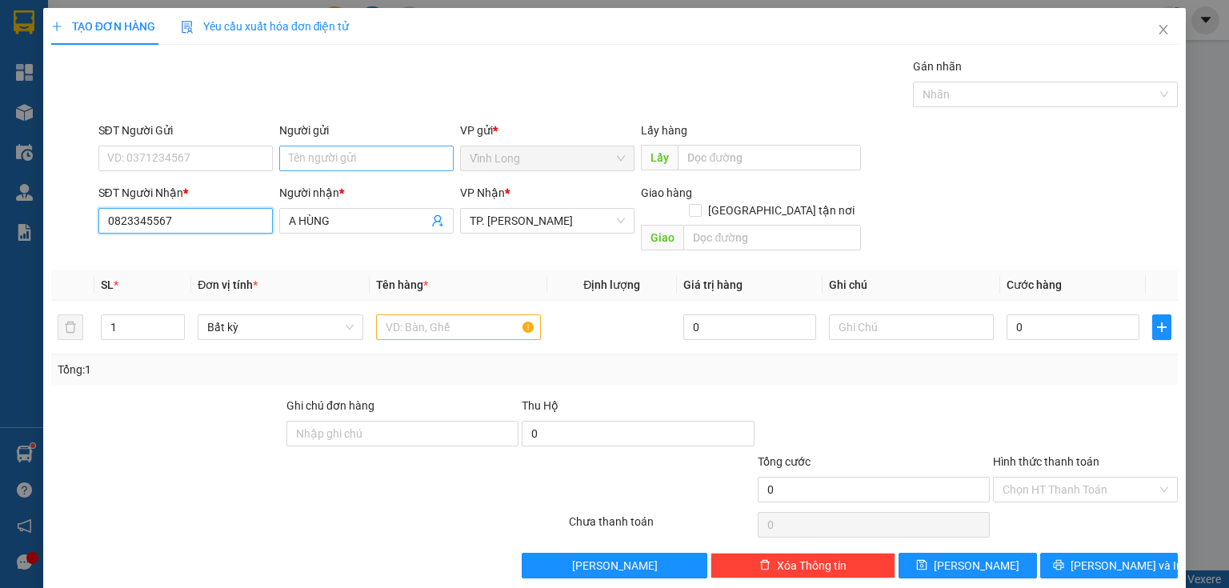
type input "0823345567"
drag, startPoint x: 316, startPoint y: 163, endPoint x: 306, endPoint y: 158, distance: 11.5
click at [315, 163] on input "Người gửi" at bounding box center [366, 159] width 174 height 26
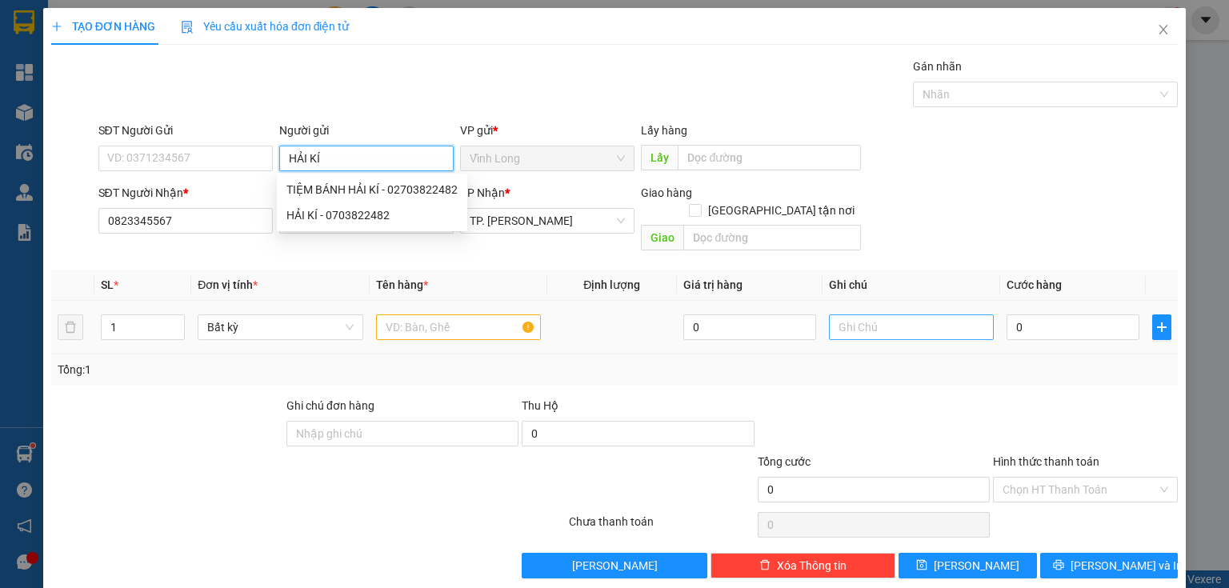
type input "HẢI KÍ"
click at [908, 315] on input "text" at bounding box center [911, 328] width 165 height 26
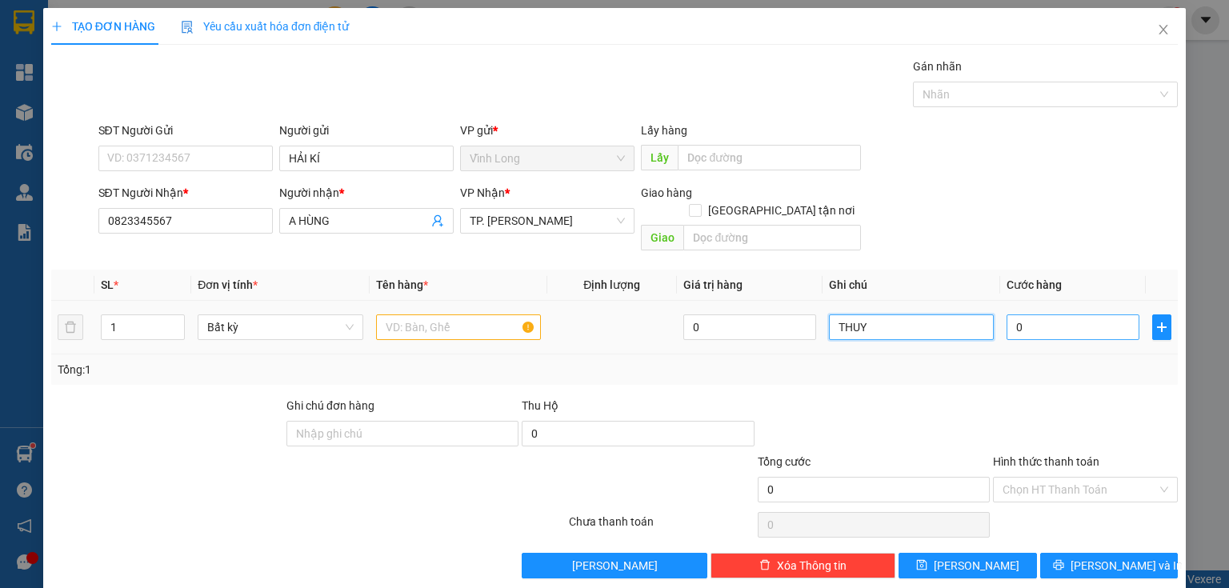
type input "THUY"
click at [1072, 320] on input "0" at bounding box center [1073, 328] width 133 height 26
type input "3"
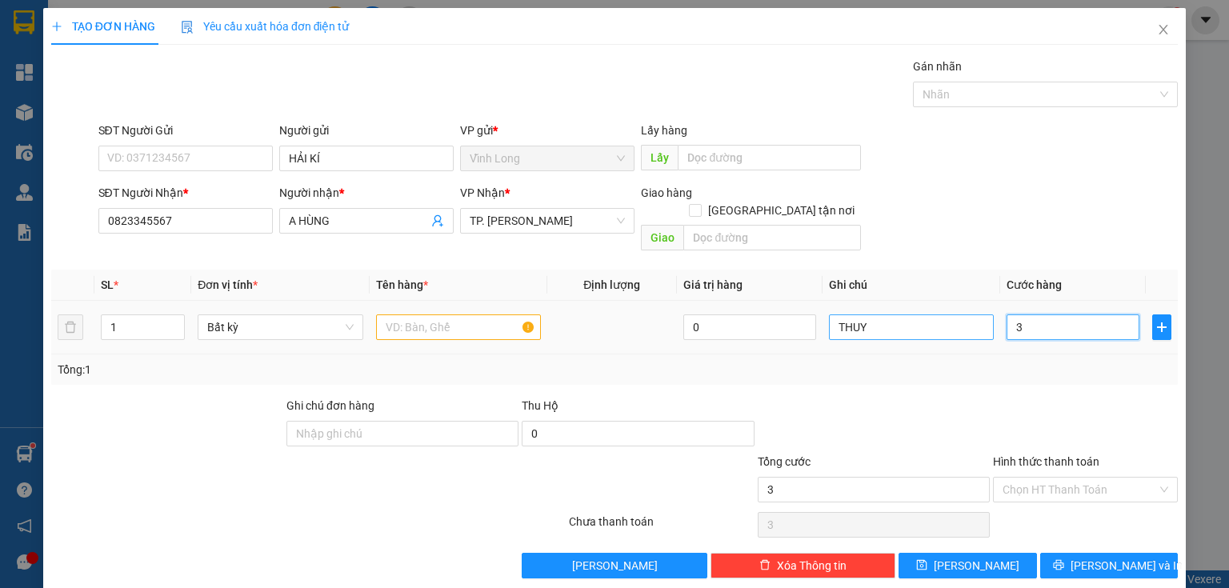
type input "30"
type input "30.000"
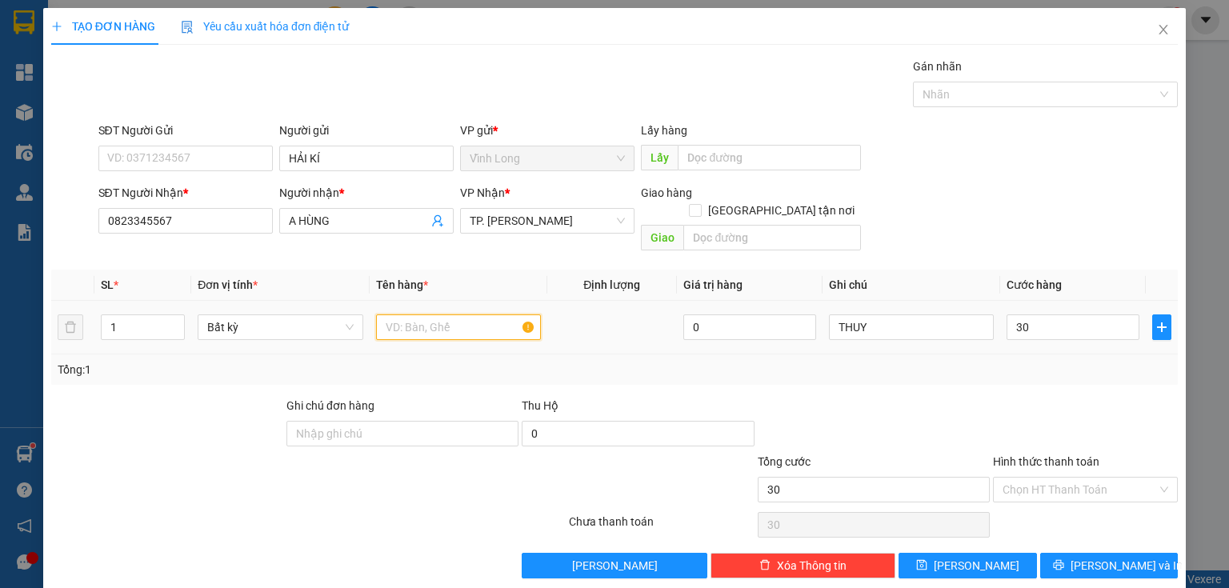
type input "30.000"
click at [496, 315] on input "text" at bounding box center [458, 328] width 165 height 26
type input "THÙNG"
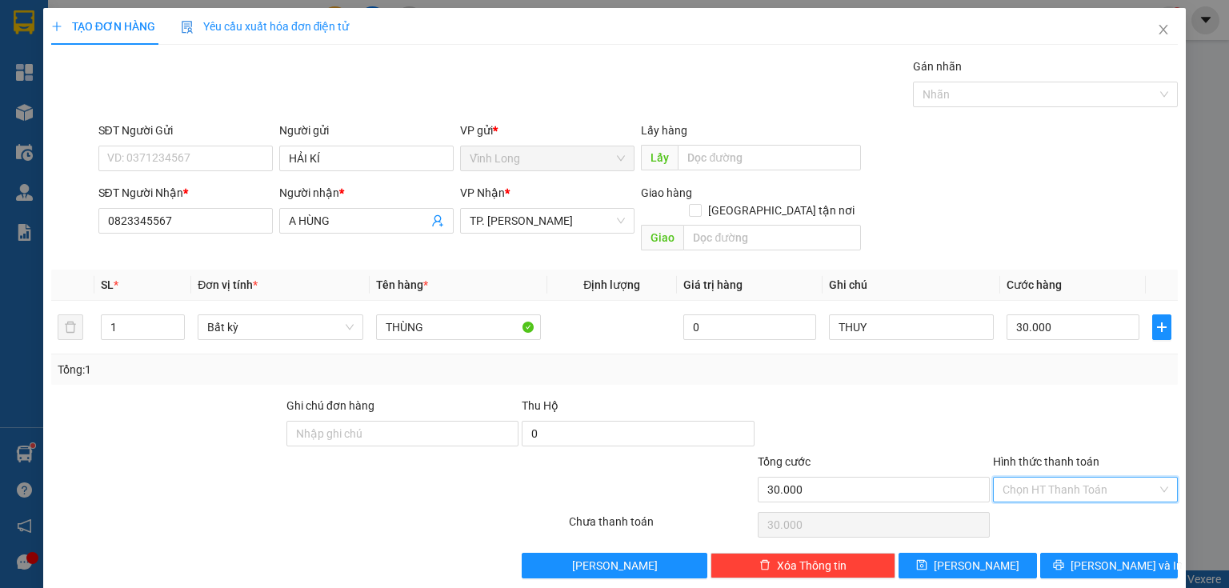
click at [1021, 478] on input "Hình thức thanh toán" at bounding box center [1080, 490] width 154 height 24
click at [1026, 499] on div "Tại văn phòng" at bounding box center [1077, 503] width 165 height 18
type input "0"
click at [1083, 556] on button "[PERSON_NAME] và In" at bounding box center [1109, 566] width 138 height 26
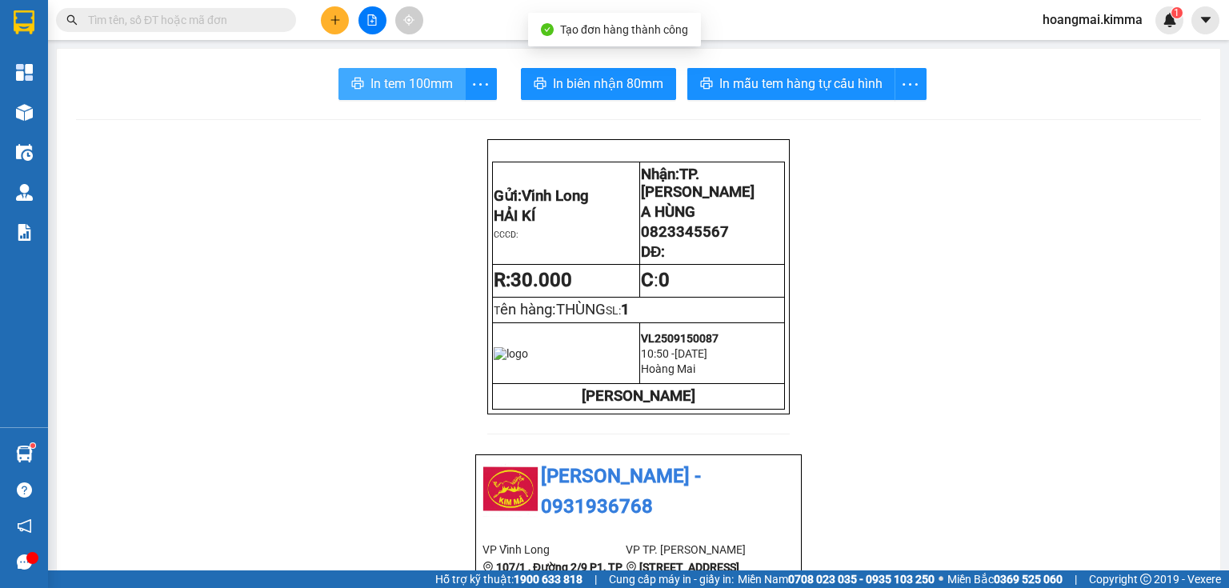
click at [347, 74] on button "In tem 100mm" at bounding box center [402, 84] width 127 height 32
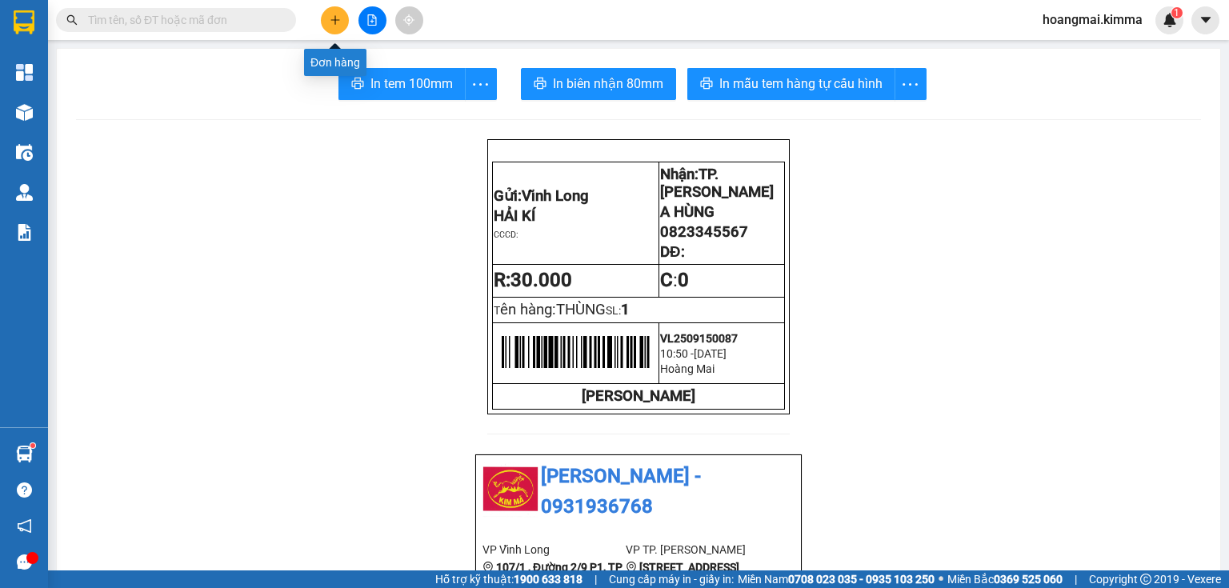
click at [335, 29] on button at bounding box center [335, 20] width 28 height 28
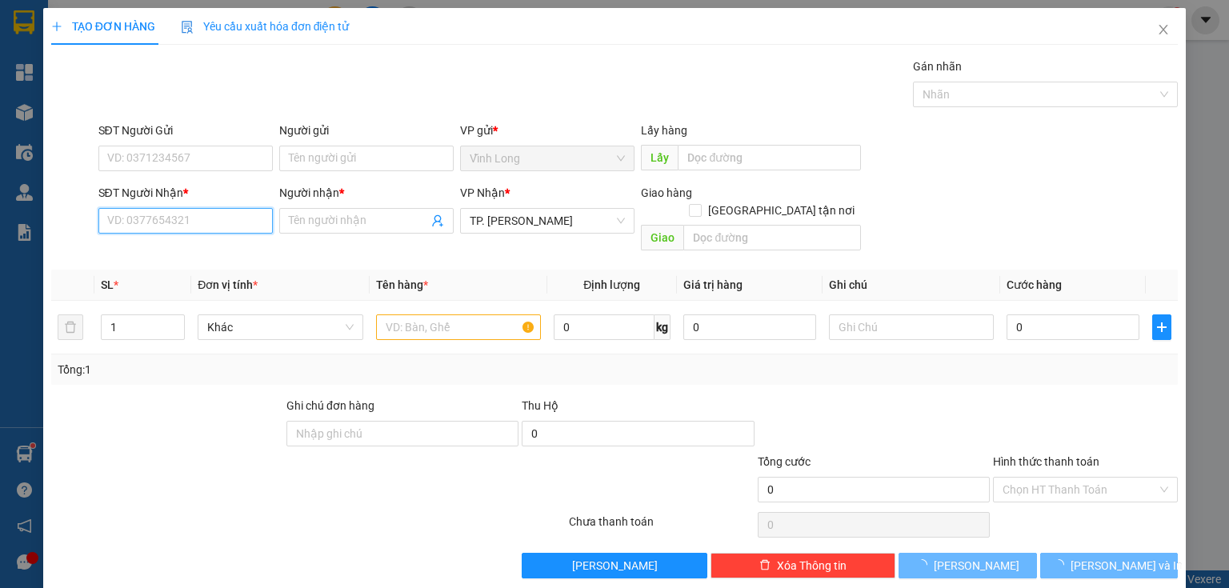
click at [221, 224] on input "SĐT Người Nhận *" at bounding box center [185, 221] width 174 height 26
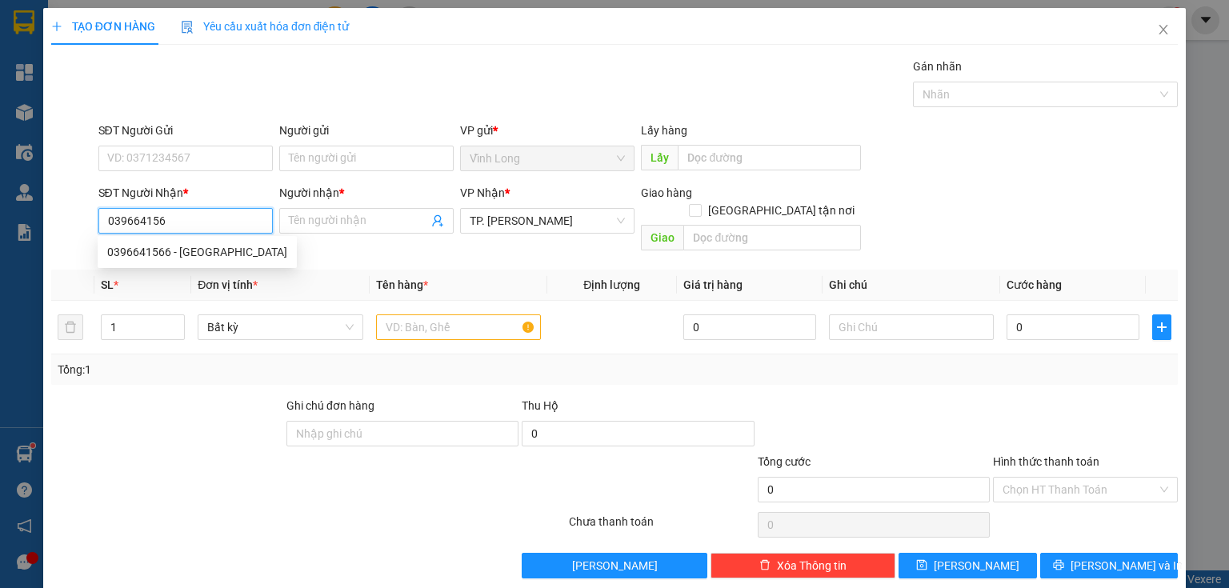
type input "0396641566"
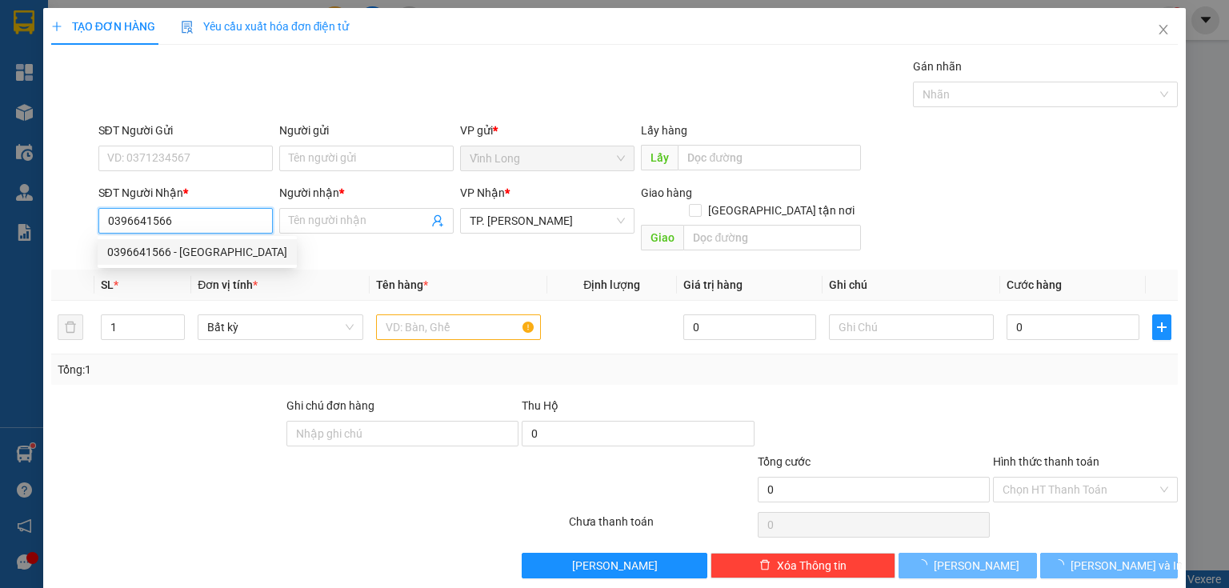
click at [246, 246] on div "0396641566 - [GEOGRAPHIC_DATA]" at bounding box center [197, 252] width 180 height 18
type input "TRƯỜNG MINH LAB"
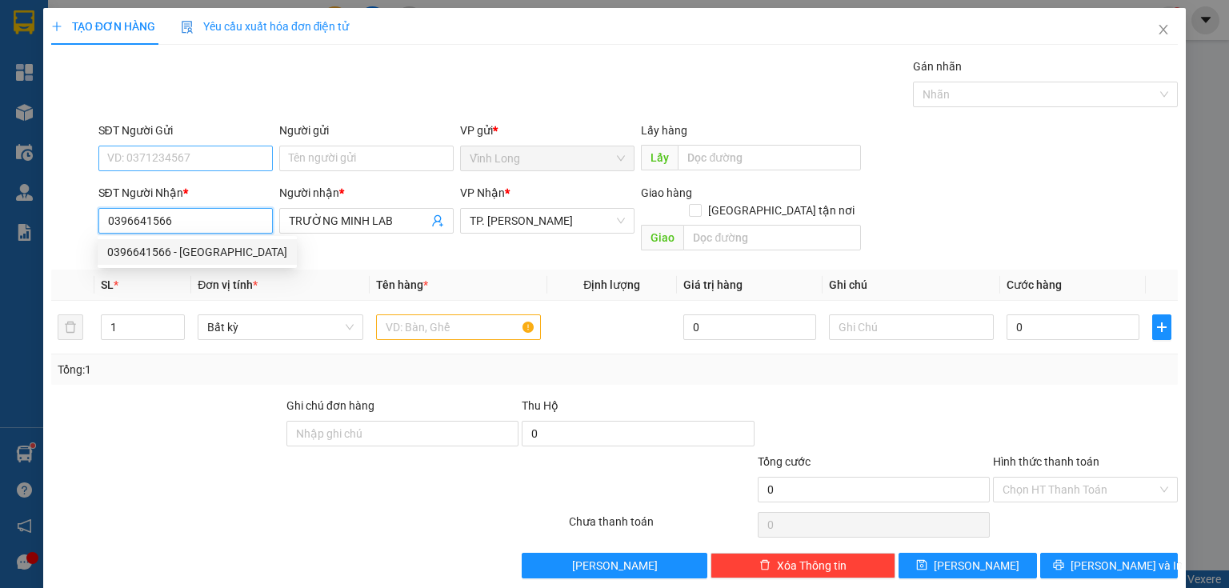
type input "0396641566"
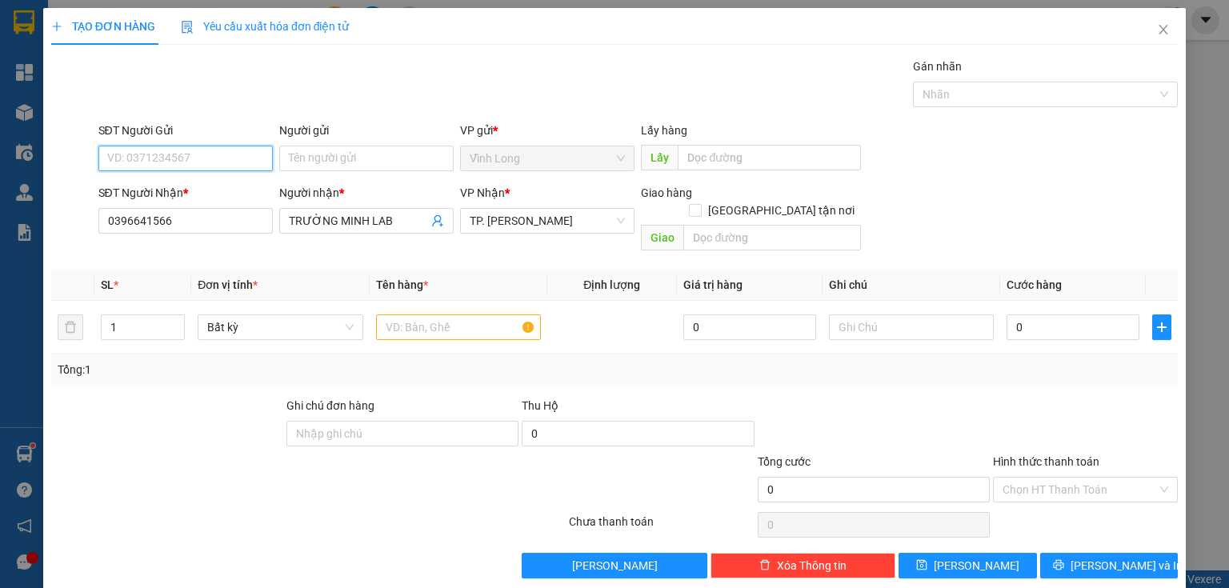
click at [246, 157] on input "SĐT Người Gửi" at bounding box center [185, 159] width 174 height 26
type input "0945441881"
drag, startPoint x: 193, startPoint y: 188, endPoint x: 385, endPoint y: 311, distance: 227.8
click at [195, 188] on div "0945441881 - [GEOGRAPHIC_DATA]" at bounding box center [197, 190] width 180 height 18
type input "Á CHÂU"
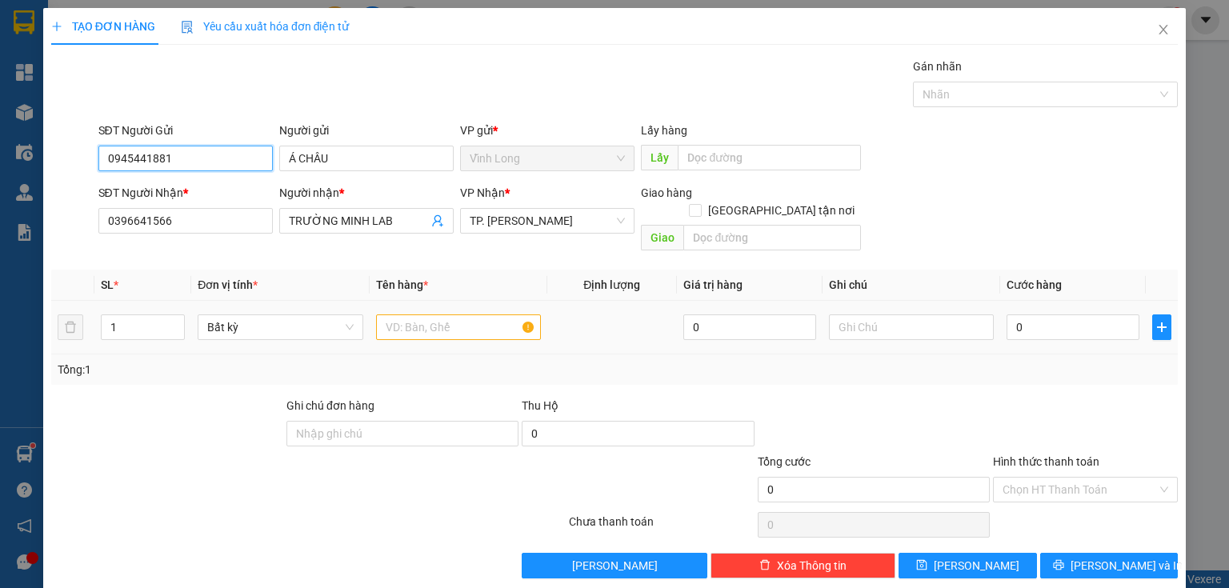
type input "0945441881"
click at [423, 320] on input "text" at bounding box center [458, 328] width 165 height 26
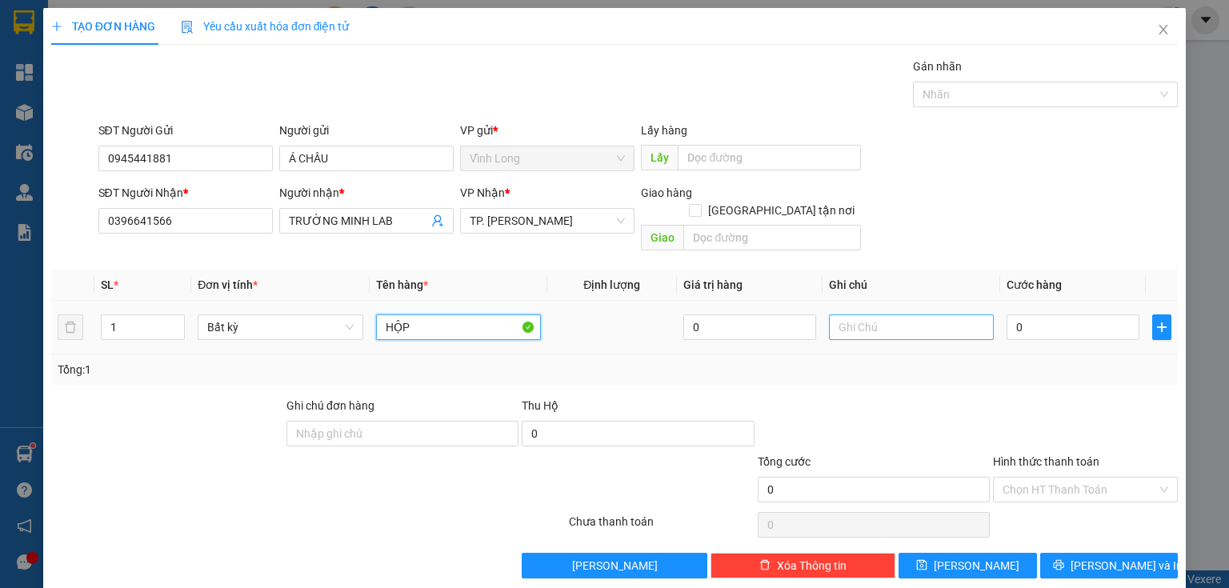
type input "HỘP"
click at [932, 319] on input "text" at bounding box center [911, 328] width 165 height 26
type input "THUY"
click at [1072, 315] on input "0" at bounding box center [1073, 328] width 133 height 26
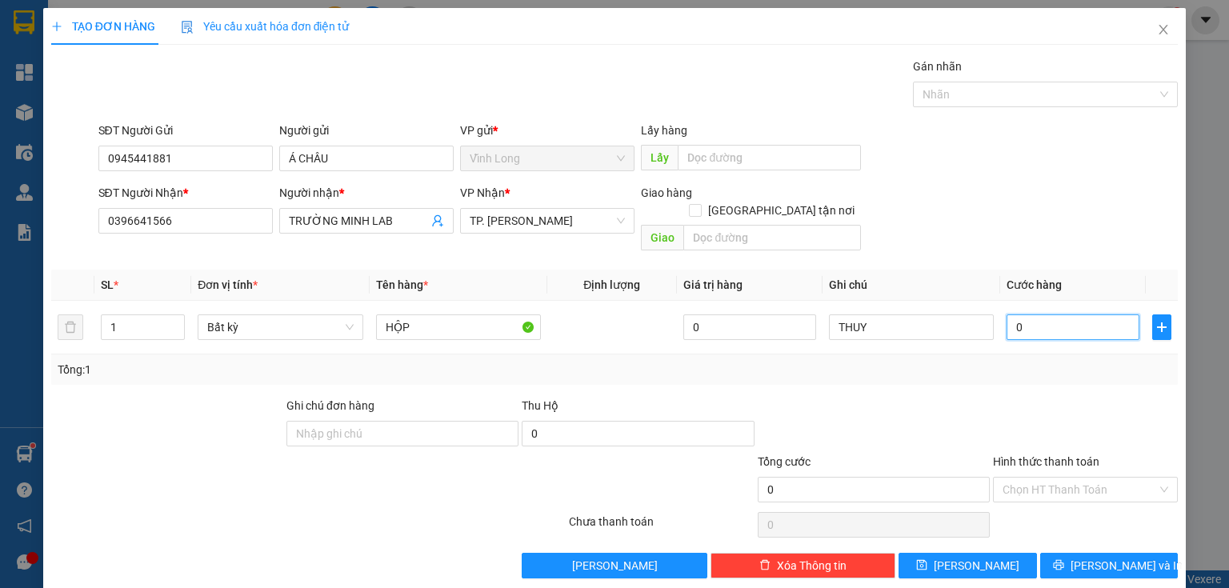
type input "02"
type input "2"
type input "020"
type input "20"
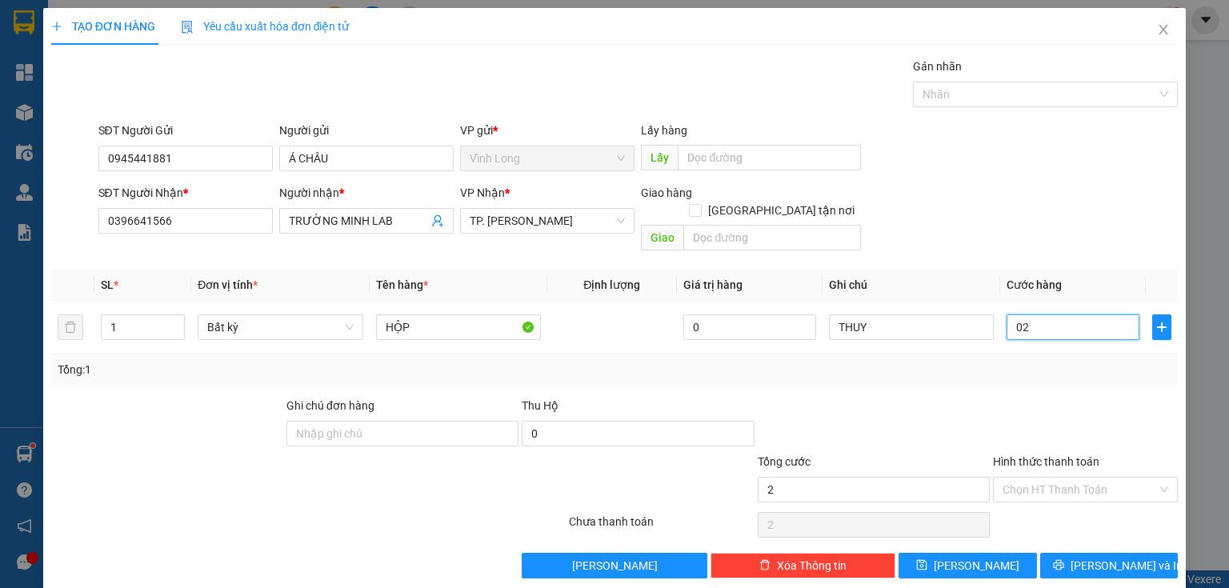
type input "20"
type input "20.000"
click at [1037, 478] on input "Hình thức thanh toán" at bounding box center [1080, 490] width 154 height 24
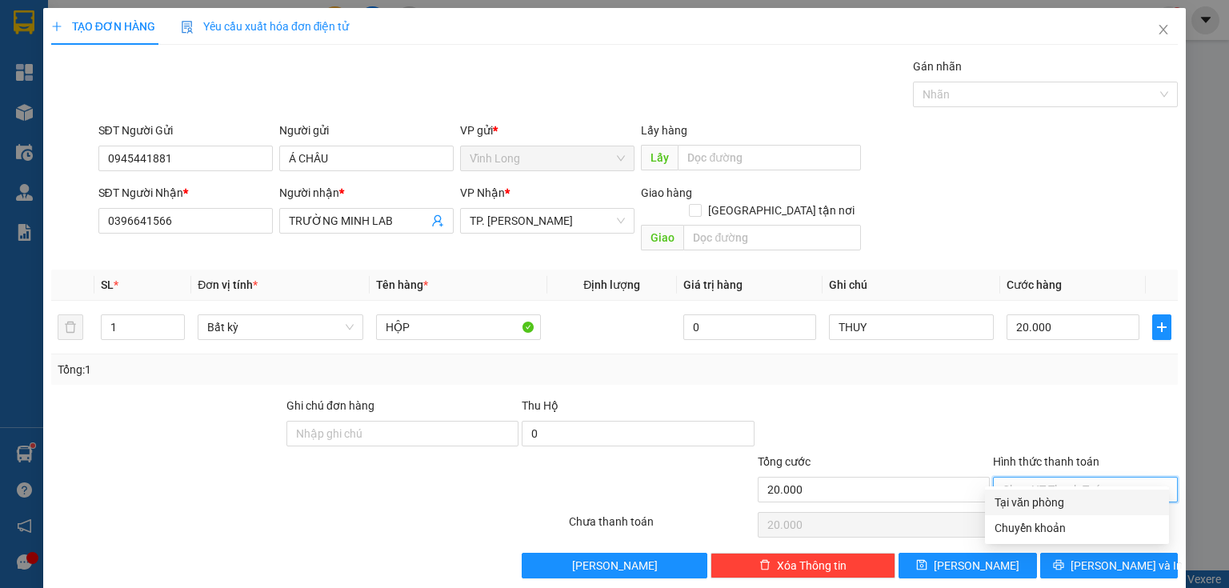
drag, startPoint x: 1032, startPoint y: 498, endPoint x: 1044, endPoint y: 507, distance: 14.8
click at [1031, 499] on div "Tại văn phòng" at bounding box center [1077, 503] width 165 height 18
type input "0"
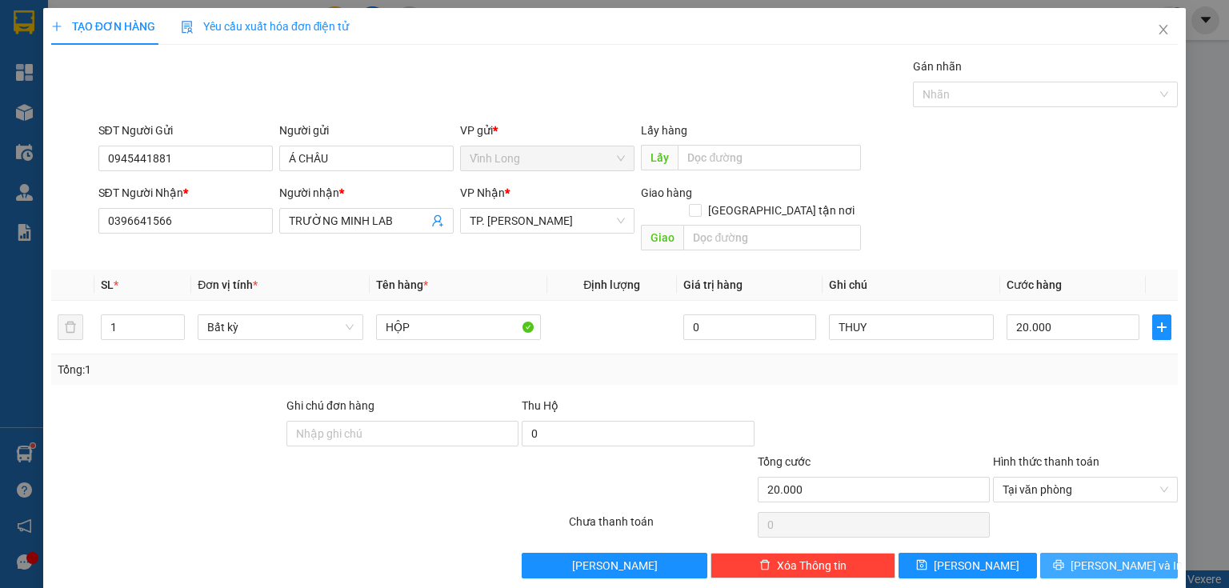
drag, startPoint x: 1085, startPoint y: 549, endPoint x: 1043, endPoint y: 532, distance: 45.6
click at [1083, 553] on button "[PERSON_NAME] và In" at bounding box center [1109, 566] width 138 height 26
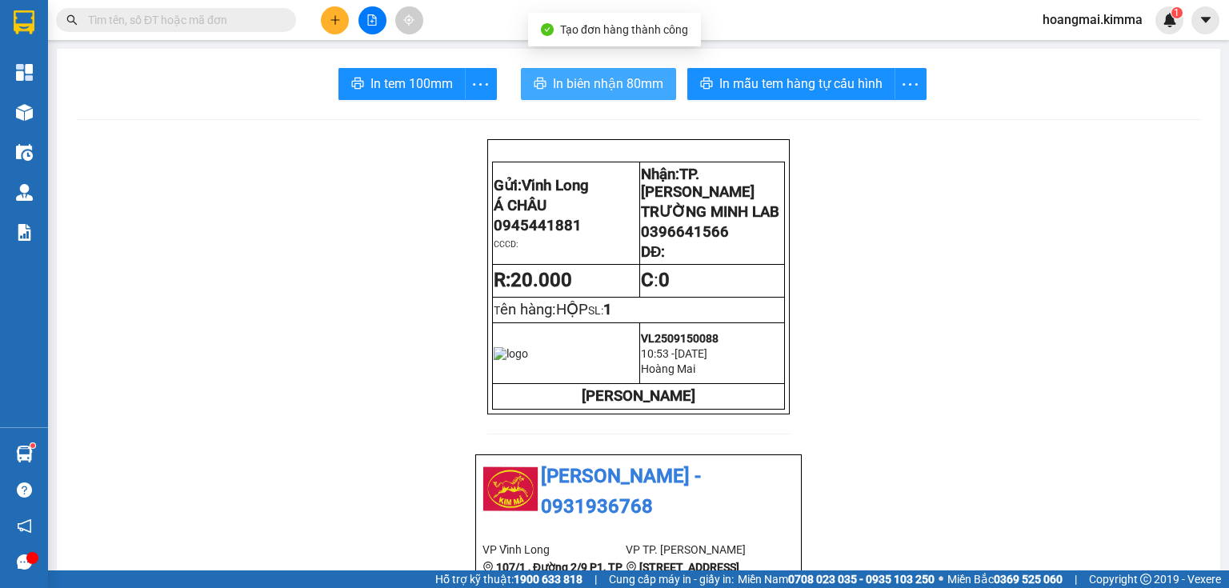
click at [578, 82] on span "In biên nhận 80mm" at bounding box center [608, 84] width 110 height 20
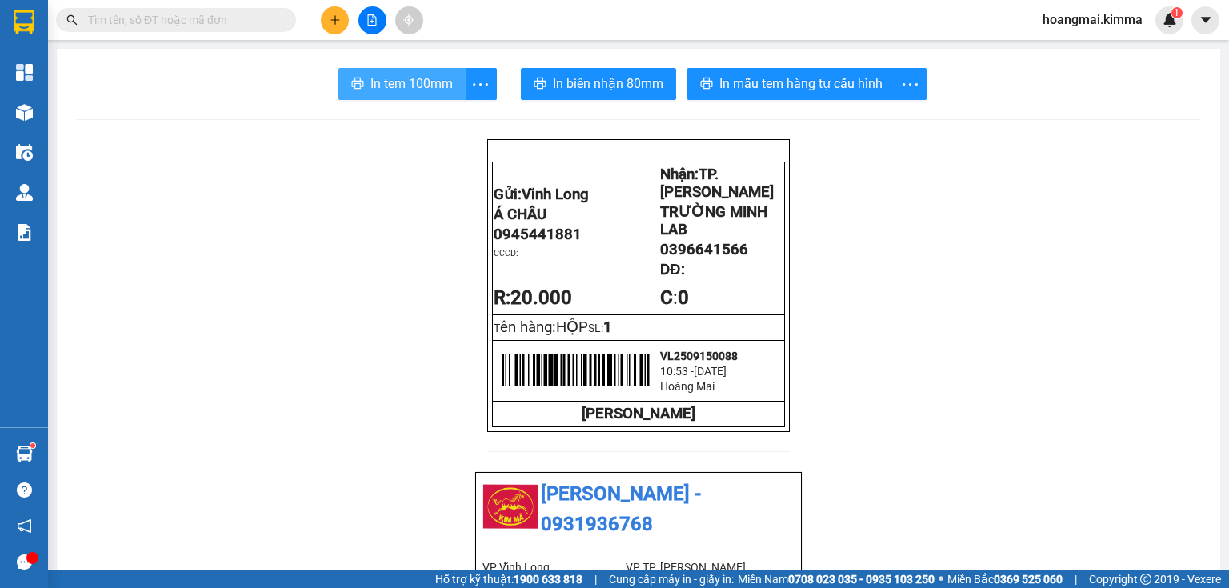
click at [416, 83] on span "In tem 100mm" at bounding box center [412, 84] width 82 height 20
click at [331, 22] on icon "plus" at bounding box center [335, 19] width 11 height 11
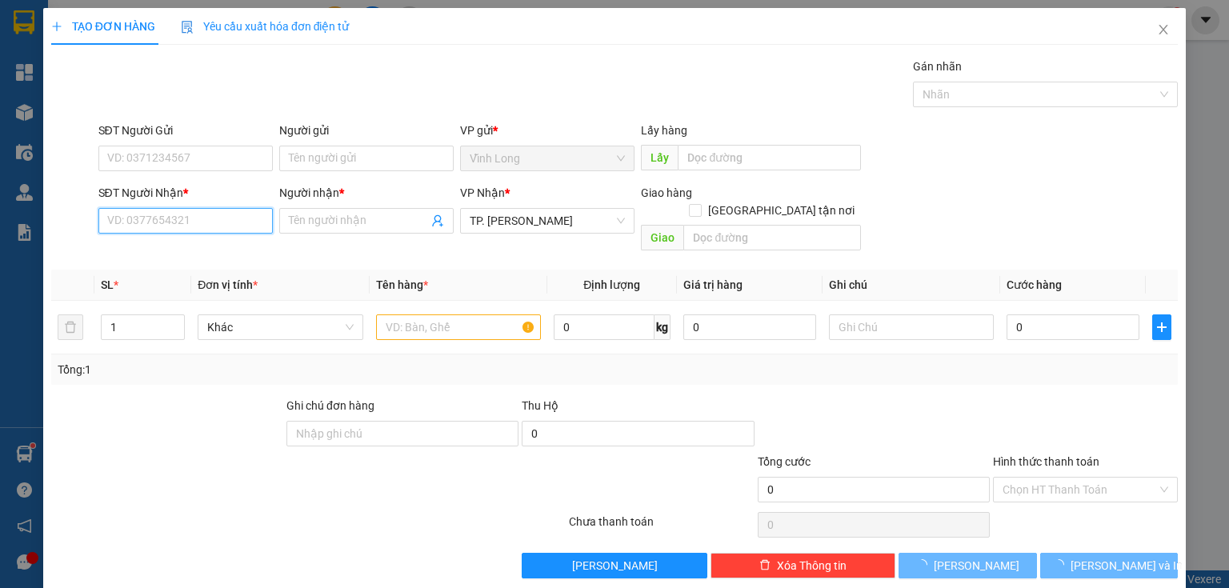
drag, startPoint x: 221, startPoint y: 227, endPoint x: 221, endPoint y: 216, distance: 11.2
click at [221, 221] on input "SĐT Người Nhận *" at bounding box center [185, 221] width 174 height 26
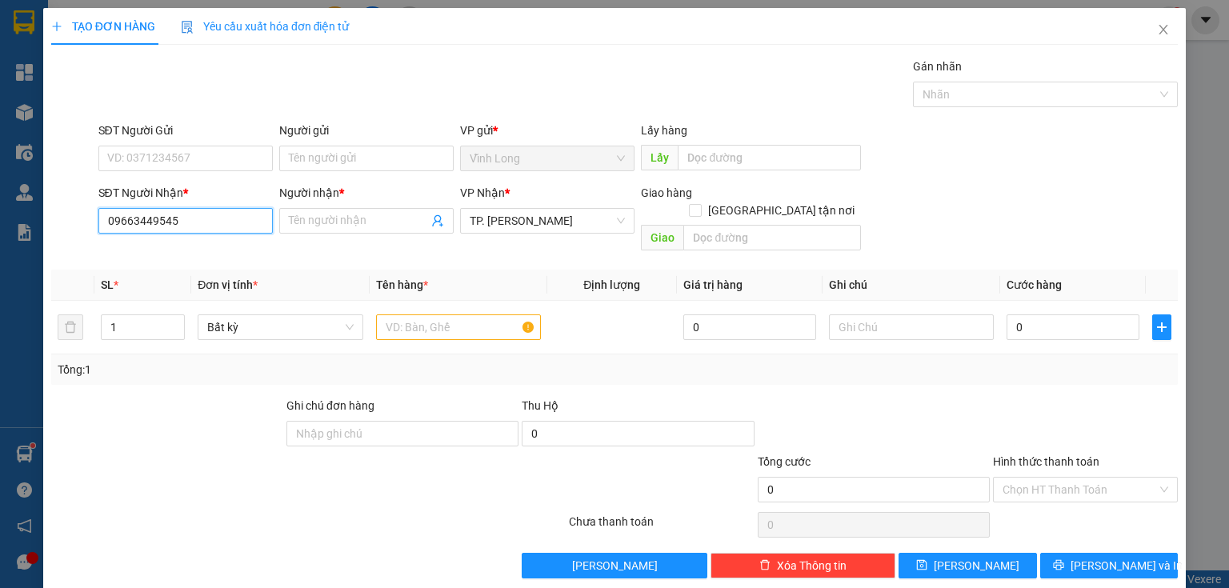
click at [128, 227] on input "09663449545" at bounding box center [185, 221] width 174 height 26
click at [138, 224] on input "09663449545" at bounding box center [185, 221] width 174 height 26
click at [207, 218] on input "0966449545" at bounding box center [185, 221] width 174 height 26
type input "0966449545"
click at [347, 225] on input "Người nhận *" at bounding box center [358, 221] width 139 height 18
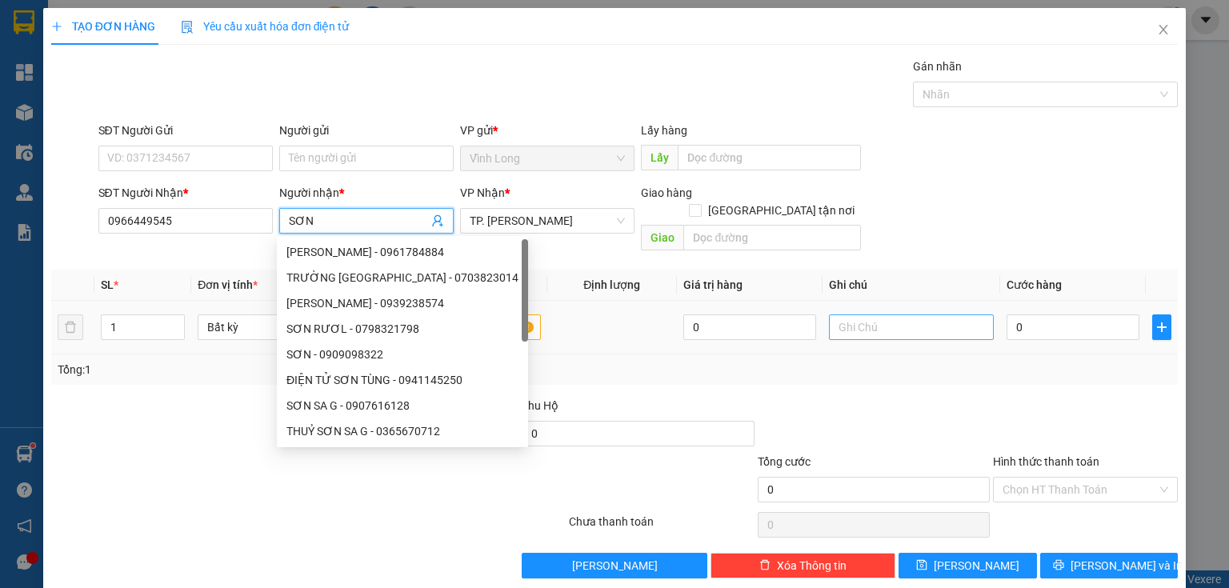
type input "SƠN"
click at [861, 315] on input "text" at bounding box center [911, 328] width 165 height 26
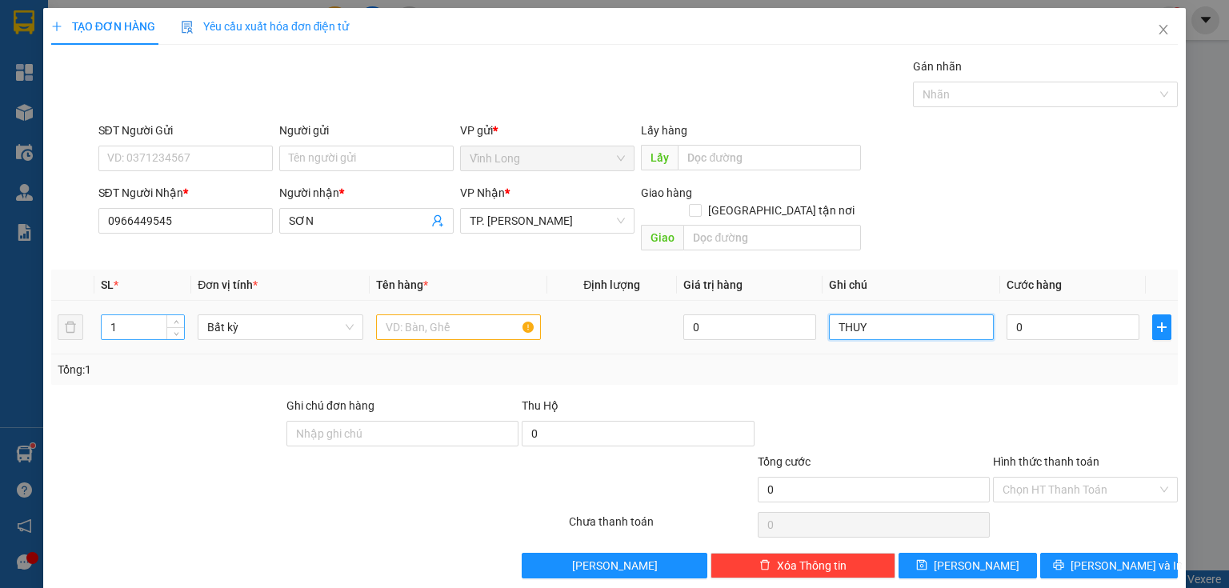
type input "THUY"
drag, startPoint x: 135, startPoint y: 307, endPoint x: 0, endPoint y: 352, distance: 142.5
click at [0, 352] on div "TẠO ĐƠN HÀNG Yêu cầu xuất hóa đơn điện tử Transit Pickup Surcharge Ids Transit …" at bounding box center [614, 294] width 1229 height 588
type input "2"
drag, startPoint x: 383, startPoint y: 304, endPoint x: 374, endPoint y: 294, distance: 13.6
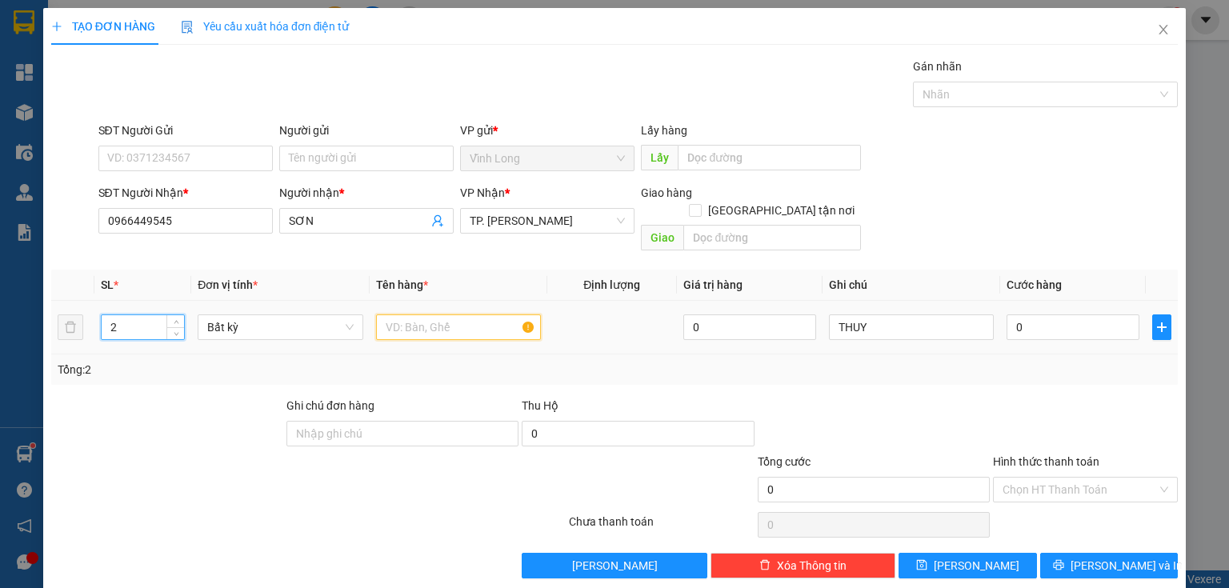
click at [383, 315] on input "text" at bounding box center [458, 328] width 165 height 26
type input "VA LI"
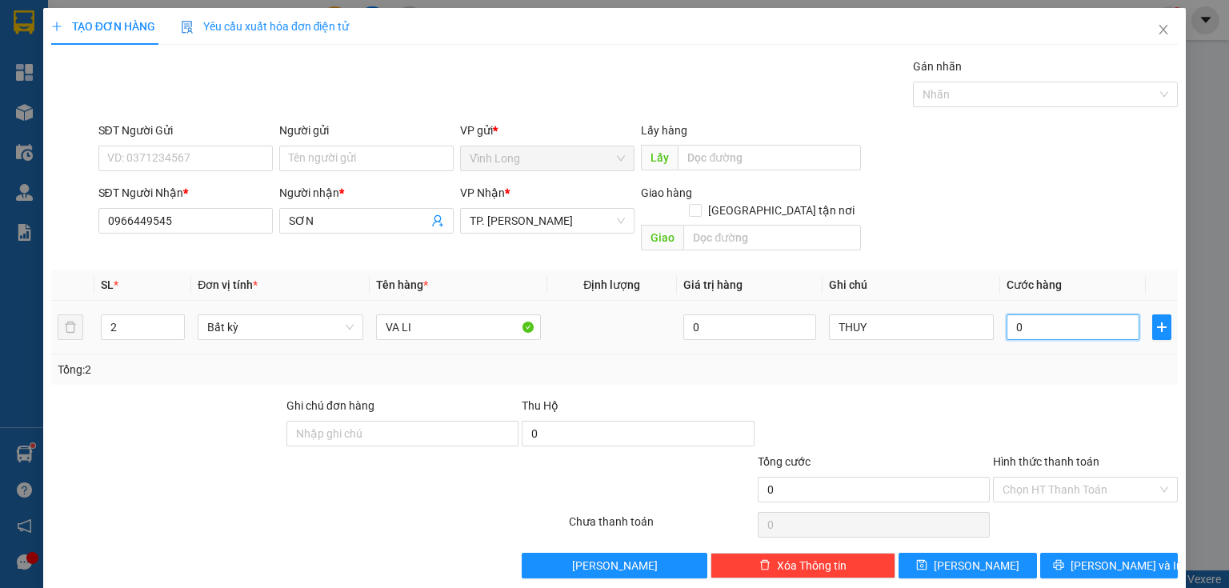
click at [1068, 315] on input "0" at bounding box center [1073, 328] width 133 height 26
type input "5"
type input "50"
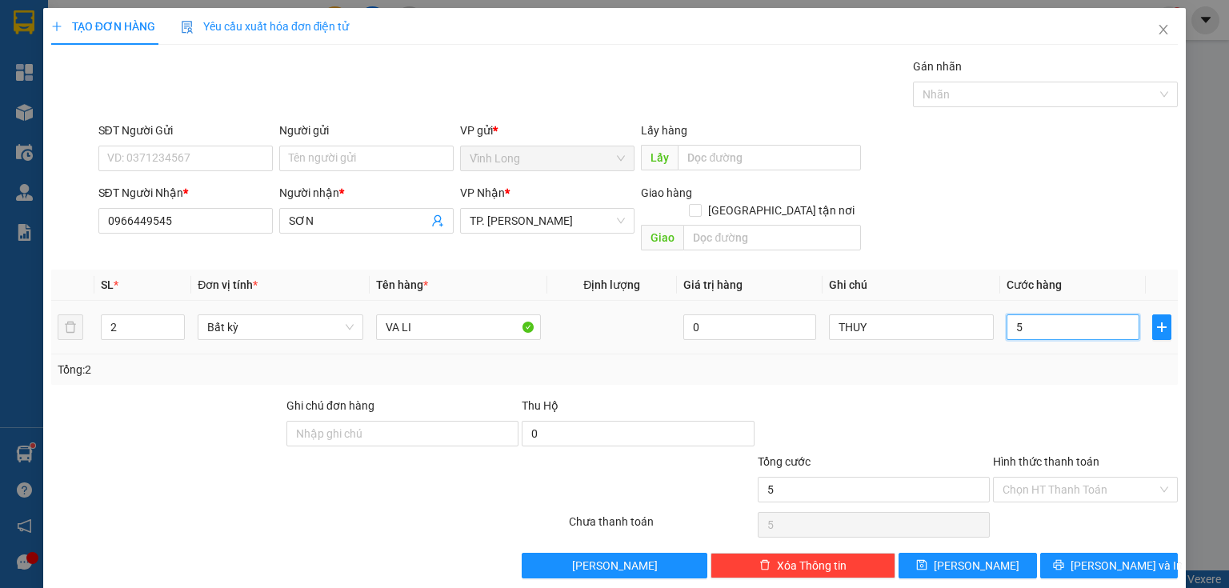
type input "50"
type input "5"
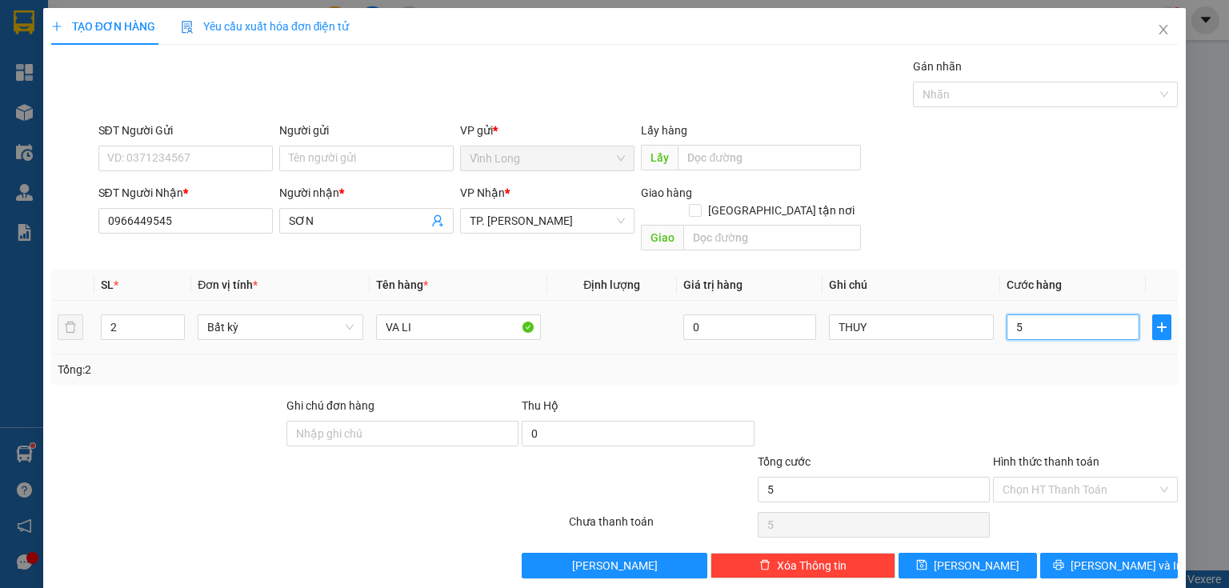
type input "0"
type input "08"
type input "8"
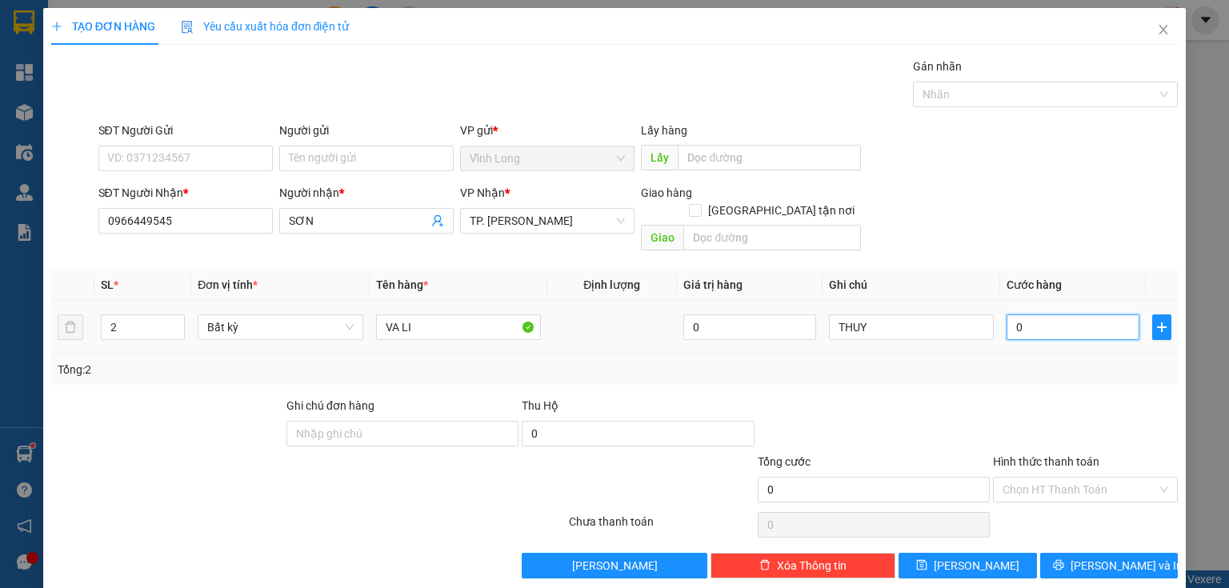
type input "8"
type input "080"
type input "80"
type input "80.000"
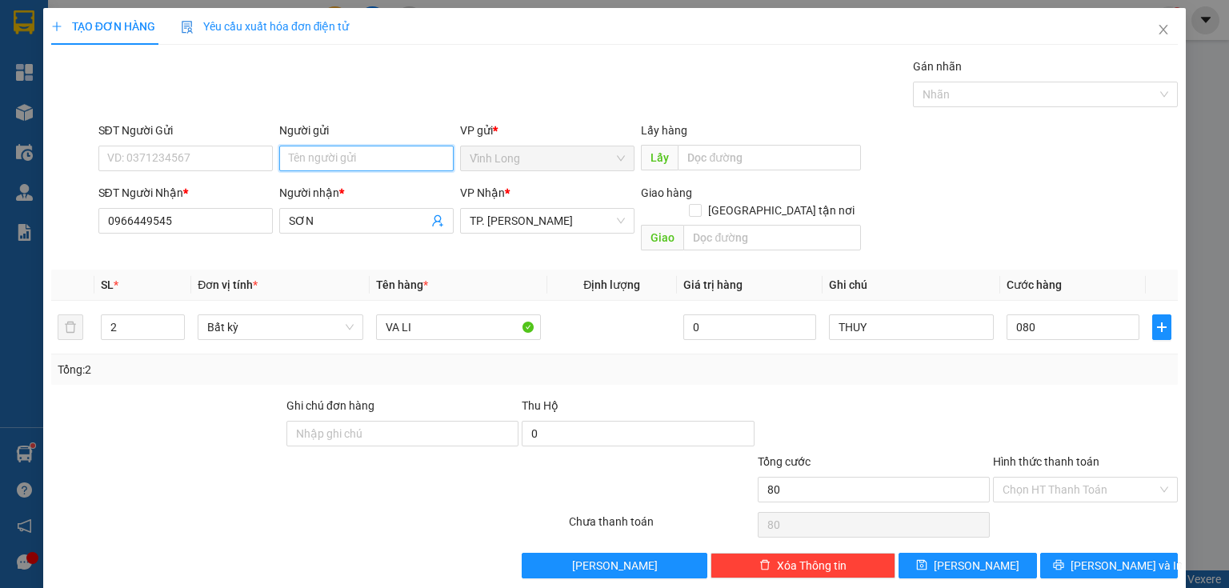
type input "80.000"
click at [344, 158] on input "Người gửi" at bounding box center [366, 159] width 174 height 26
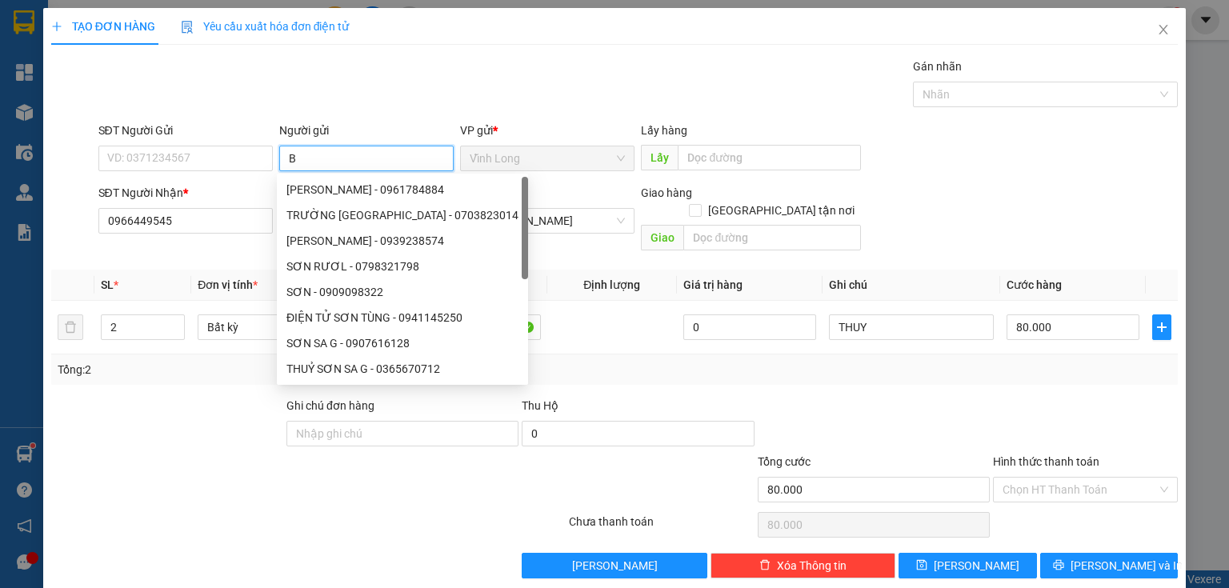
type input "BÁ"
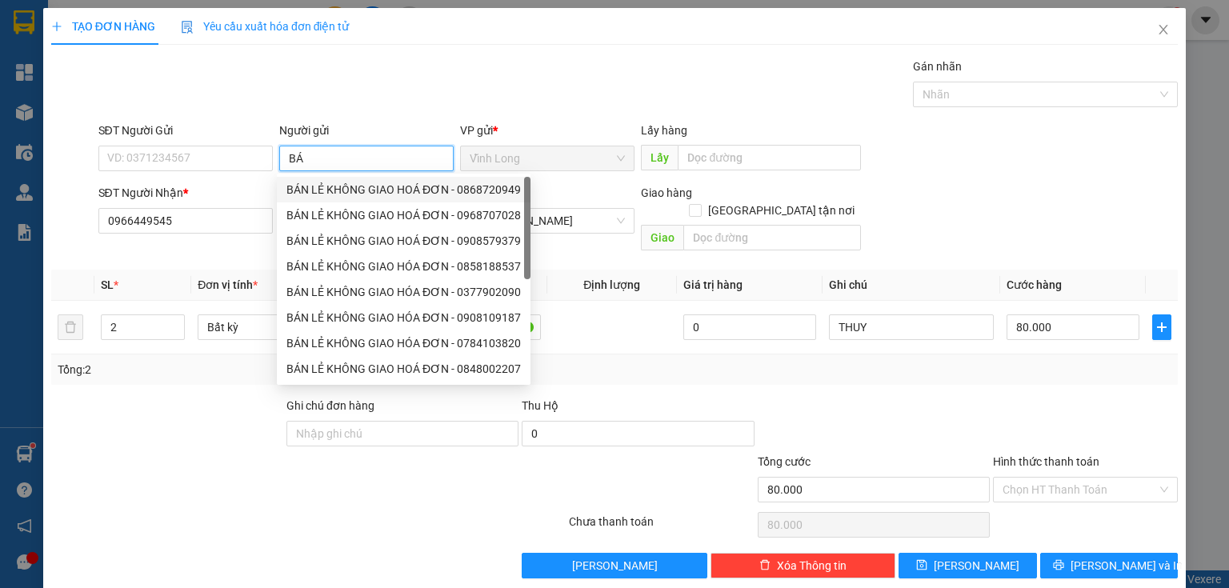
click at [333, 187] on div "BÁN LẺ KHÔNG GIAO HOÁ ĐƠN - 0868720949" at bounding box center [404, 190] width 234 height 18
type input "0868720949"
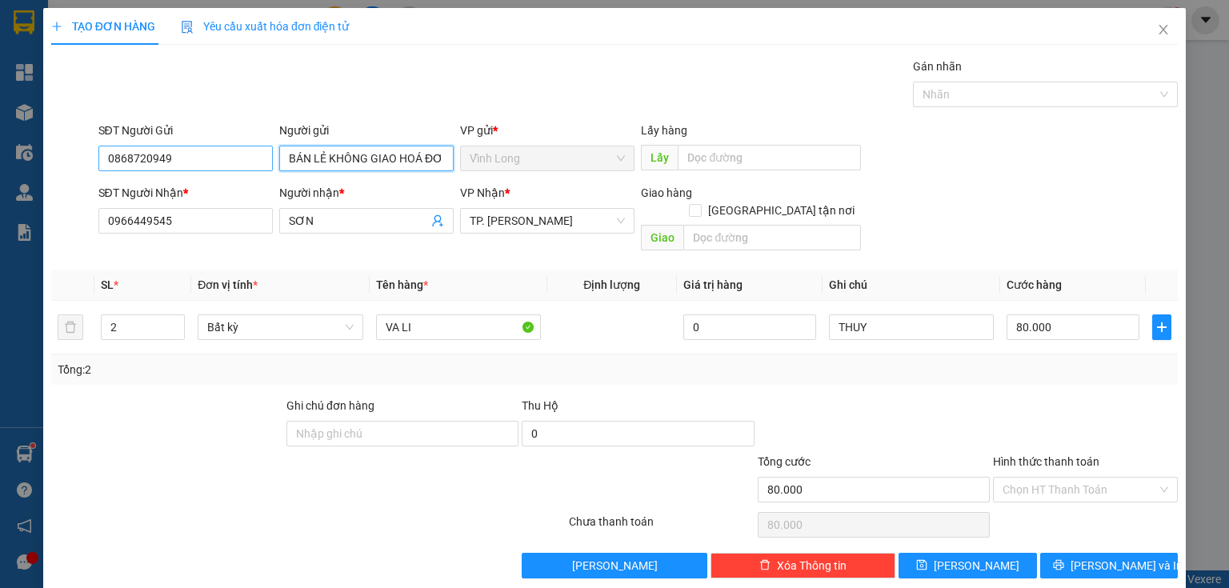
type input "BÁN LẺ KHÔNG GIAO HOÁ ĐƠN"
drag, startPoint x: 186, startPoint y: 166, endPoint x: 0, endPoint y: 237, distance: 199.3
click at [0, 236] on div "TẠO ĐƠN HÀNG Yêu cầu xuất hóa đơn điện tử Transit Pickup Surcharge Ids Transit …" at bounding box center [614, 294] width 1229 height 588
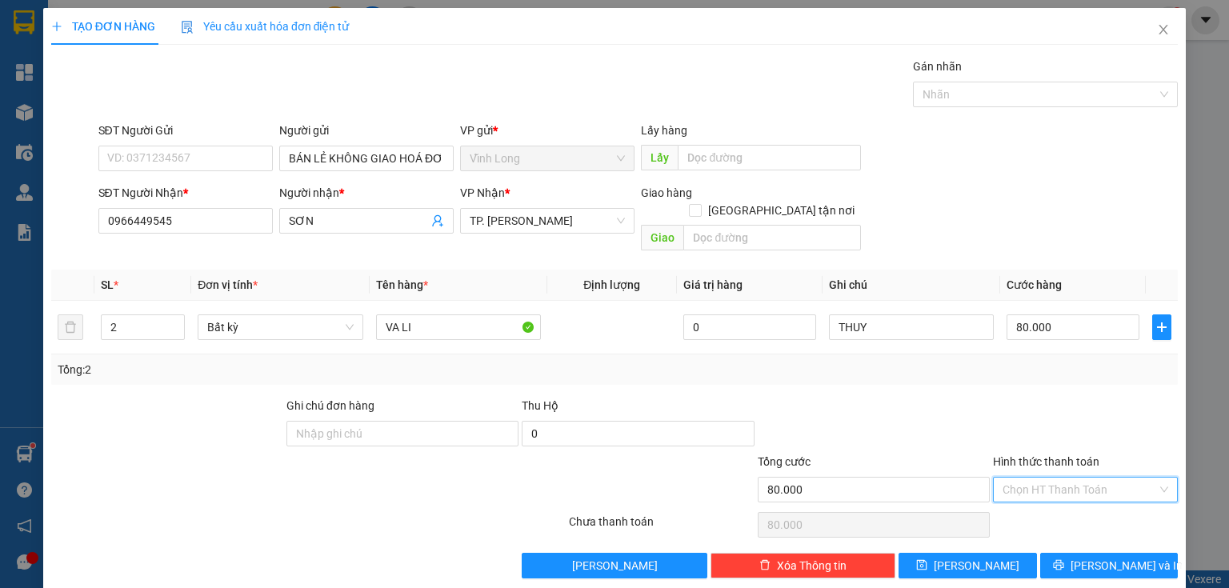
click at [1050, 478] on input "Hình thức thanh toán" at bounding box center [1080, 490] width 154 height 24
click at [1044, 492] on div "Tại văn phòng" at bounding box center [1077, 503] width 184 height 26
type input "0"
click at [1068, 553] on button "[PERSON_NAME] và In" at bounding box center [1109, 566] width 138 height 26
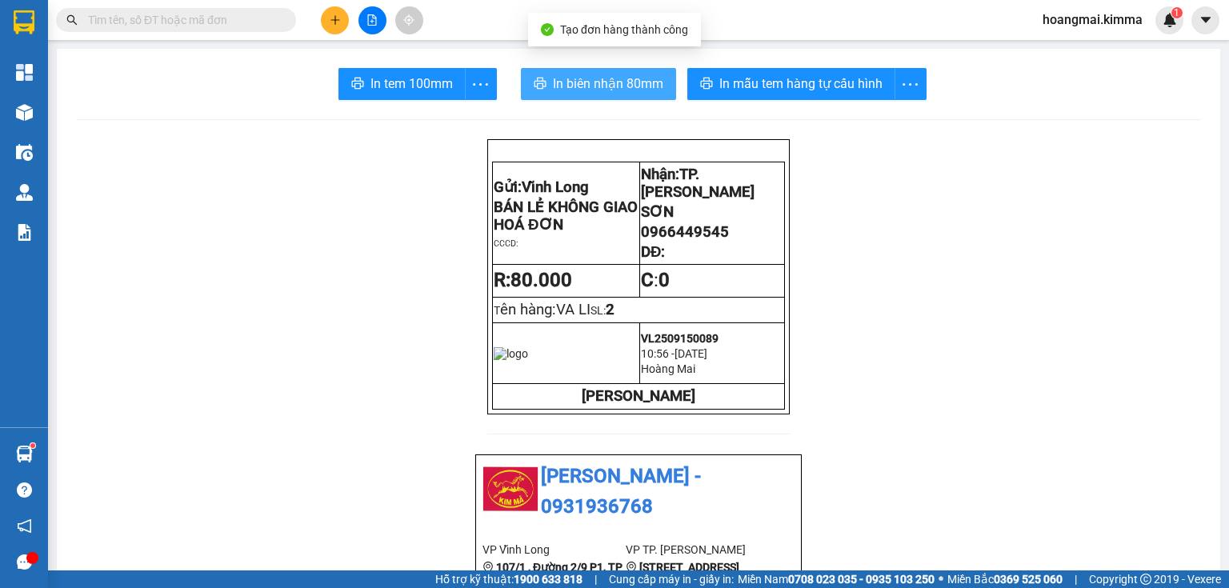
click at [607, 90] on span "In biên nhận 80mm" at bounding box center [608, 84] width 110 height 20
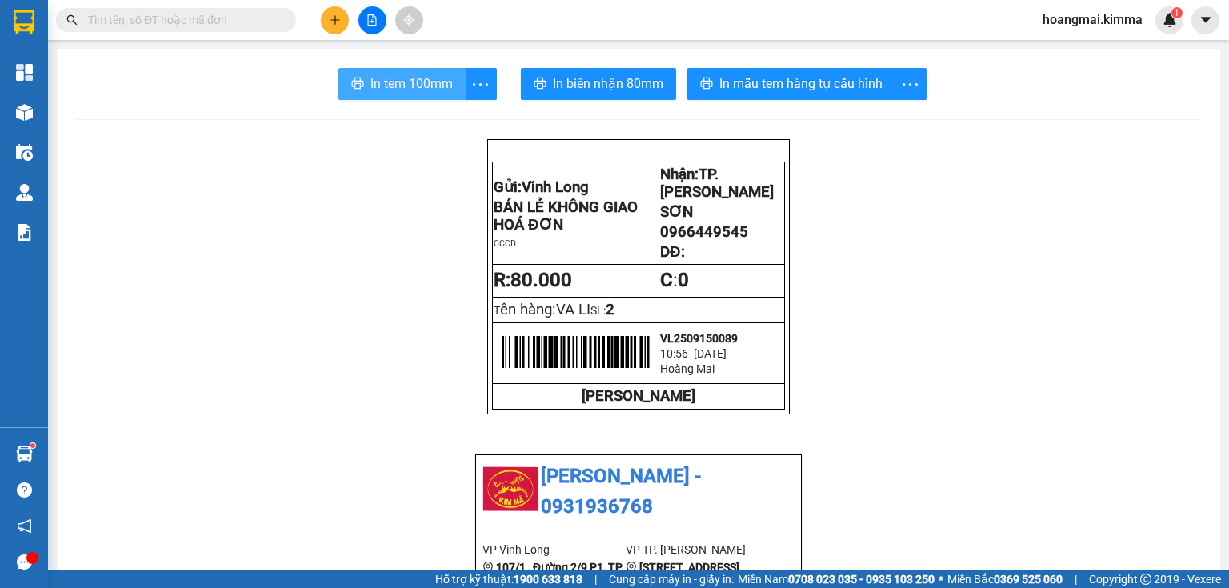
click at [445, 90] on span "In tem 100mm" at bounding box center [412, 84] width 82 height 20
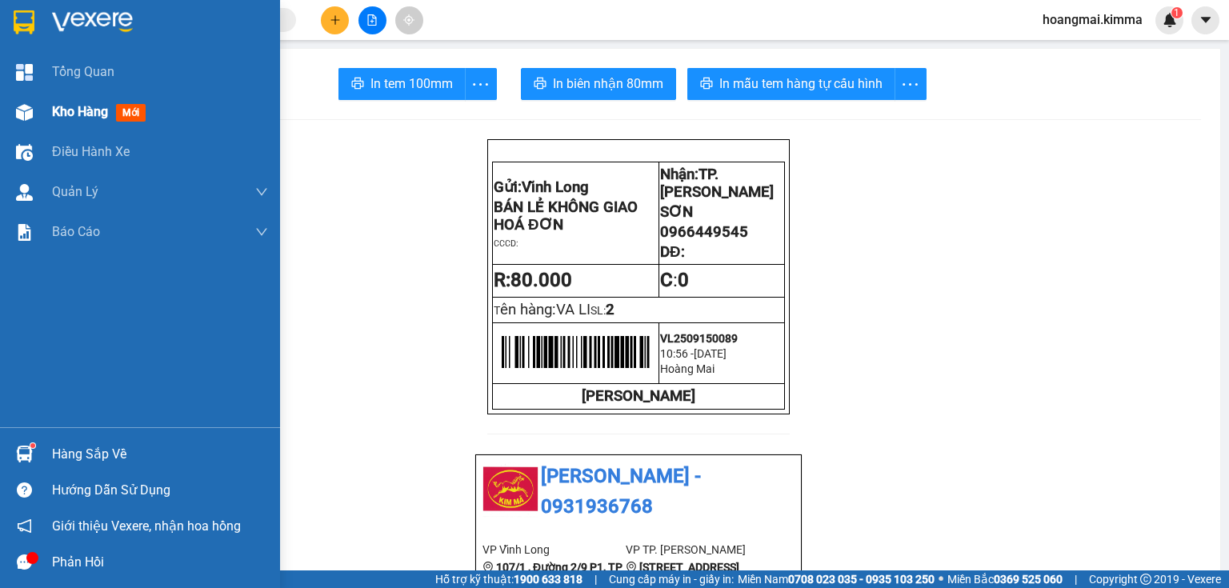
click at [29, 118] on img at bounding box center [24, 112] width 17 height 17
